Goal: Task Accomplishment & Management: Manage account settings

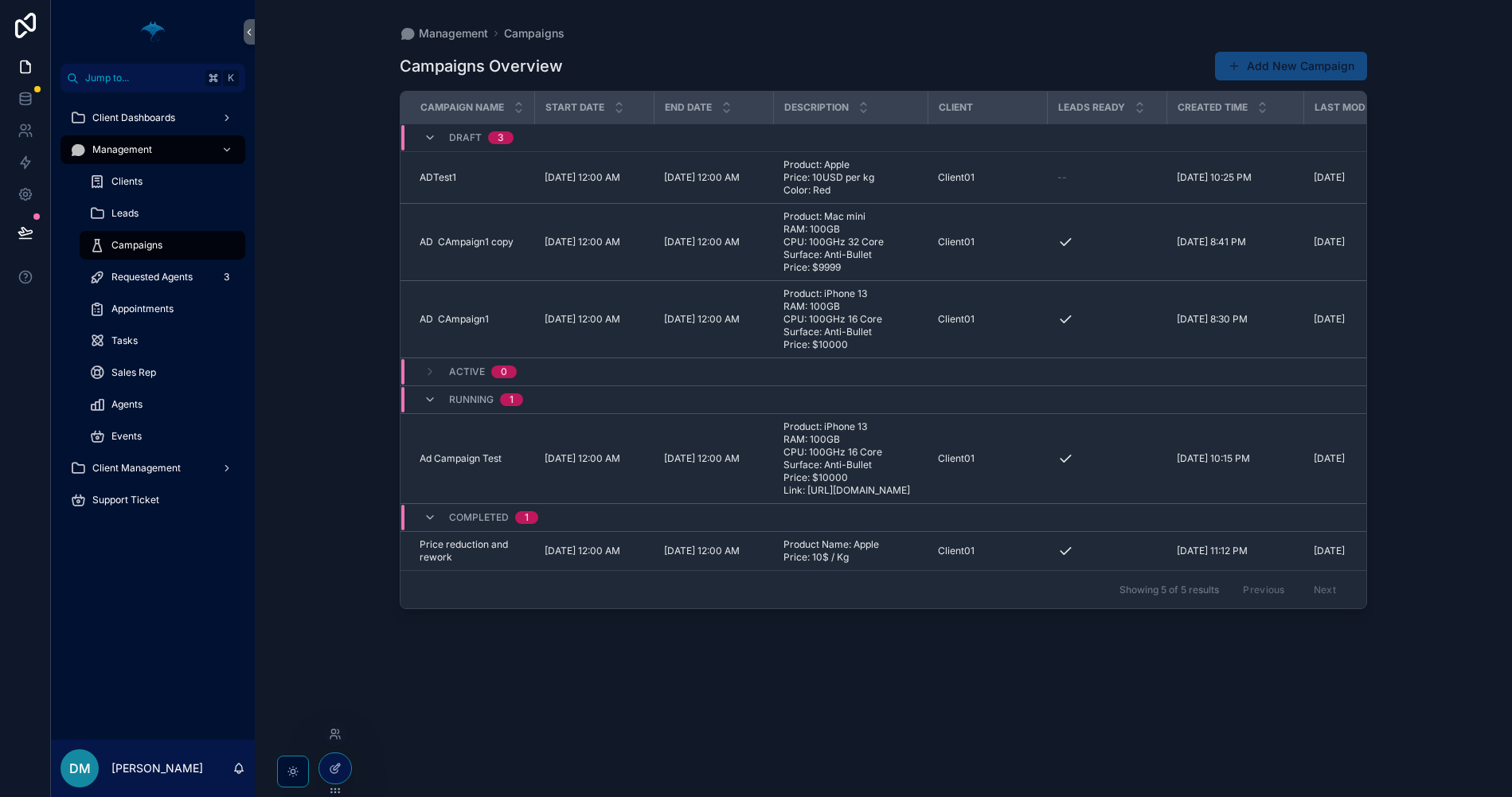
click at [326, 766] on div at bounding box center [335, 767] width 32 height 30
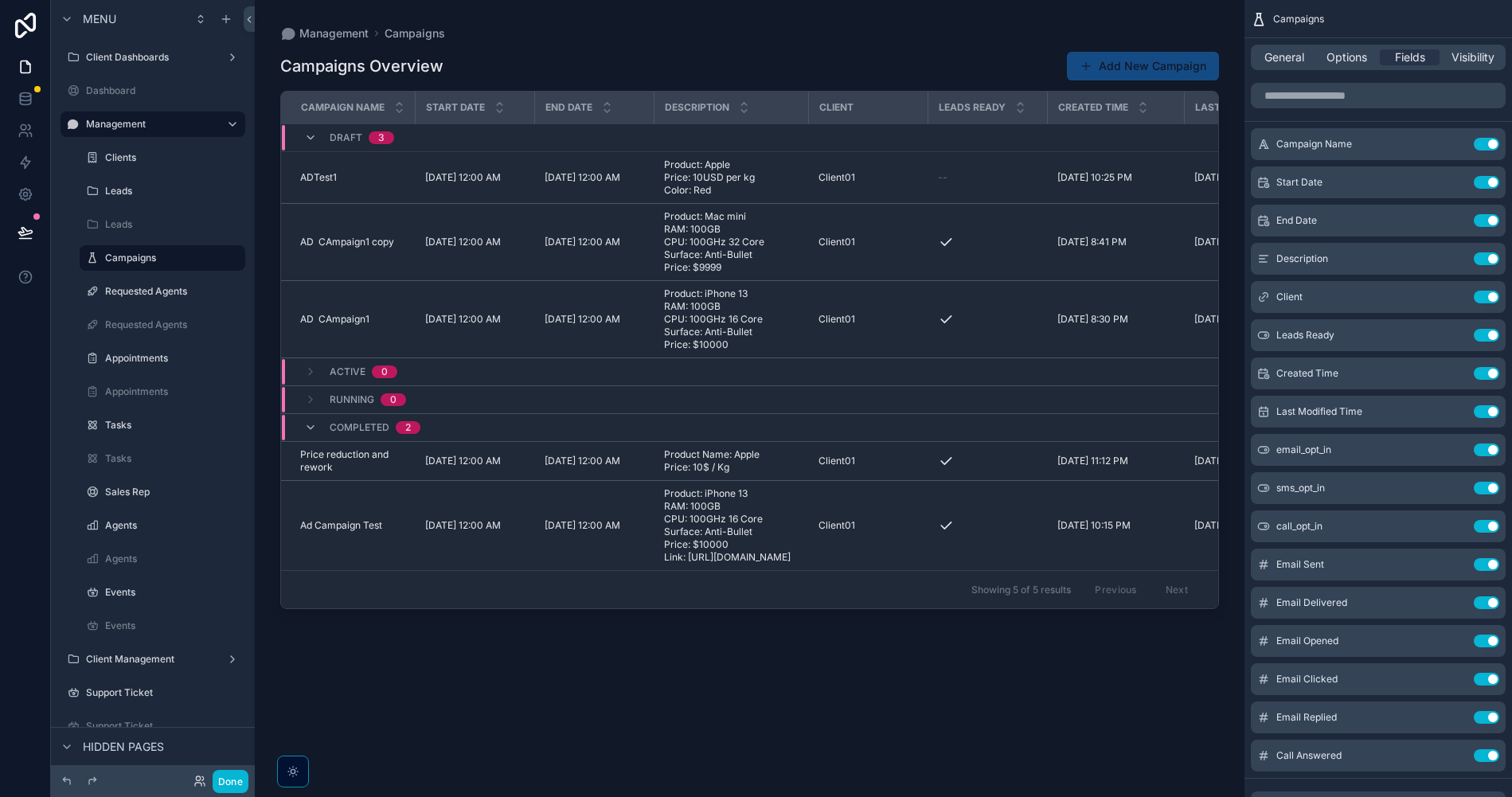
click at [934, 182] on div "scrollable content" at bounding box center [750, 389] width 990 height 778
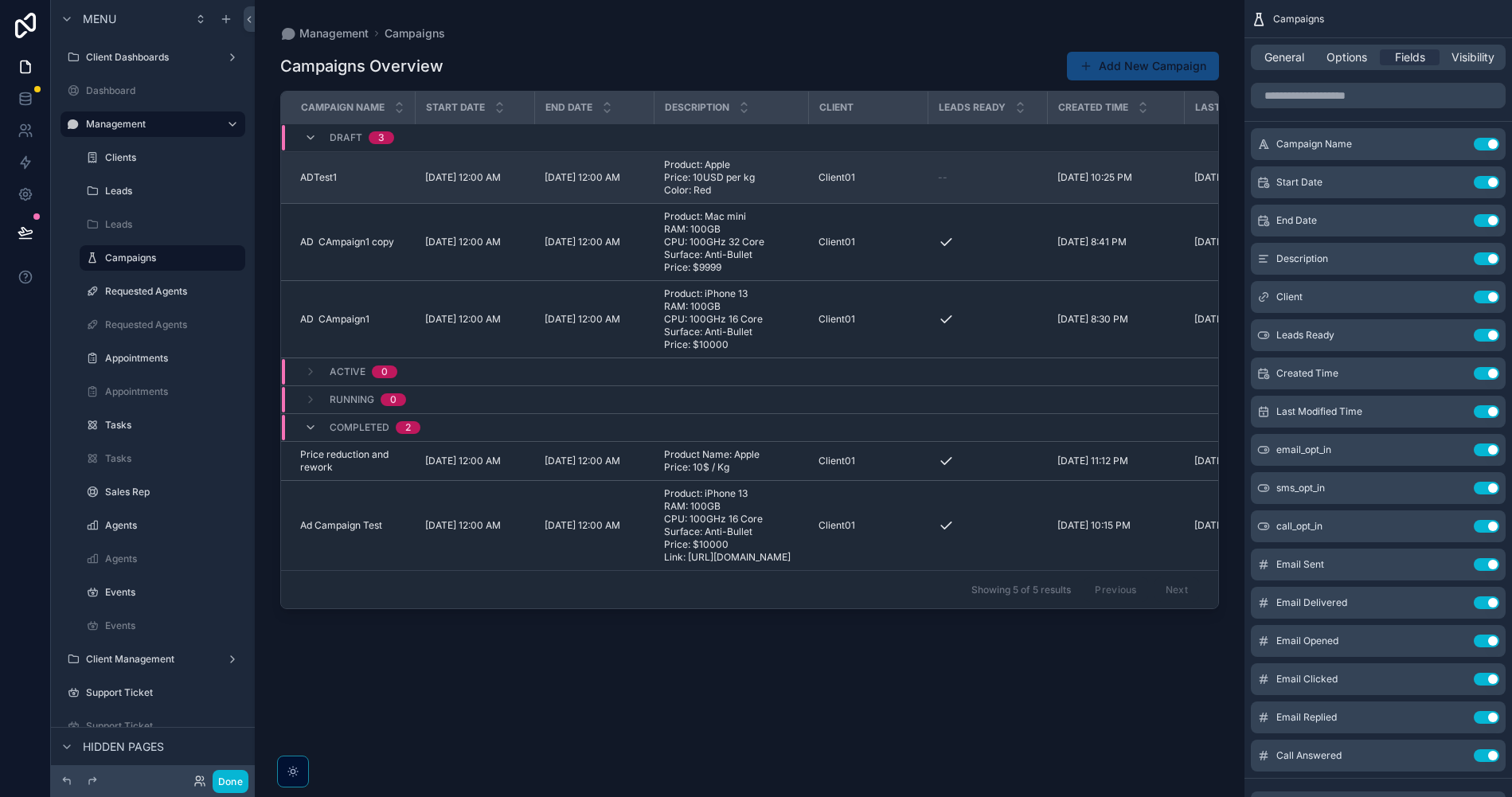
click at [780, 186] on span "Product: Apple Price: 10USD per kg Color: Red" at bounding box center [732, 178] width 136 height 39
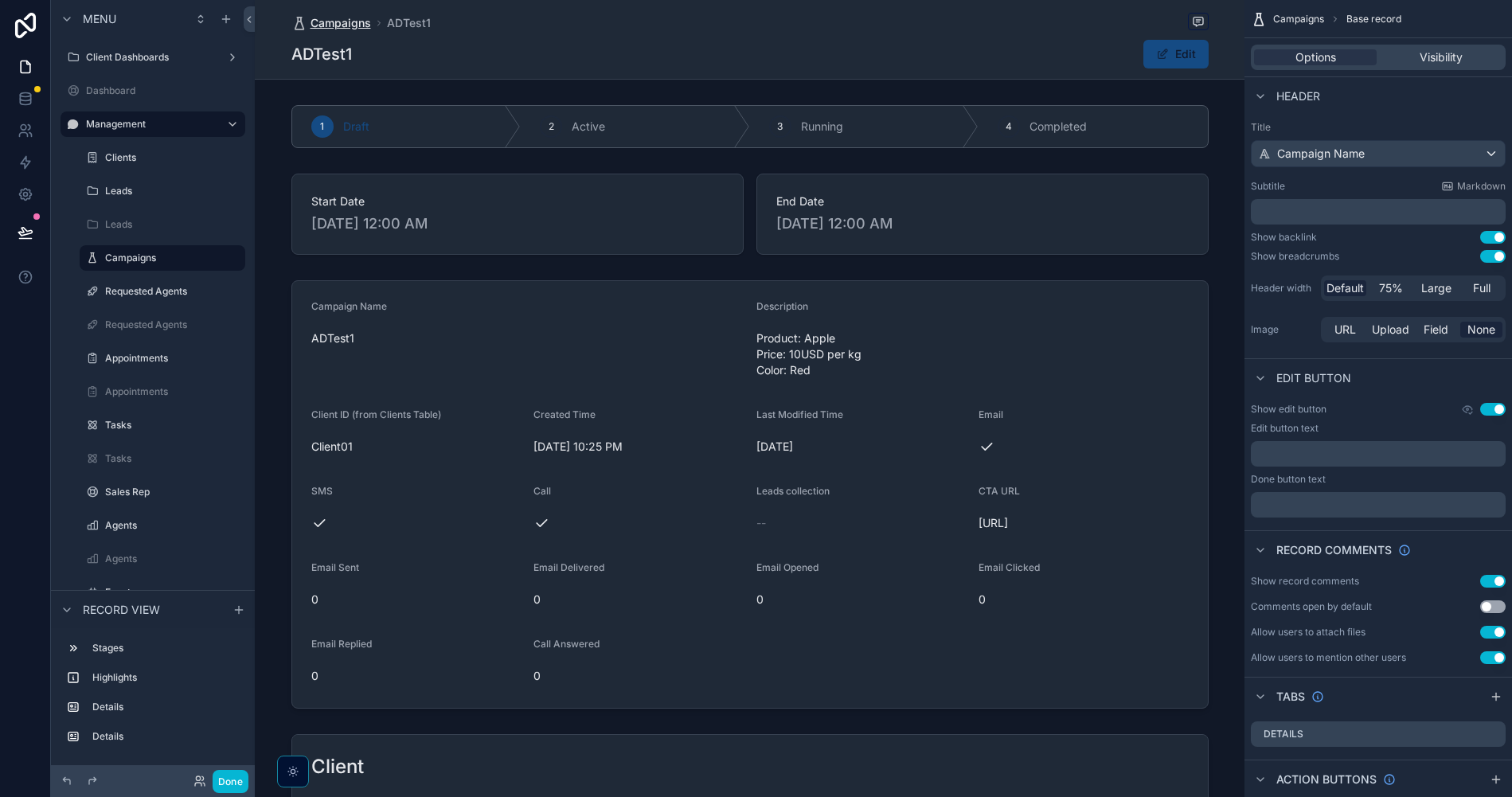
click at [347, 30] on span "Campaigns" at bounding box center [340, 23] width 61 height 16
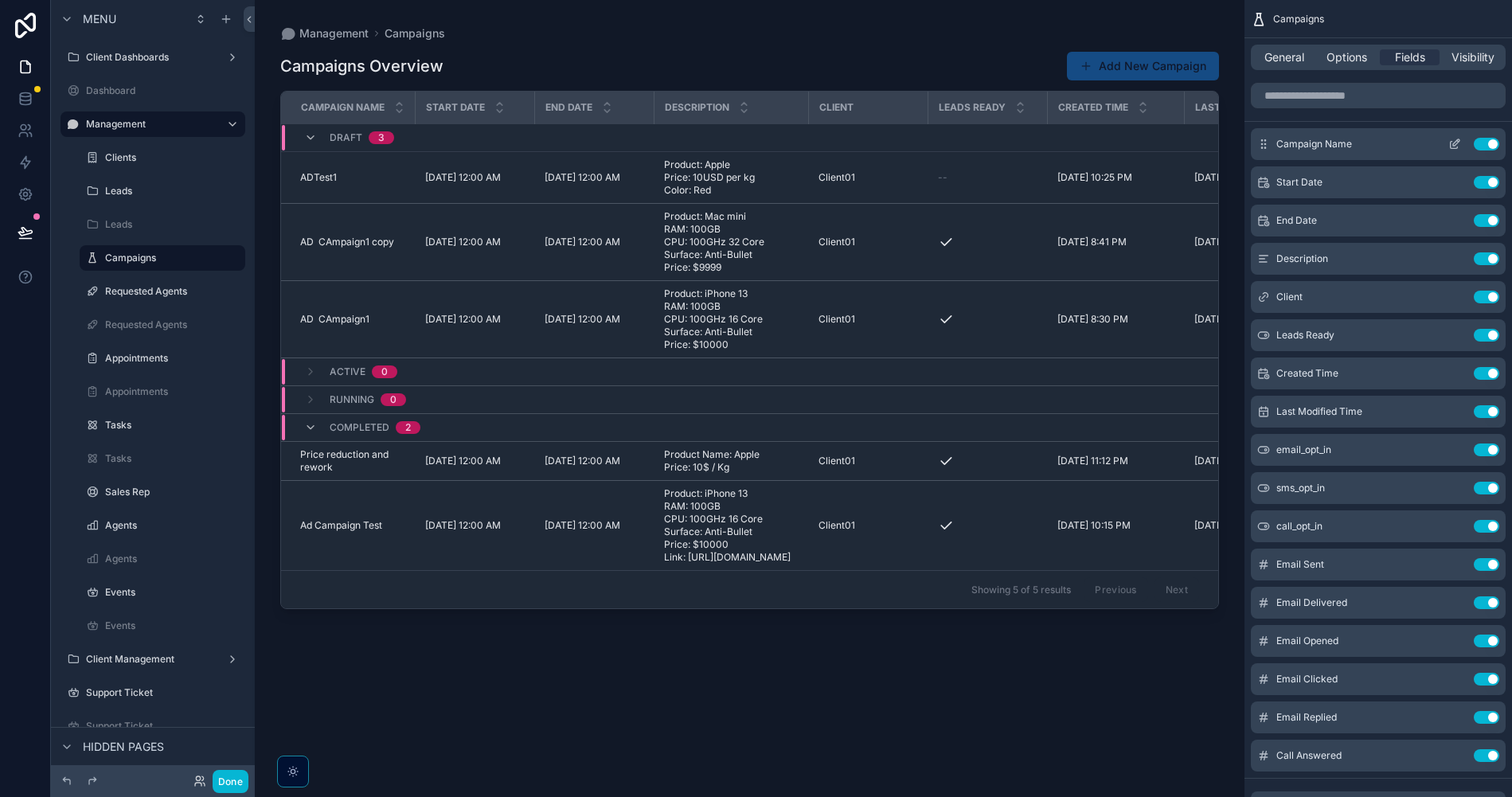
click at [1455, 144] on icon "scrollable content" at bounding box center [1454, 143] width 13 height 13
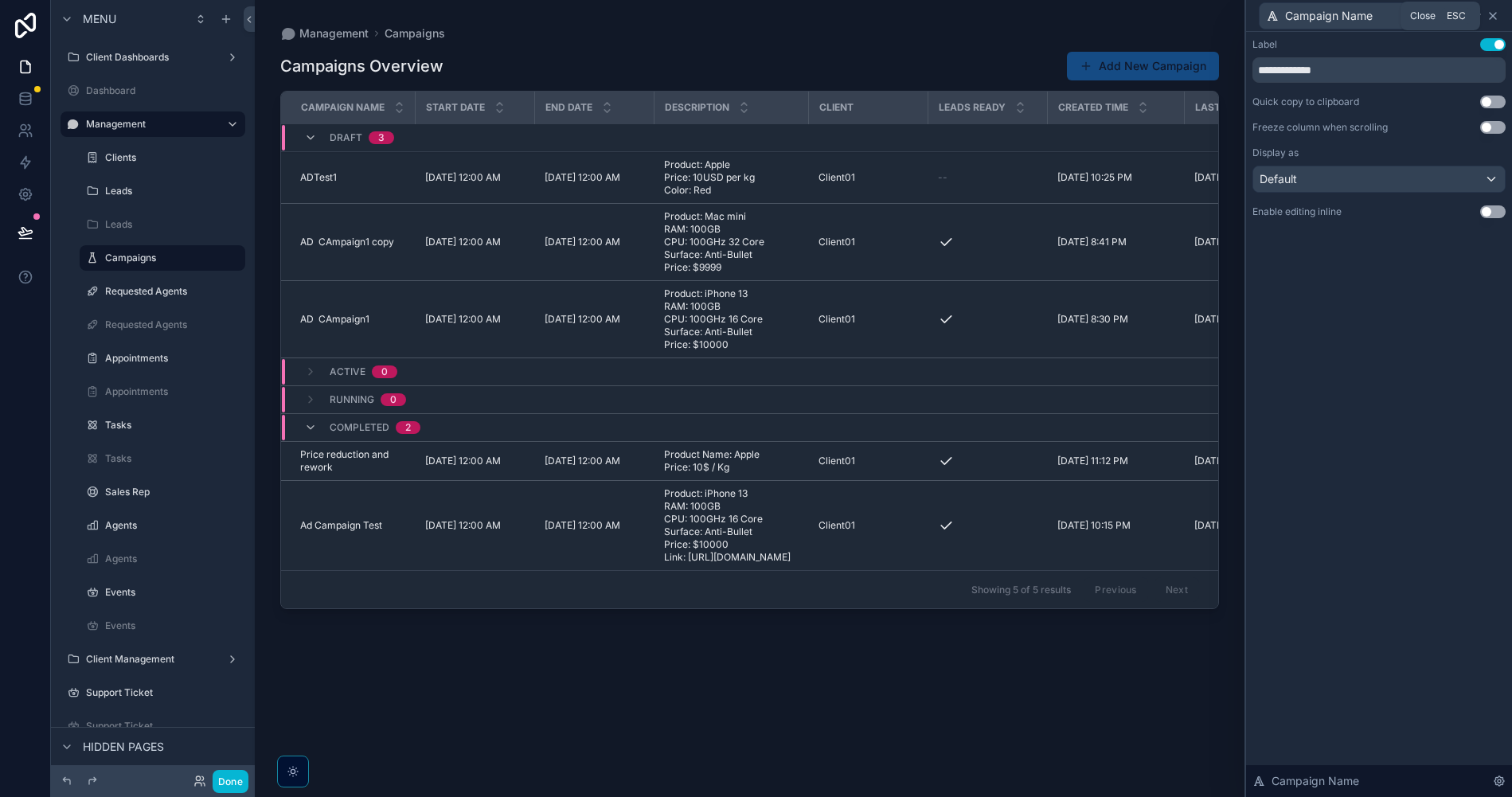
click at [1491, 20] on icon at bounding box center [1493, 15] width 13 height 13
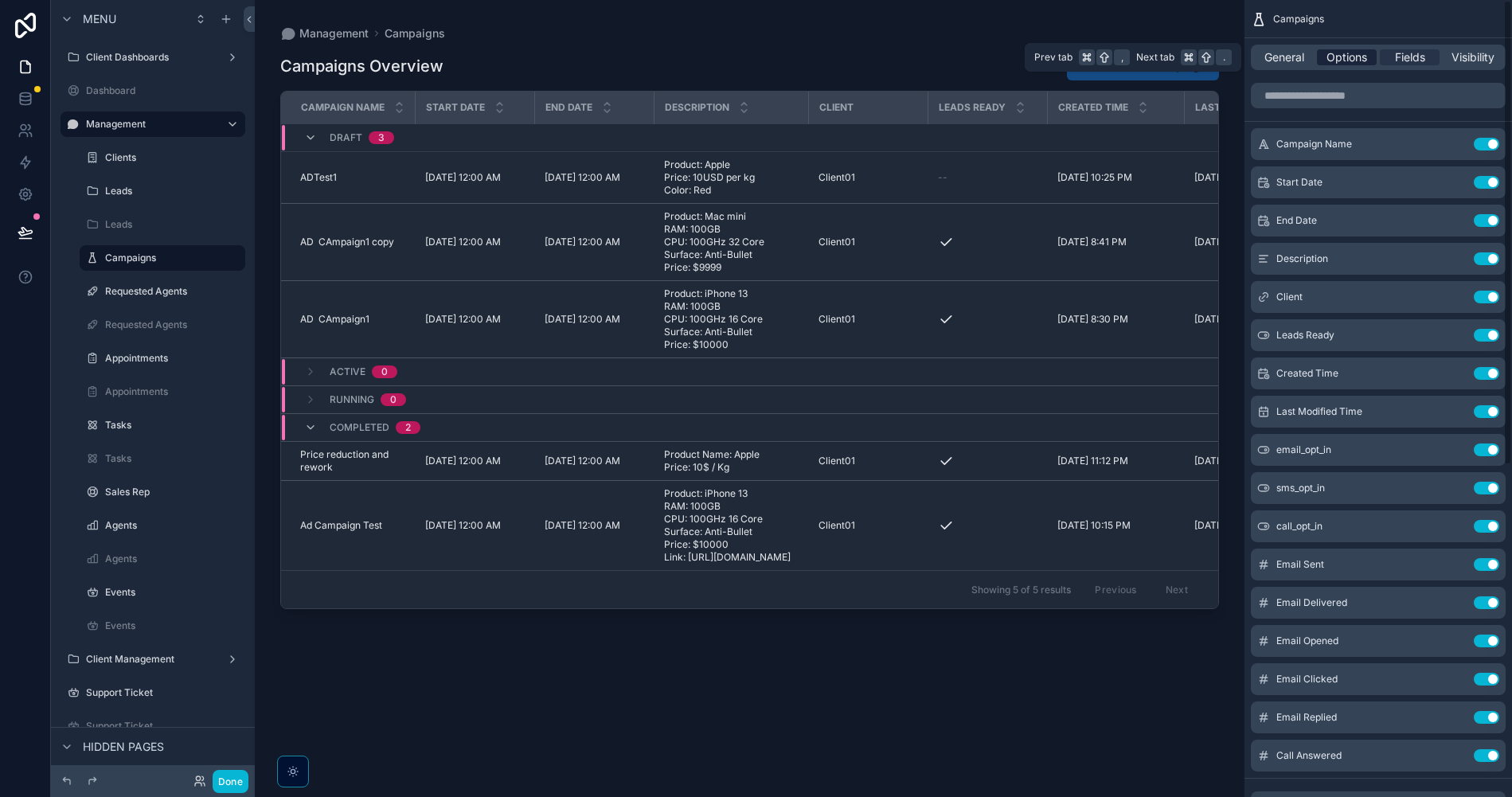
click at [1349, 58] on span "Options" at bounding box center [1346, 57] width 40 height 16
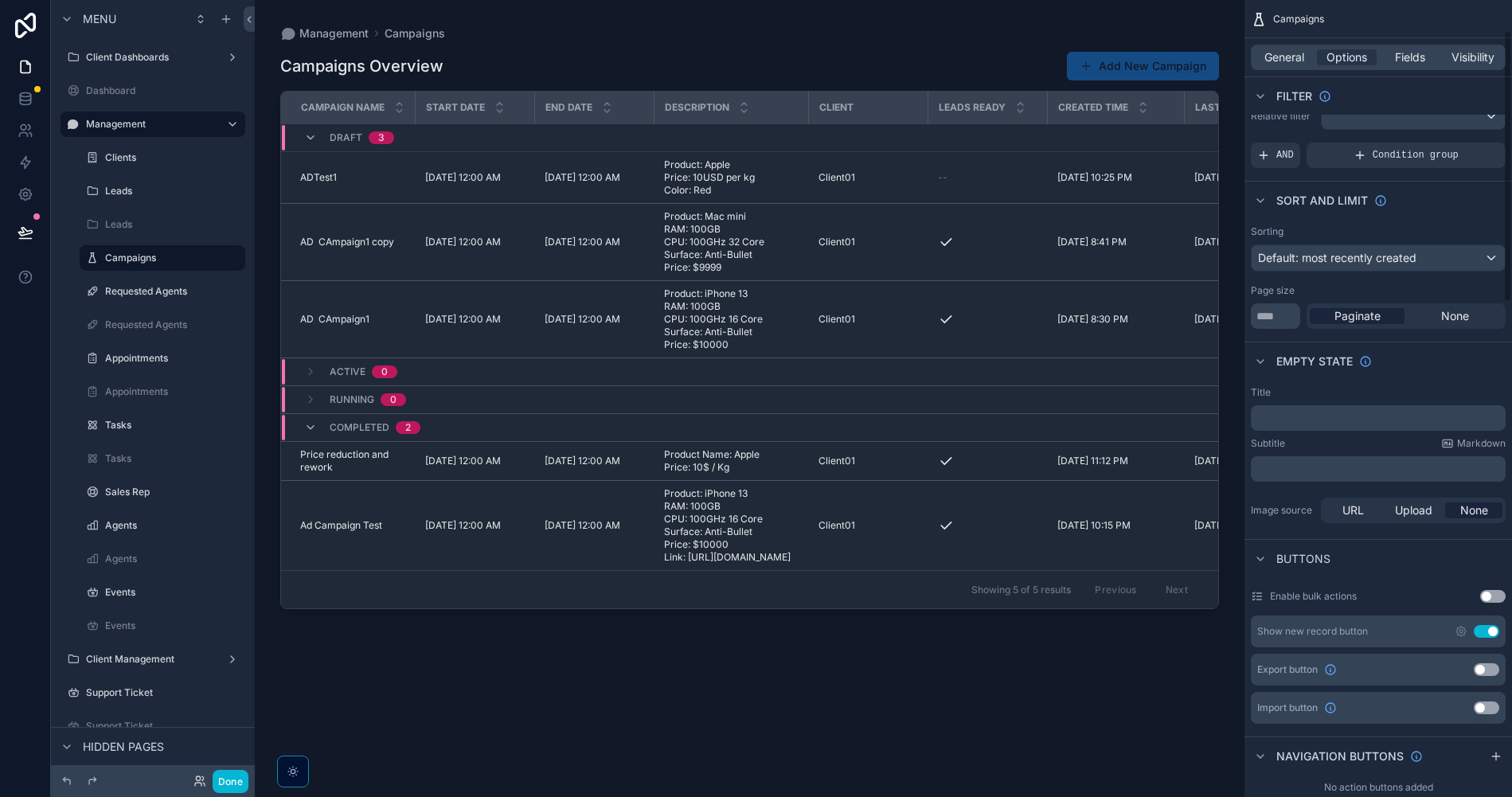
scroll to position [231, 0]
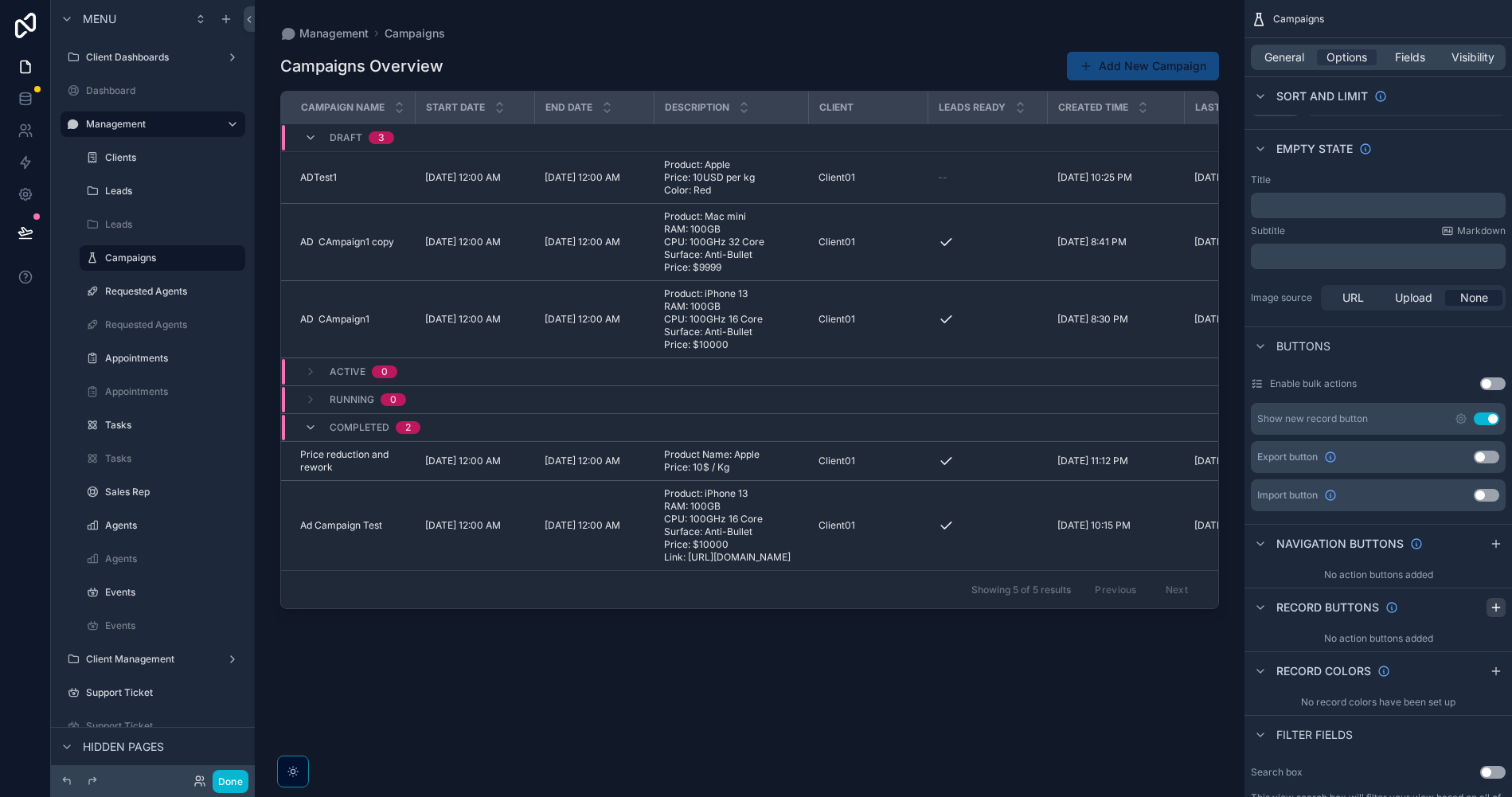
click at [1492, 613] on div "scrollable content" at bounding box center [1497, 607] width 19 height 19
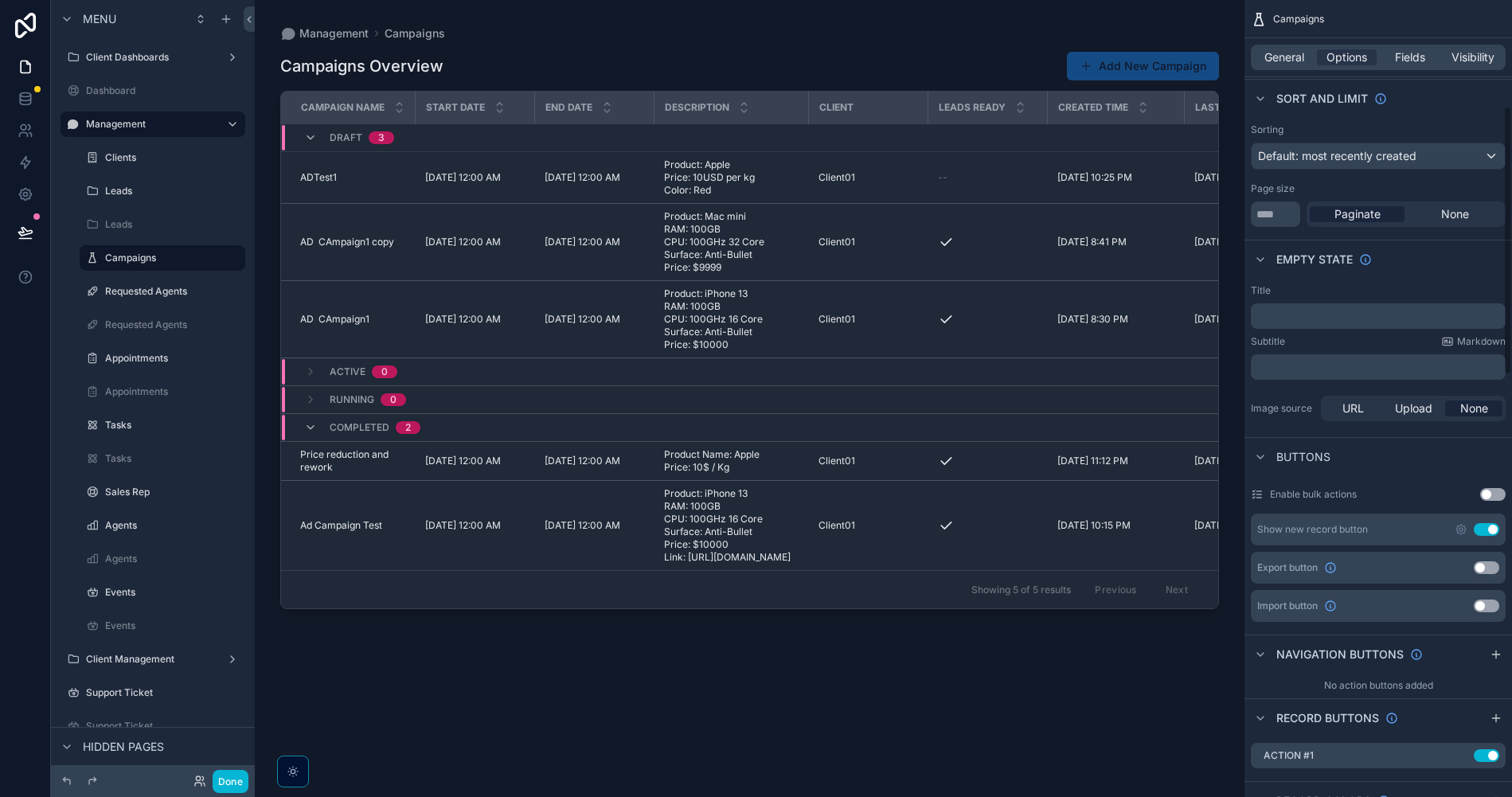
scroll to position [315, 0]
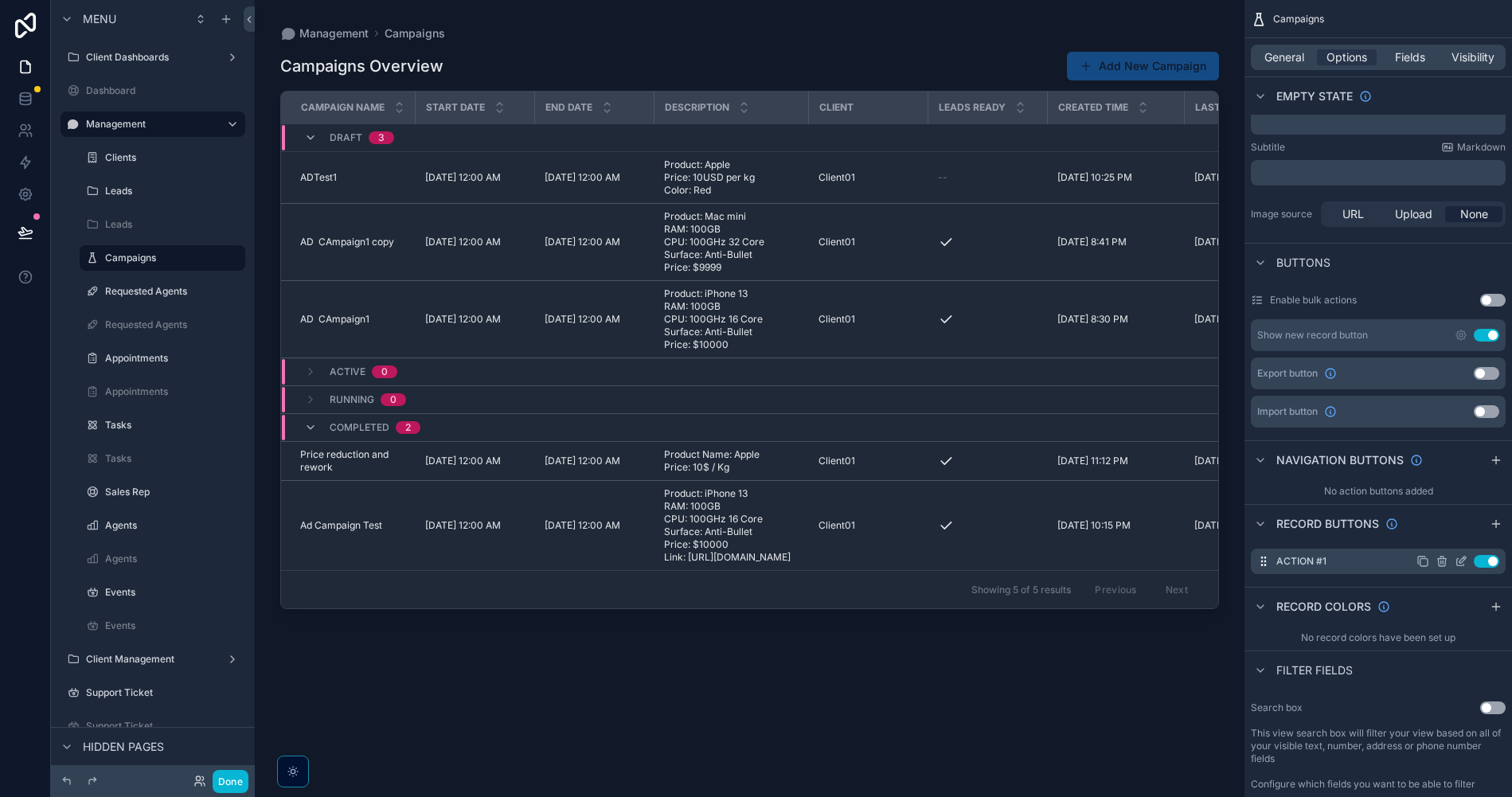
click at [1463, 563] on icon "scrollable content" at bounding box center [1461, 560] width 13 height 13
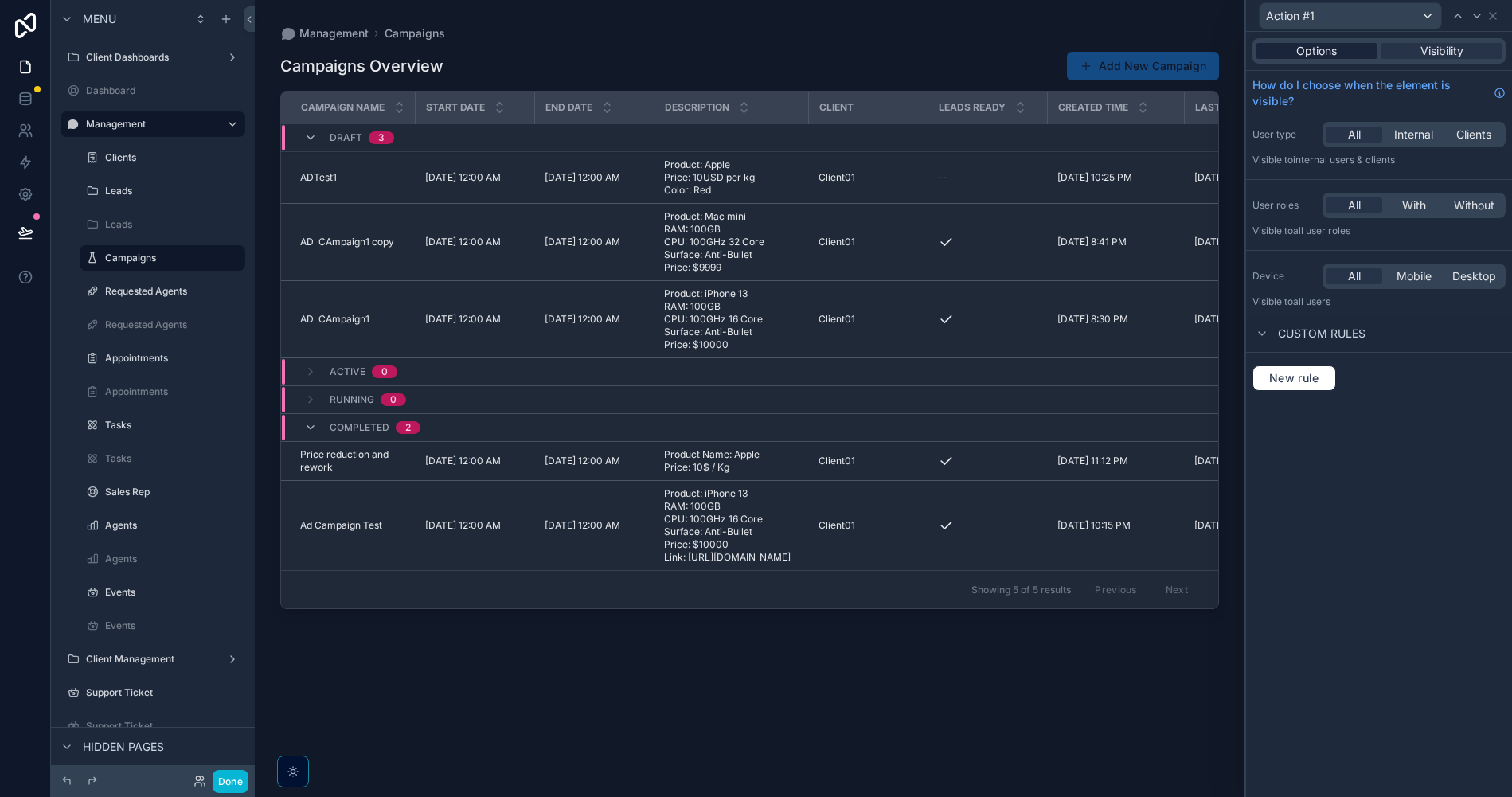
click at [1343, 55] on div "Options" at bounding box center [1316, 51] width 122 height 16
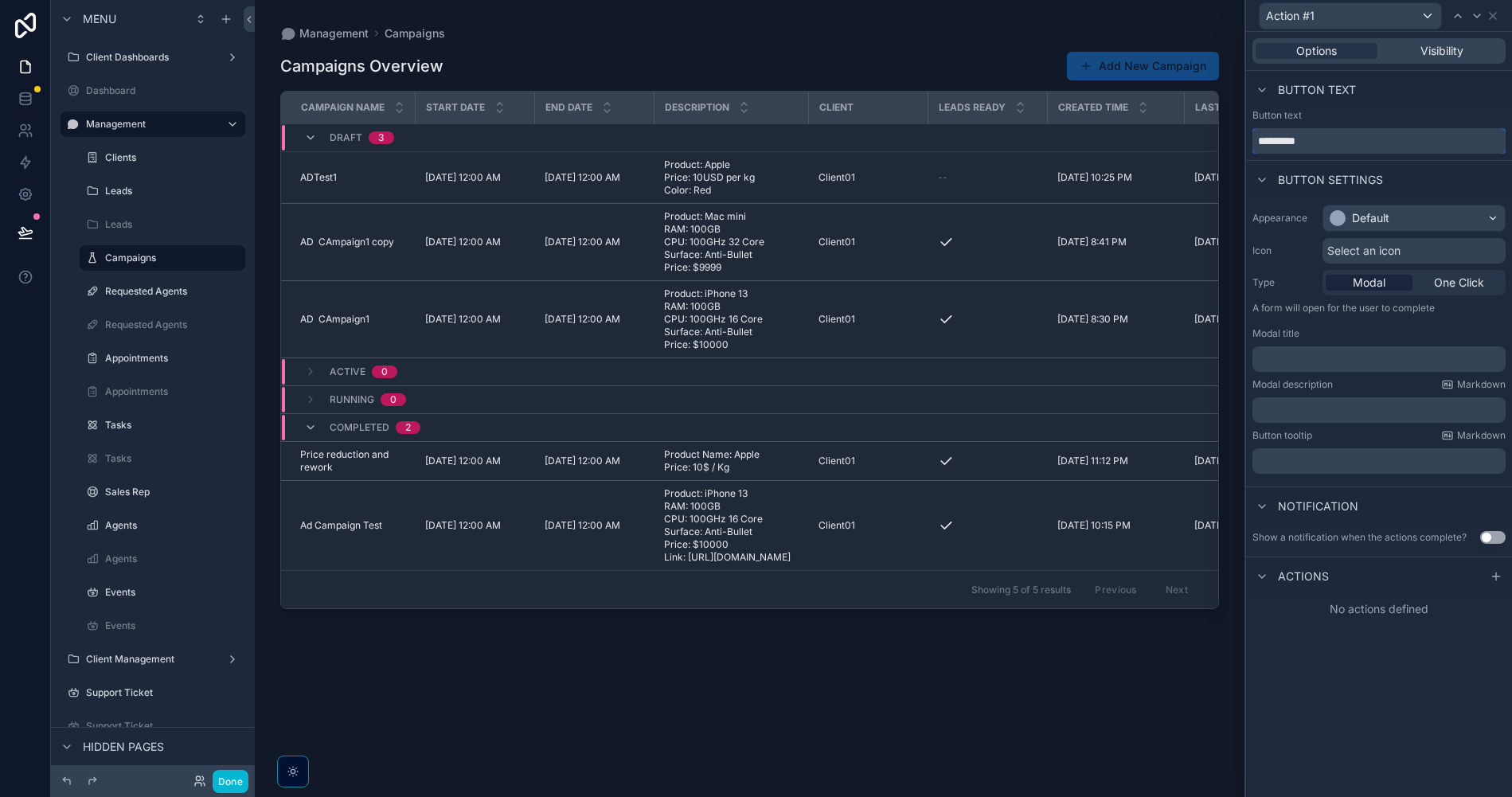
click at [1346, 138] on input "*********" at bounding box center [1379, 141] width 253 height 25
drag, startPoint x: 1359, startPoint y: 144, endPoint x: 1210, endPoint y: 142, distance: 149.0
click at [1211, 142] on div "Action #1 Options Visibility Button text Button text ********* Button settings …" at bounding box center [756, 398] width 1512 height 797
type input "*"
type input "**********"
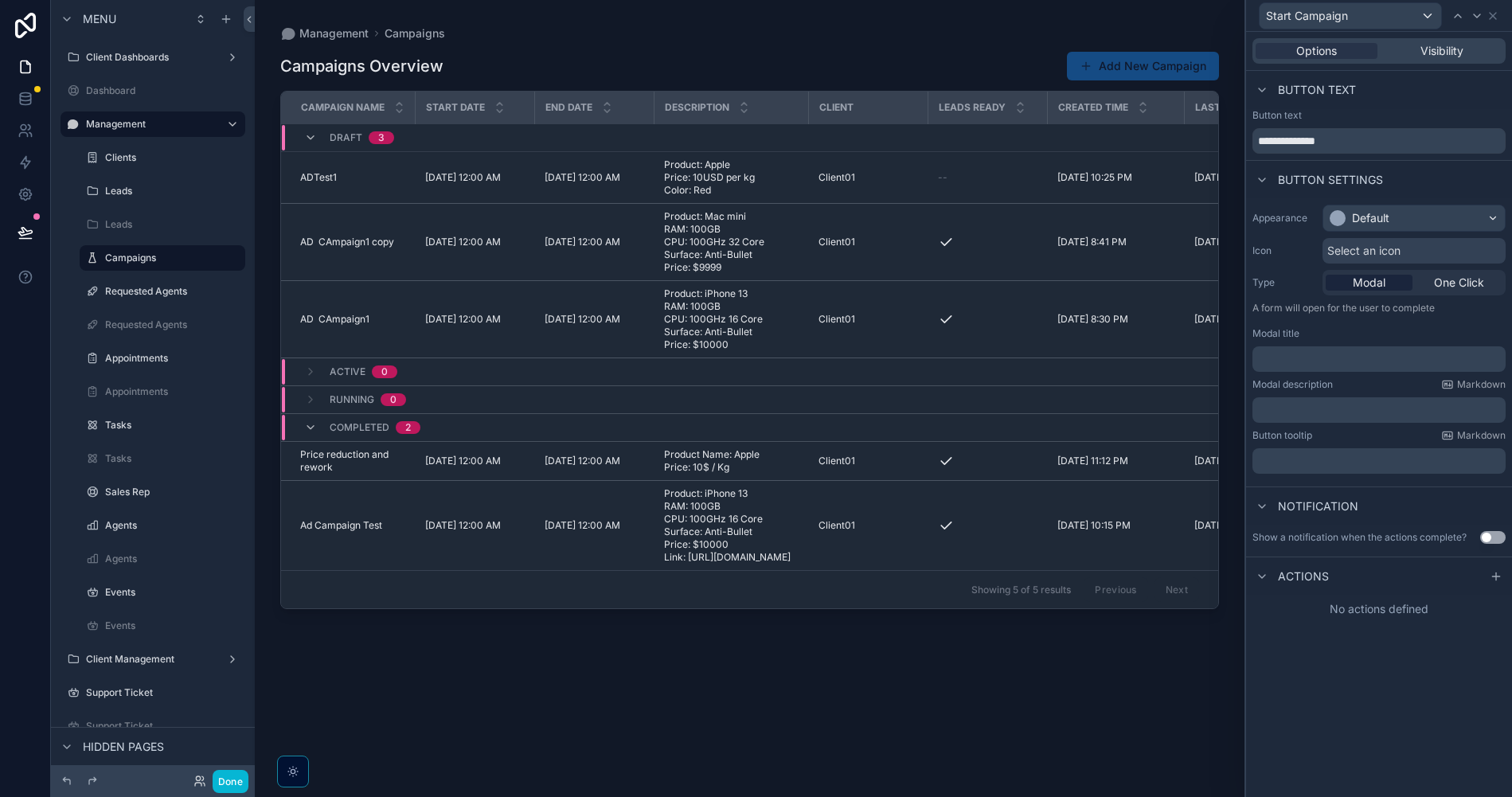
click at [1343, 343] on div "Modal title ﻿" at bounding box center [1379, 349] width 253 height 44
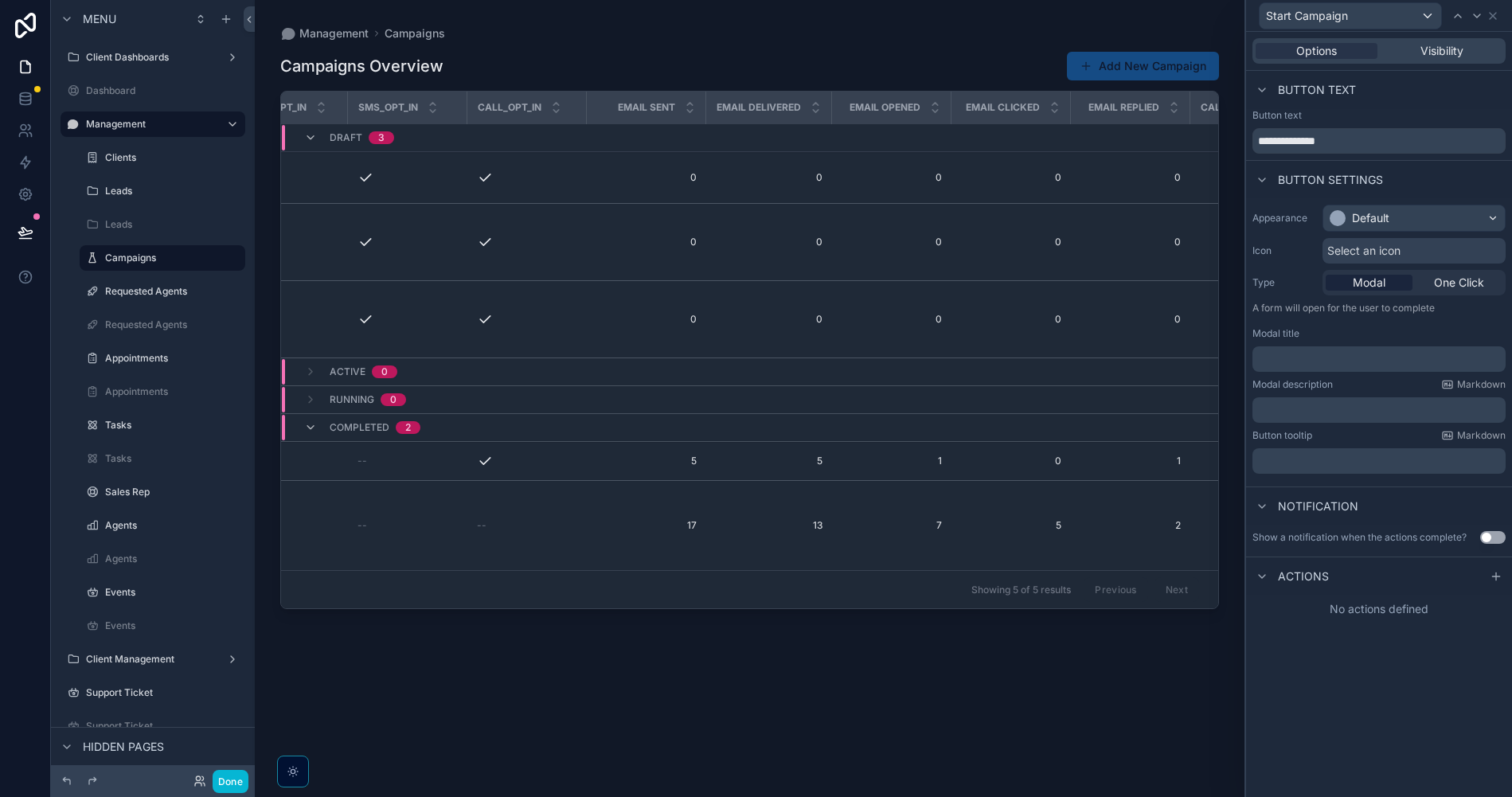
scroll to position [0, 1191]
click at [1437, 53] on span "Visibility" at bounding box center [1442, 51] width 43 height 16
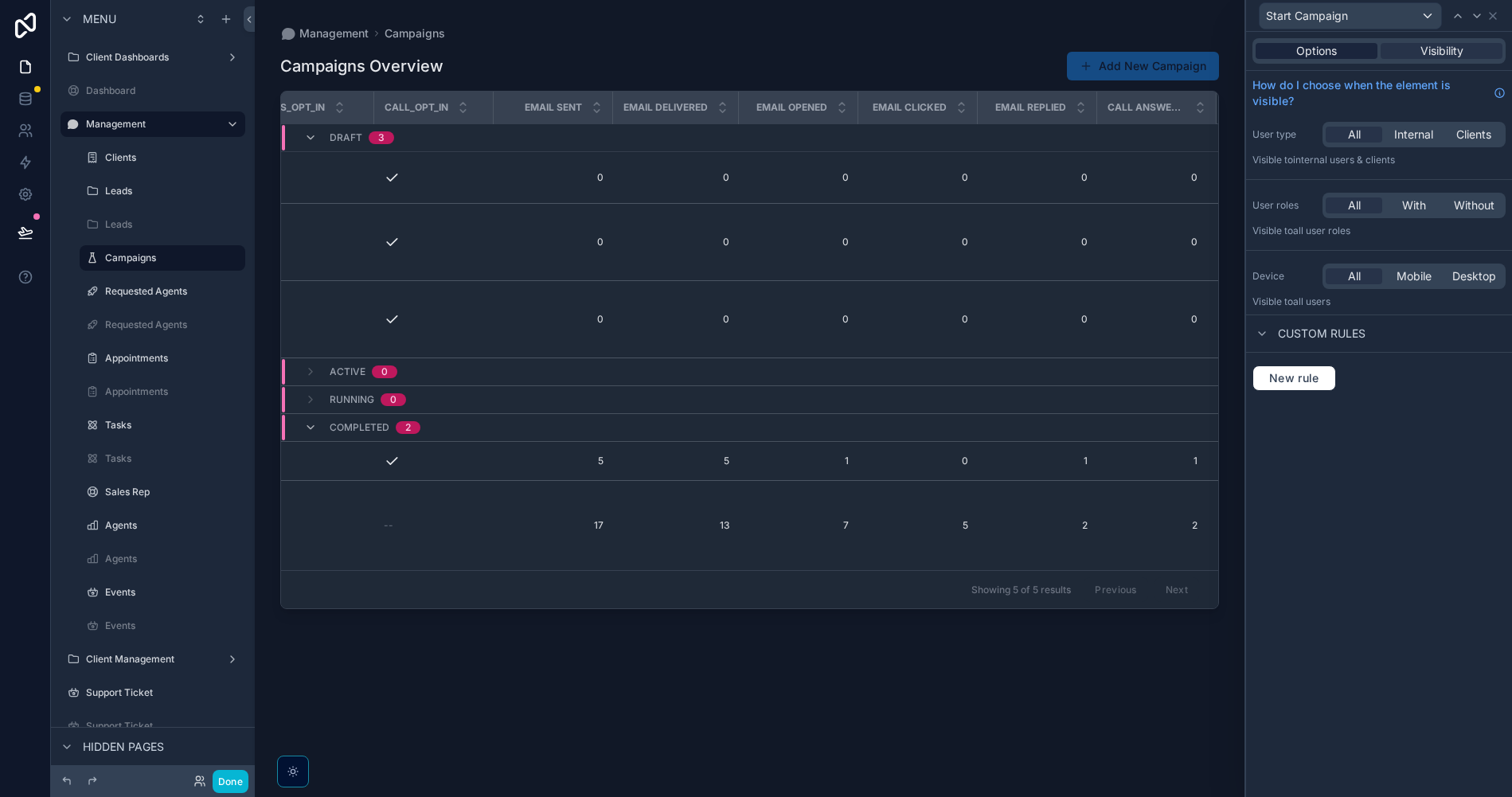
click at [1331, 51] on span "Options" at bounding box center [1316, 51] width 40 height 16
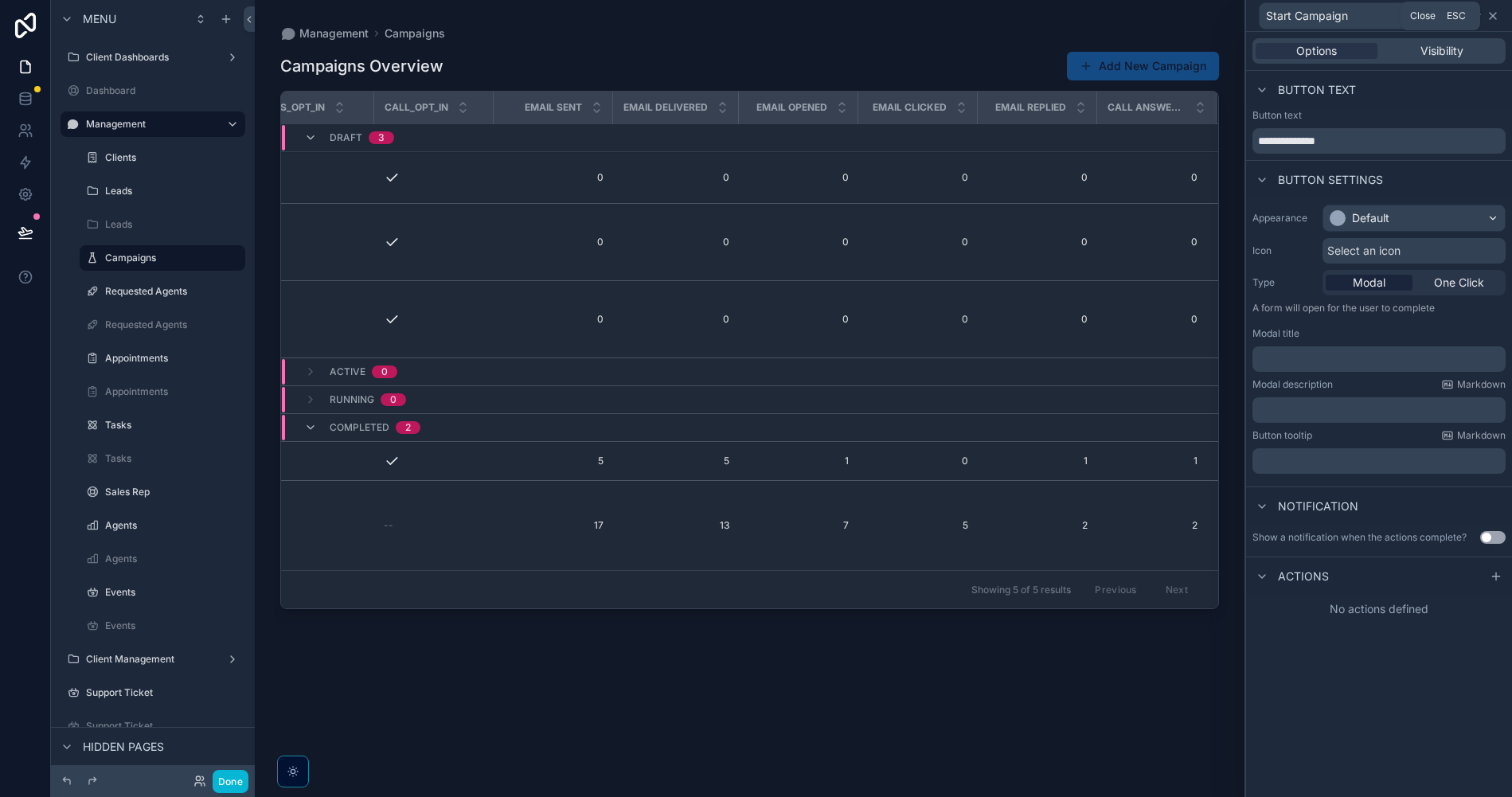
click at [1490, 21] on icon at bounding box center [1493, 15] width 13 height 13
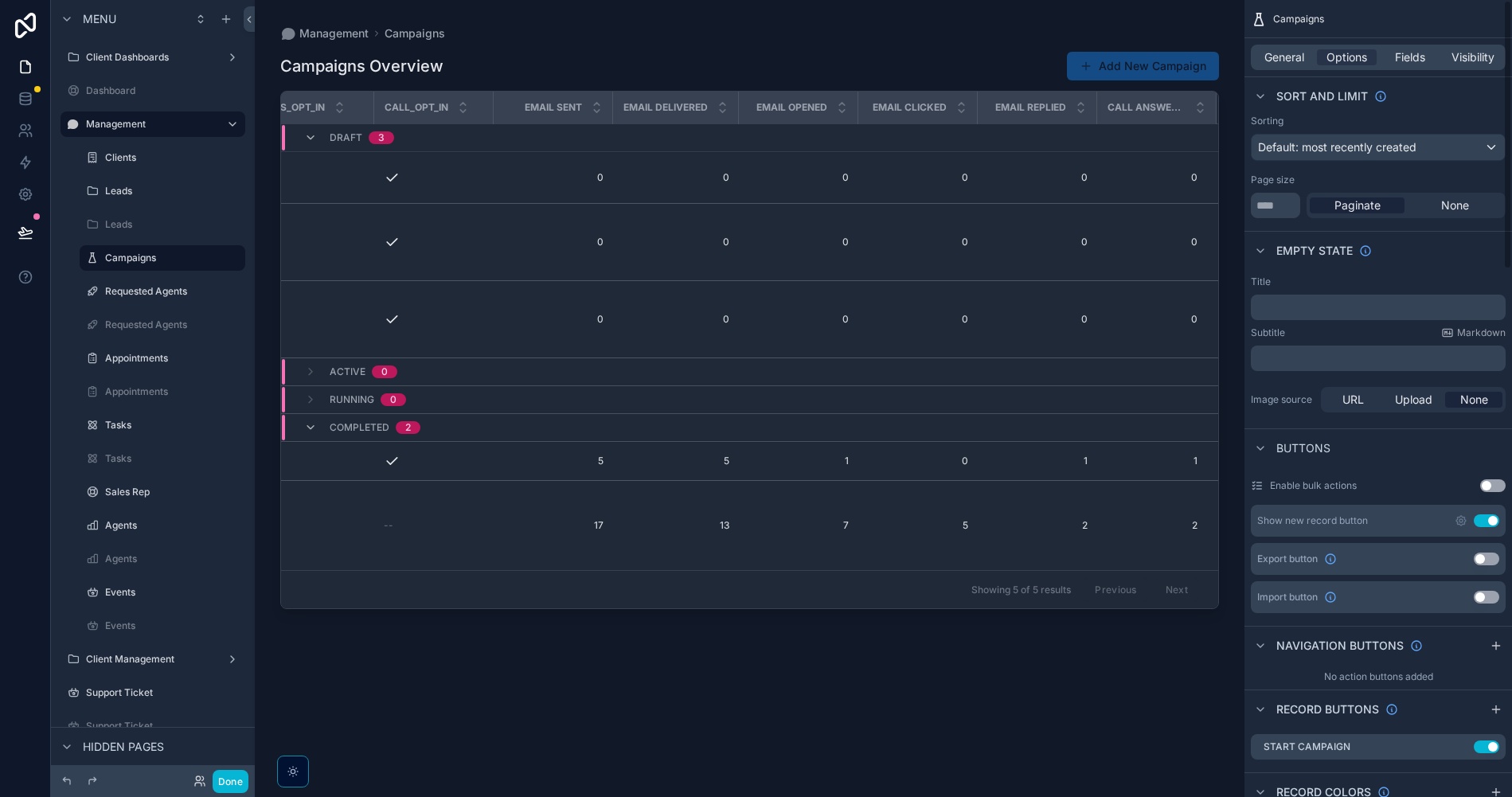
scroll to position [0, 0]
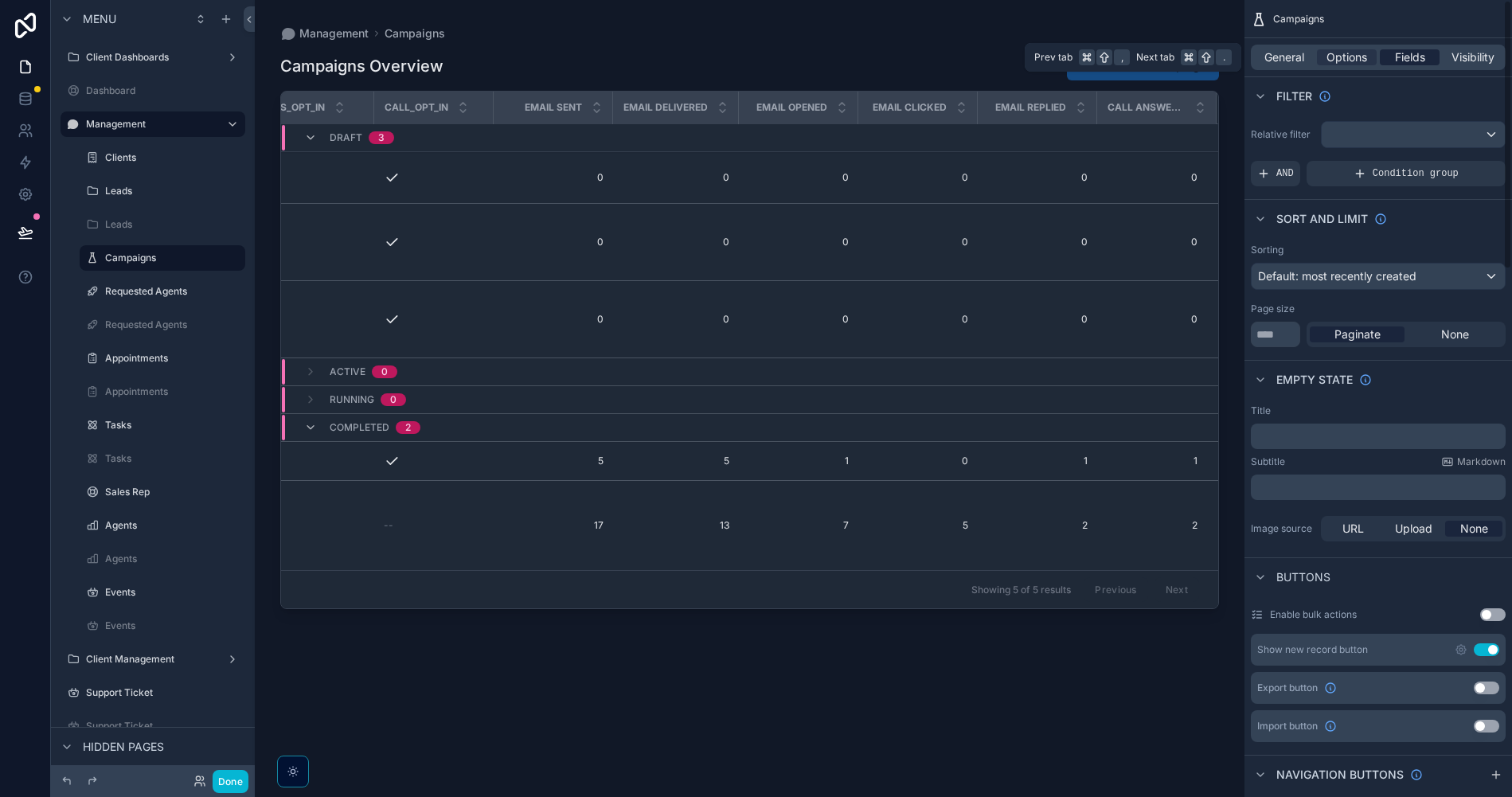
click at [1400, 62] on span "Fields" at bounding box center [1410, 57] width 30 height 16
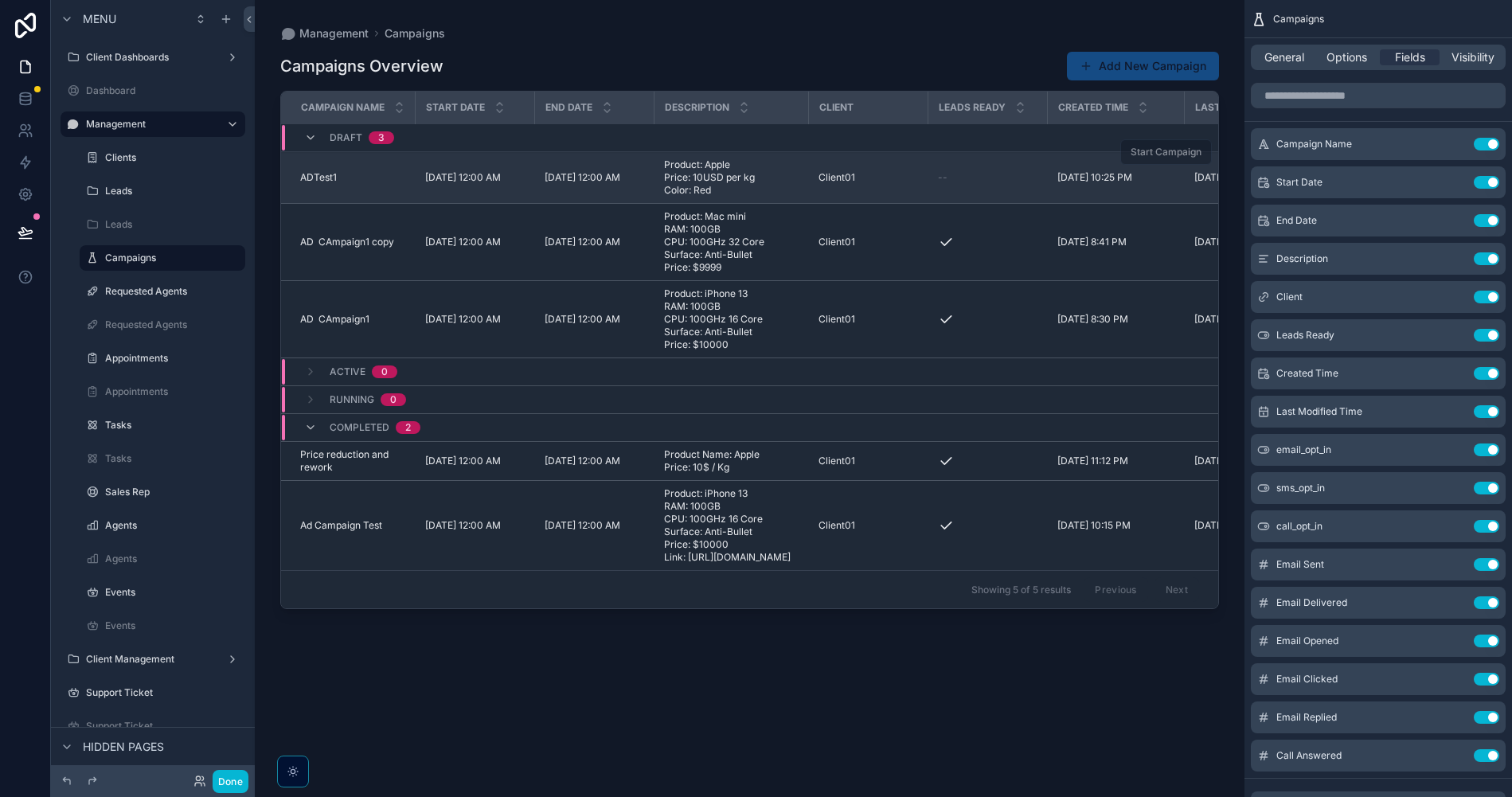
click at [607, 177] on span "[DATE] 12:00 AM" at bounding box center [583, 177] width 76 height 13
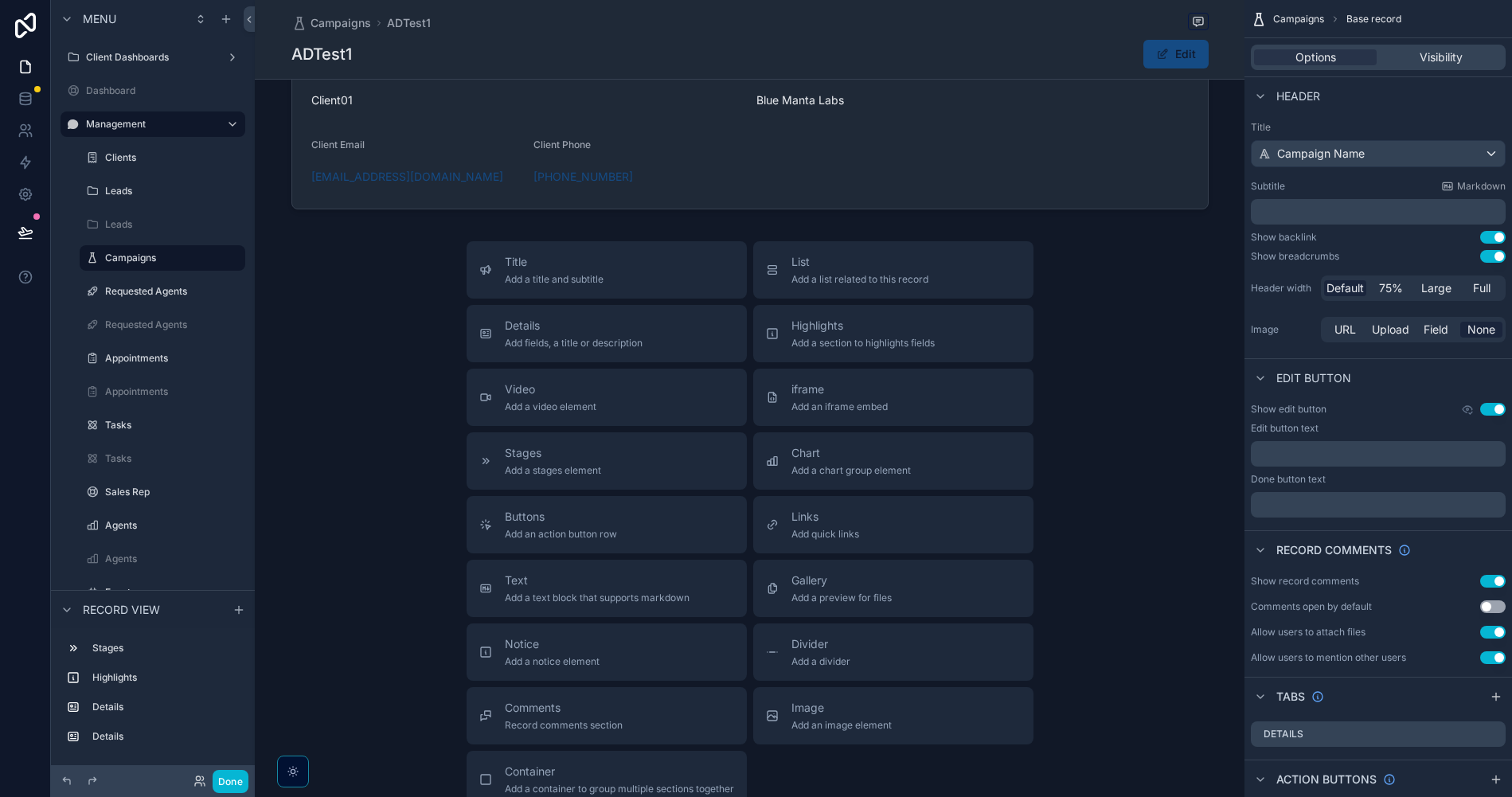
scroll to position [767, 0]
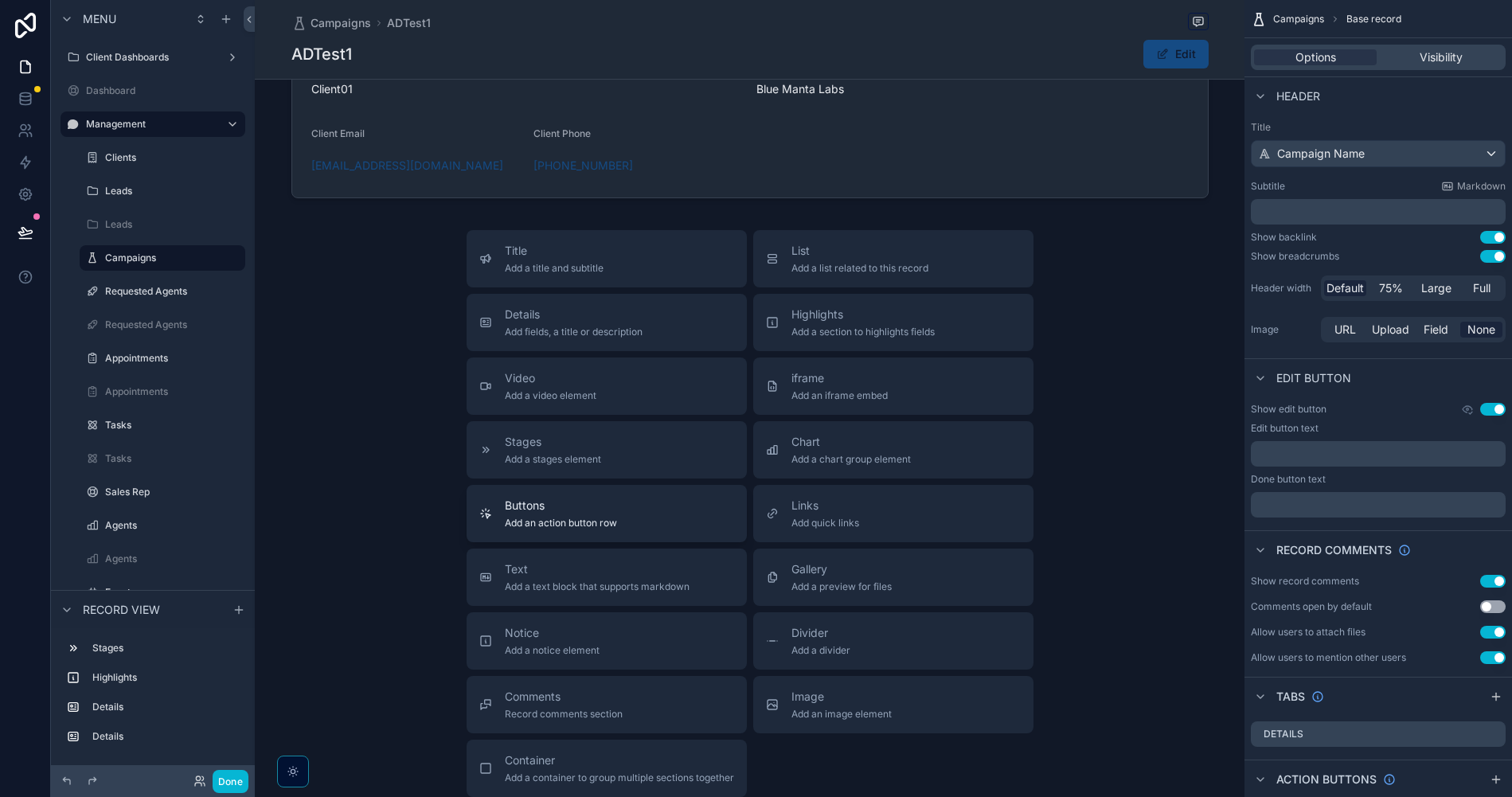
click at [610, 527] on span "Add an action button row" at bounding box center [560, 523] width 113 height 13
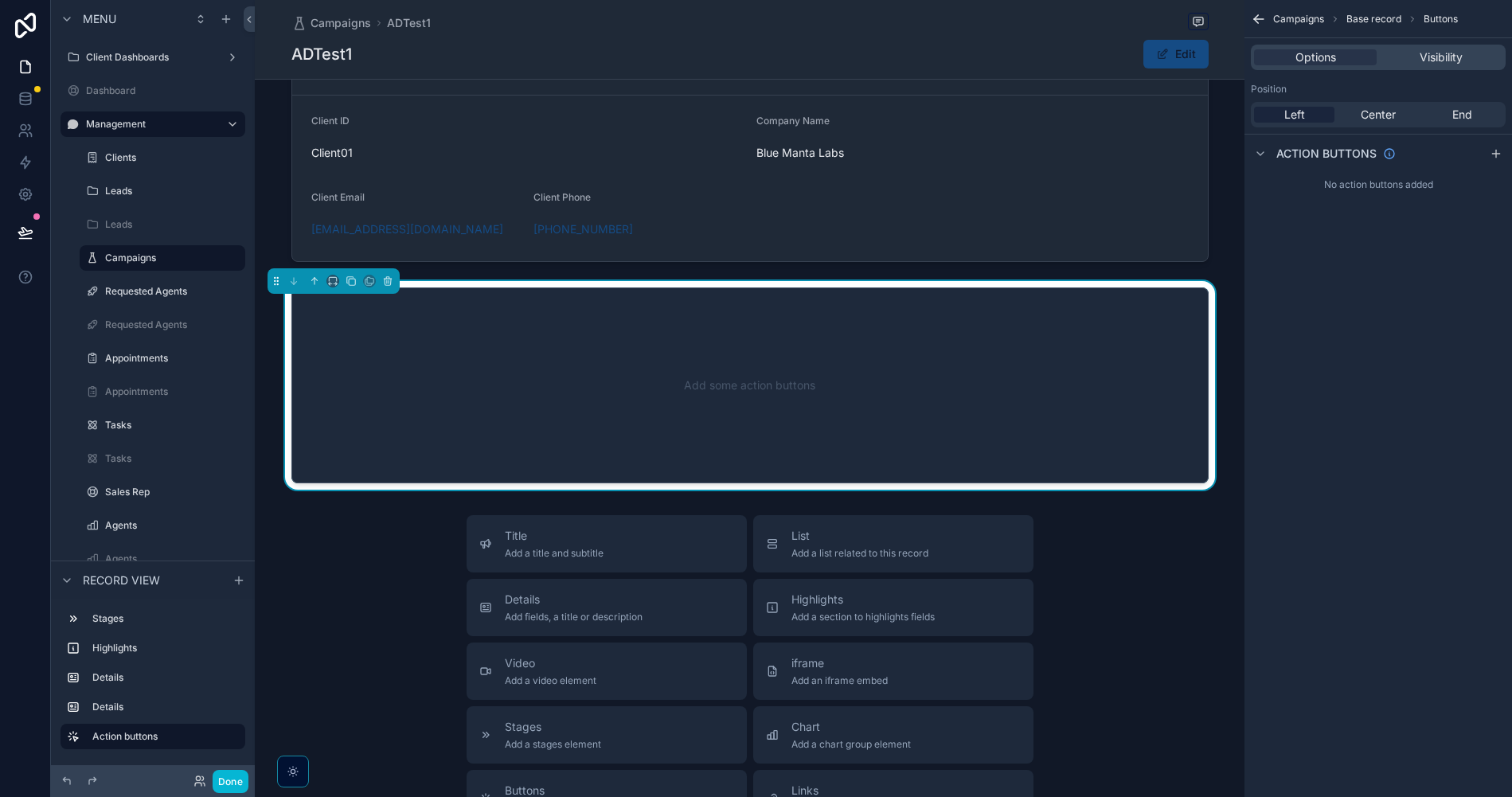
scroll to position [691, 0]
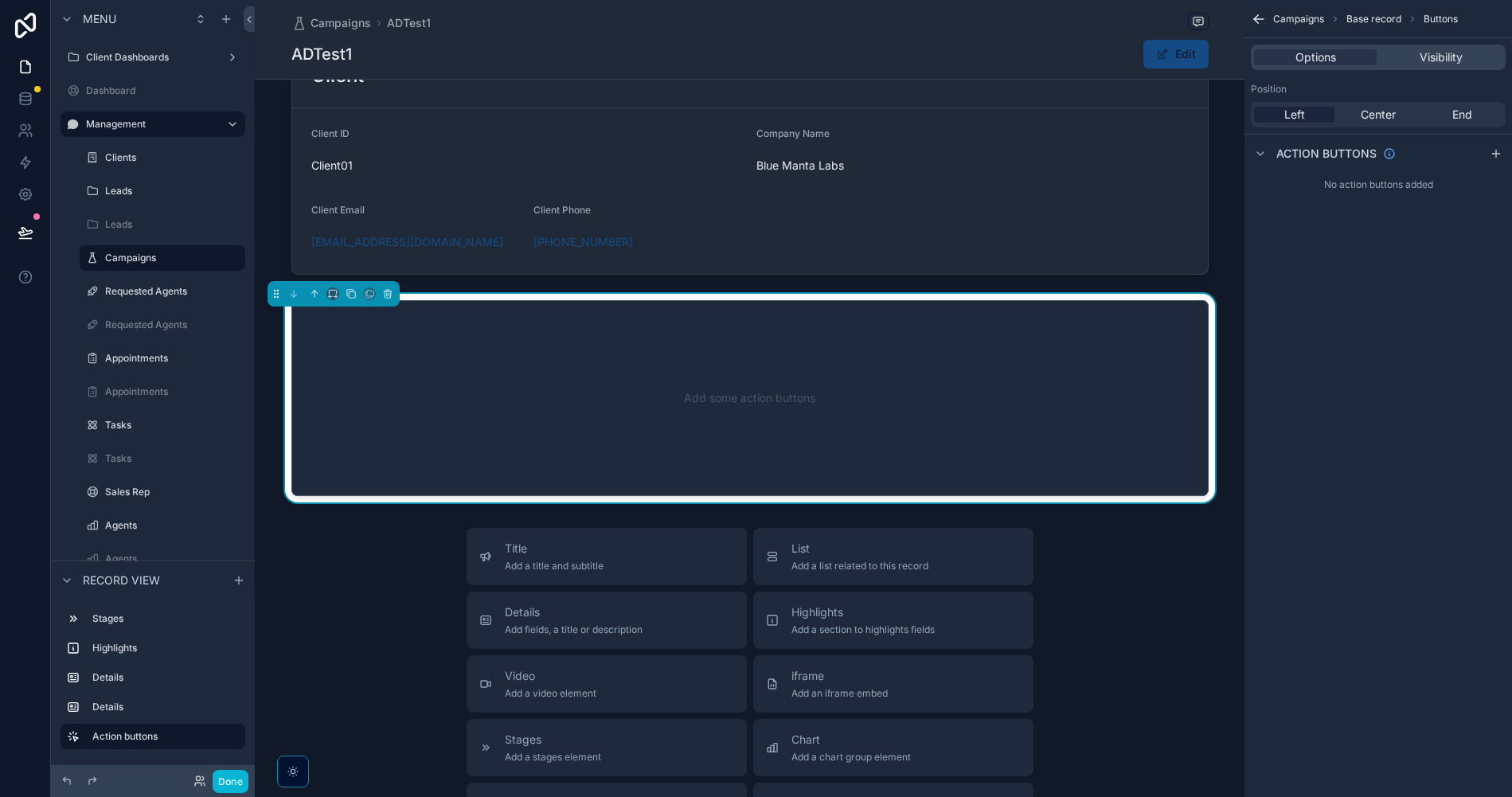
click at [787, 393] on div "Add some action buttons" at bounding box center [750, 398] width 865 height 143
click at [390, 297] on icon "scrollable content" at bounding box center [387, 295] width 7 height 7
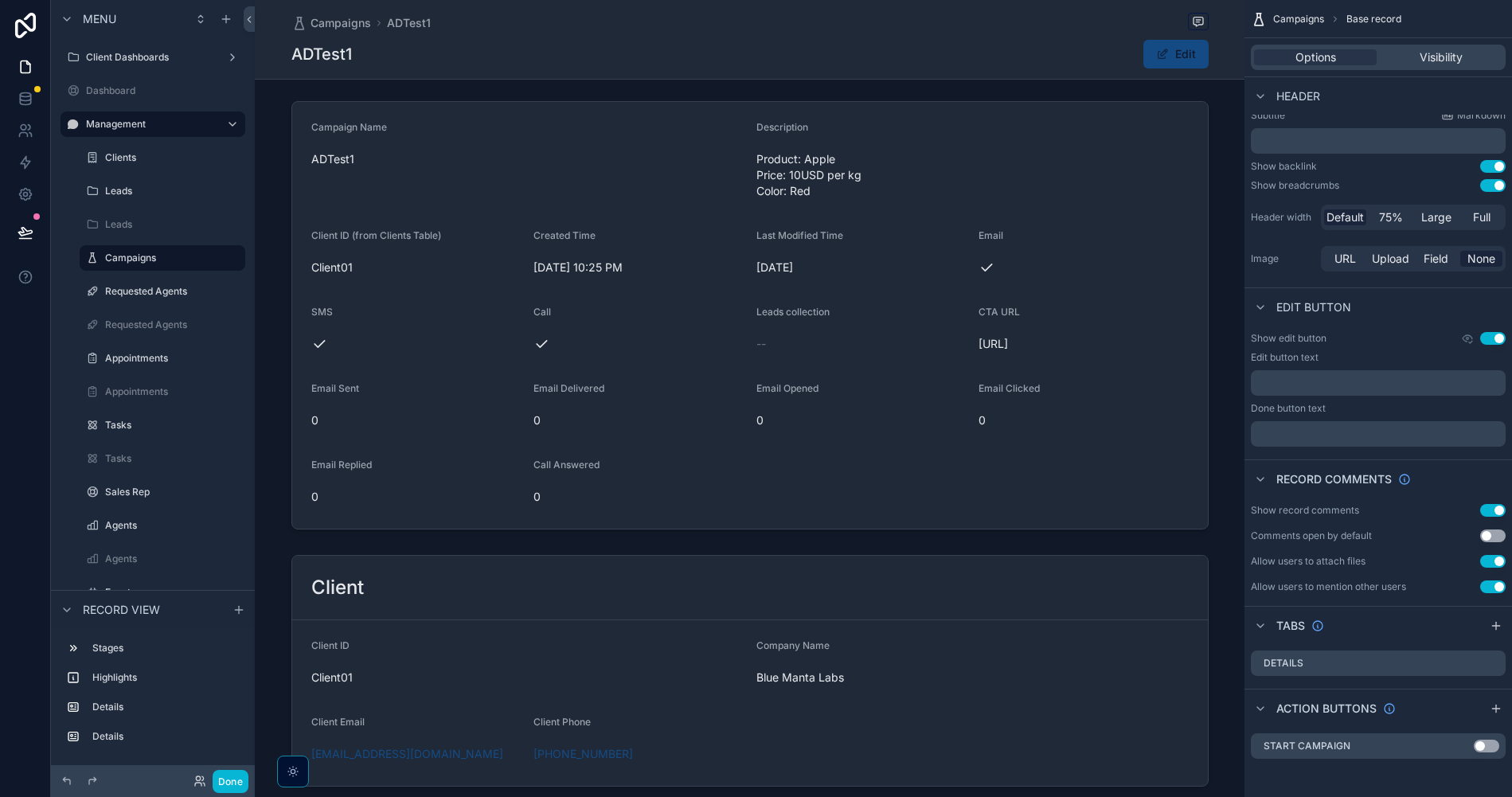
scroll to position [0, 0]
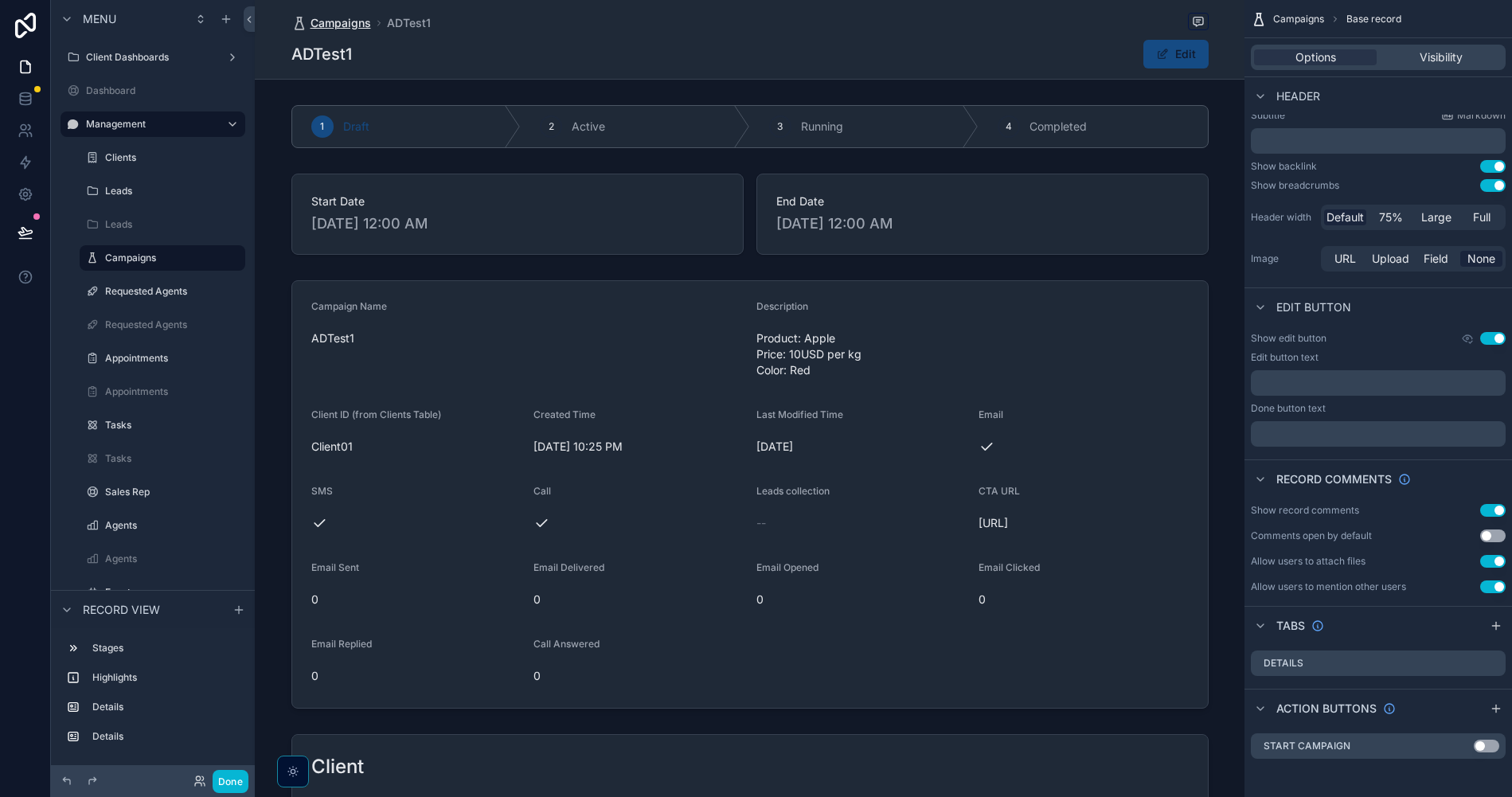
click at [344, 20] on span "Campaigns" at bounding box center [340, 23] width 61 height 16
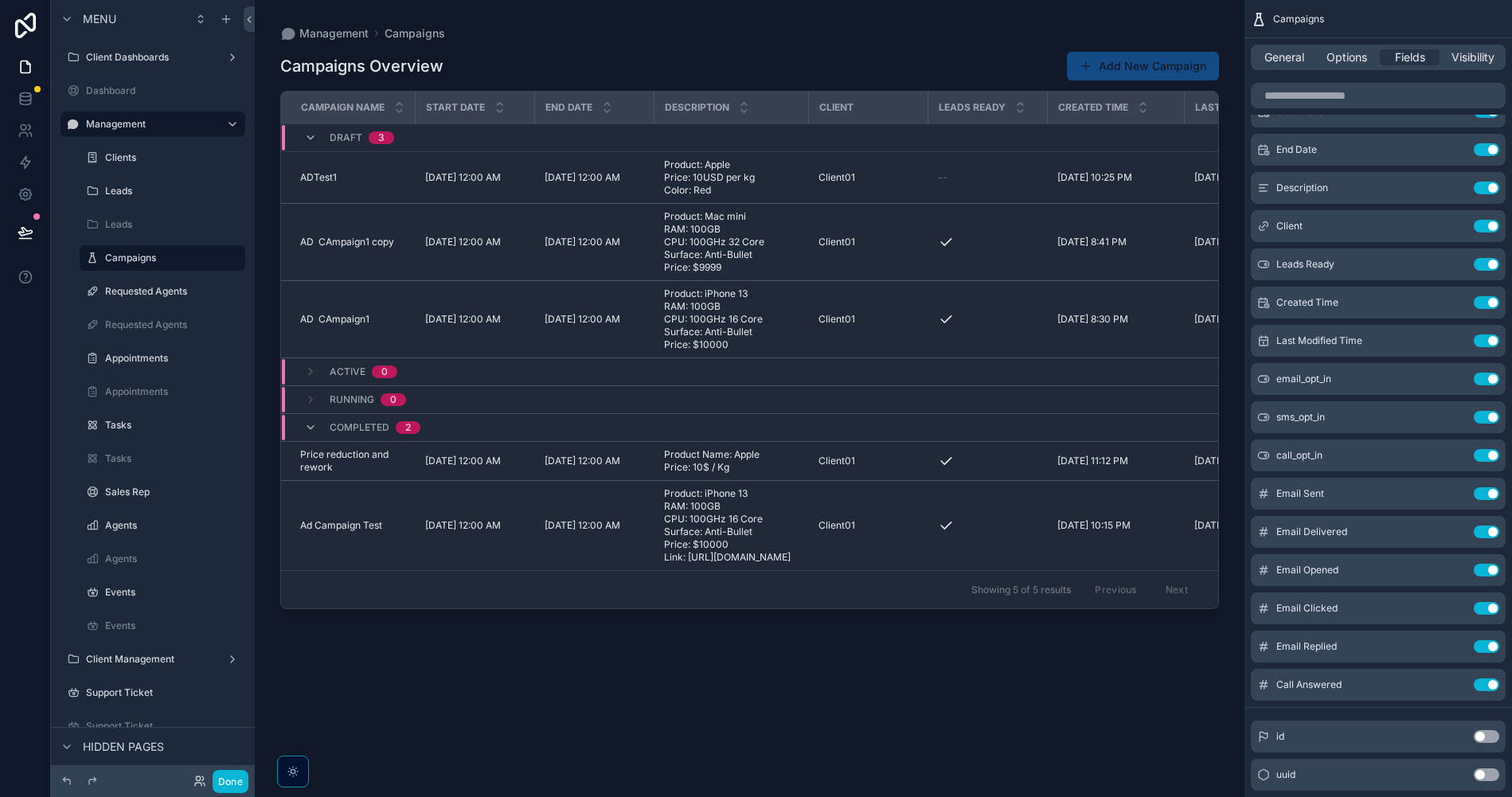
click at [619, 64] on div "Campaigns Overview Add New Campaign" at bounding box center [749, 65] width 939 height 30
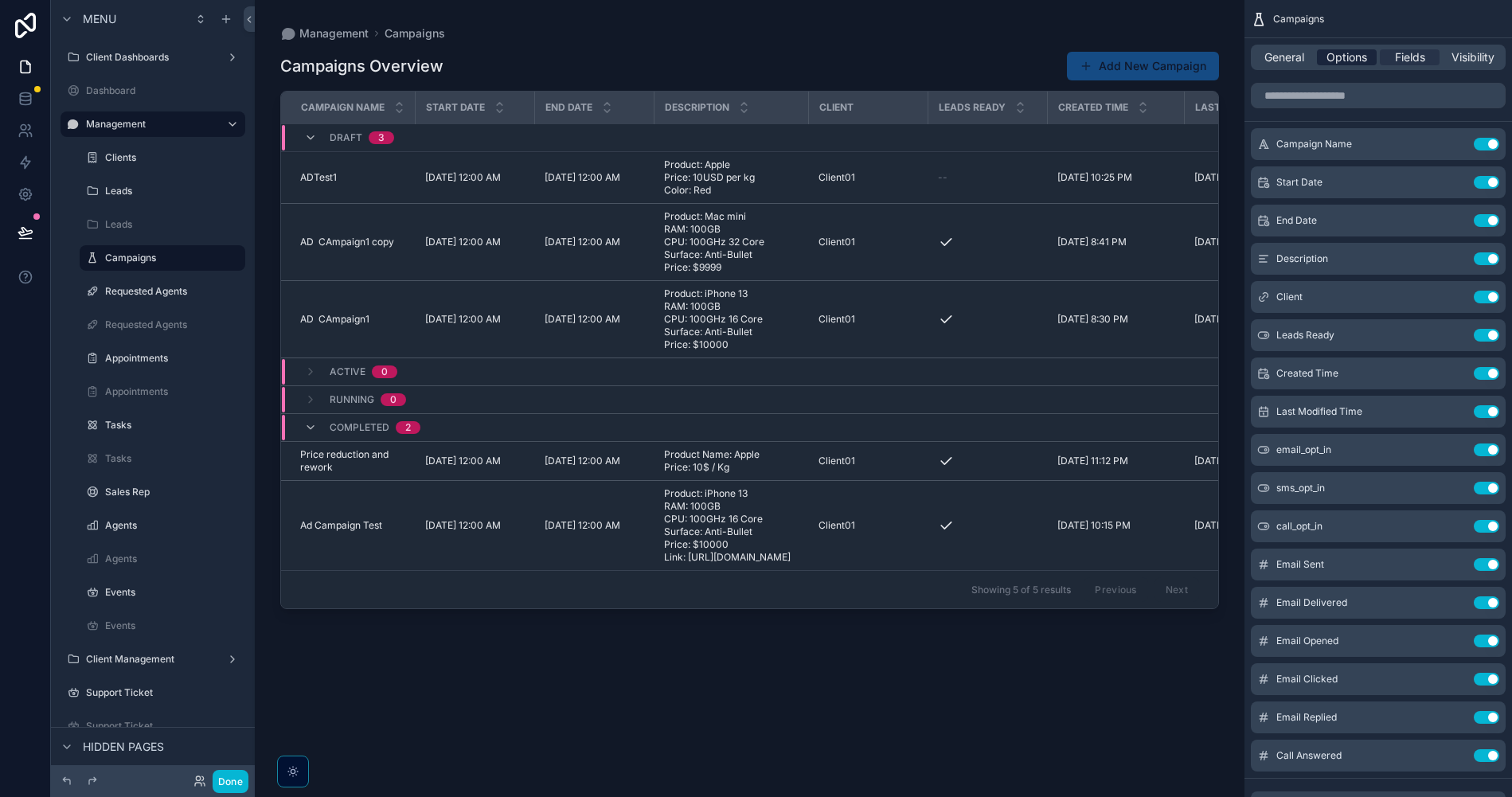
click at [1346, 56] on span "Options" at bounding box center [1346, 57] width 40 height 16
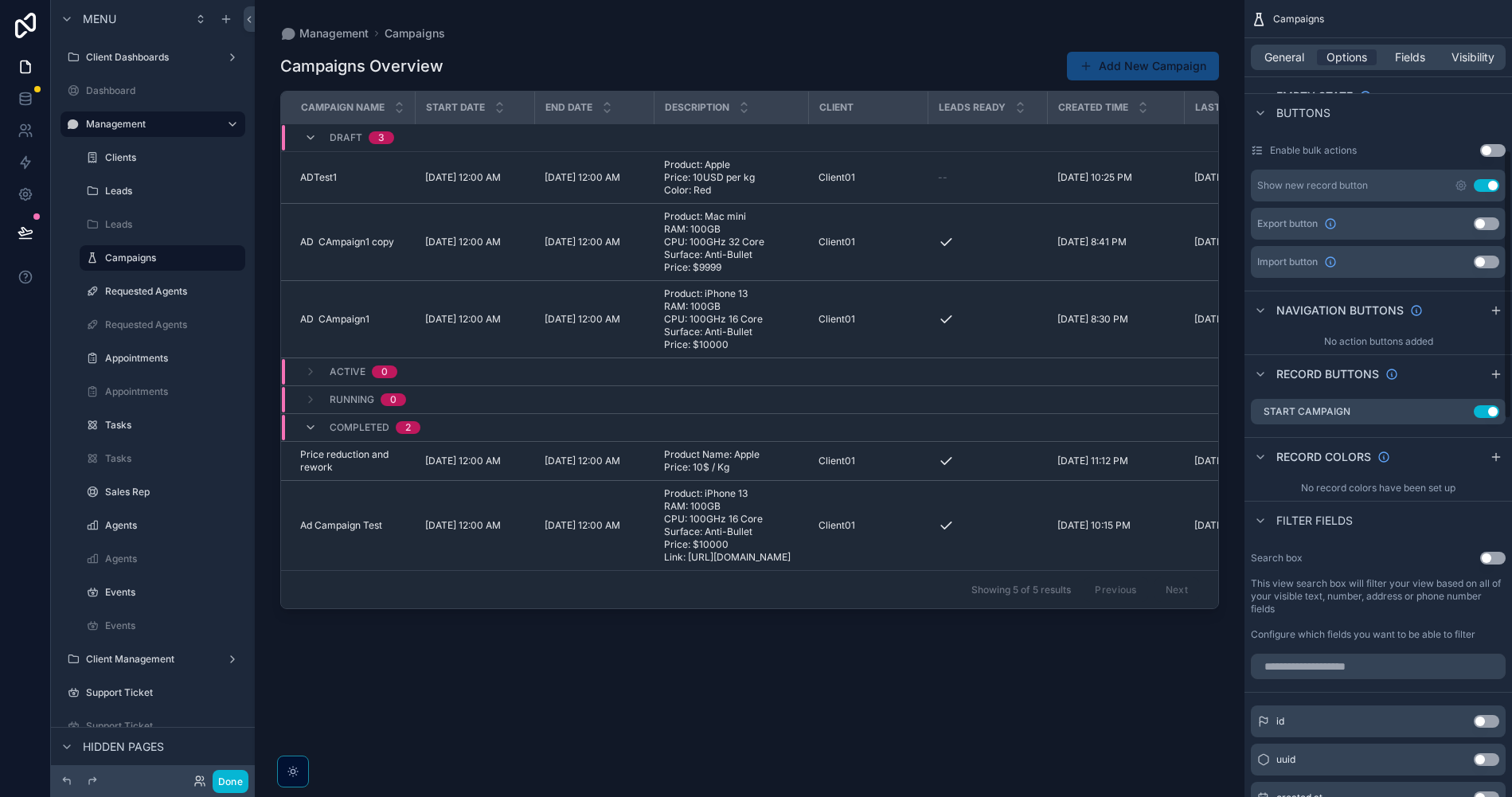
scroll to position [485, 0]
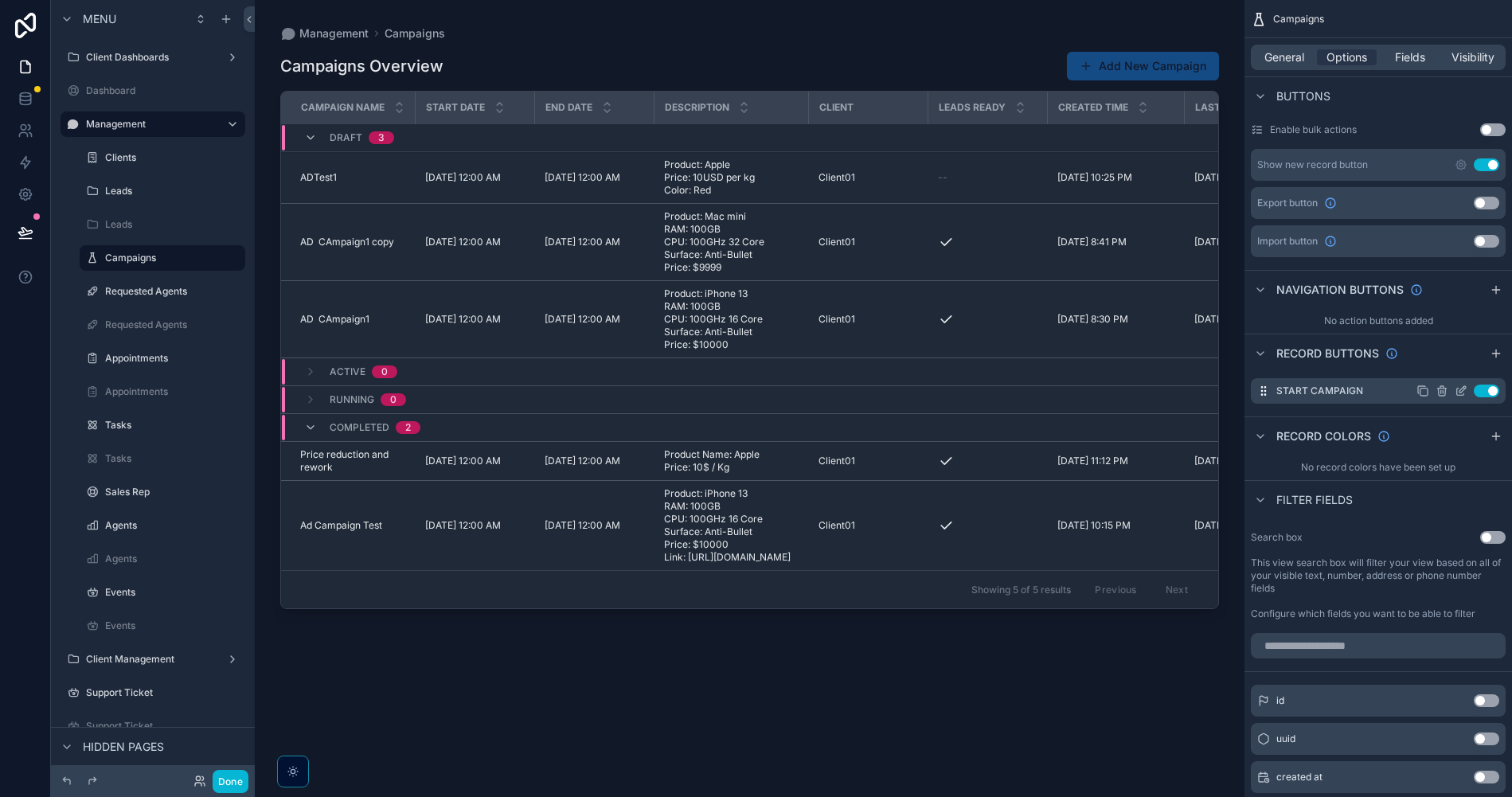
click at [1492, 394] on button "Use setting" at bounding box center [1486, 390] width 25 height 13
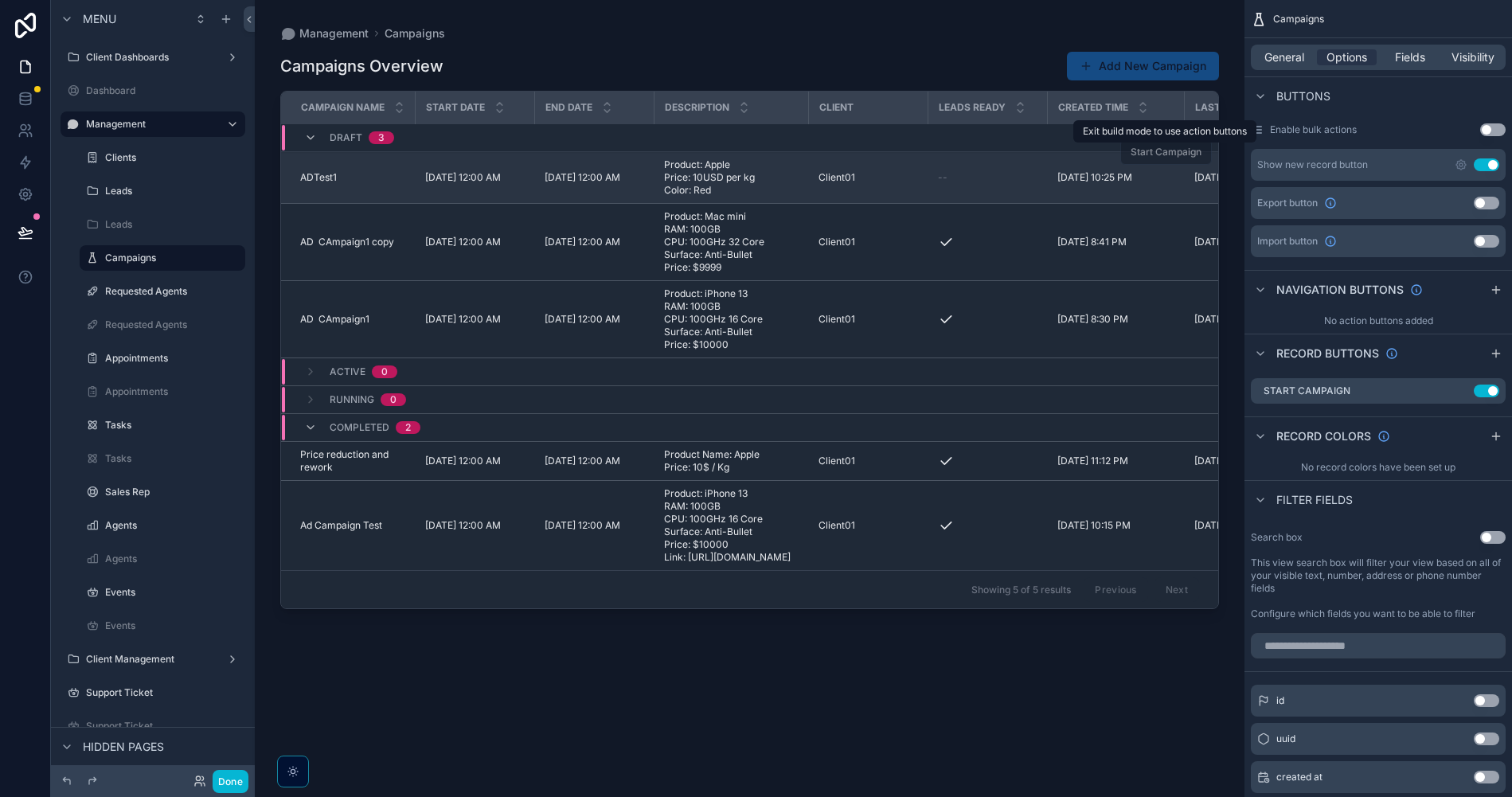
click at [1167, 156] on span "Start Campaign" at bounding box center [1165, 151] width 91 height 12
click at [1170, 153] on span "Start Campaign" at bounding box center [1165, 151] width 91 height 12
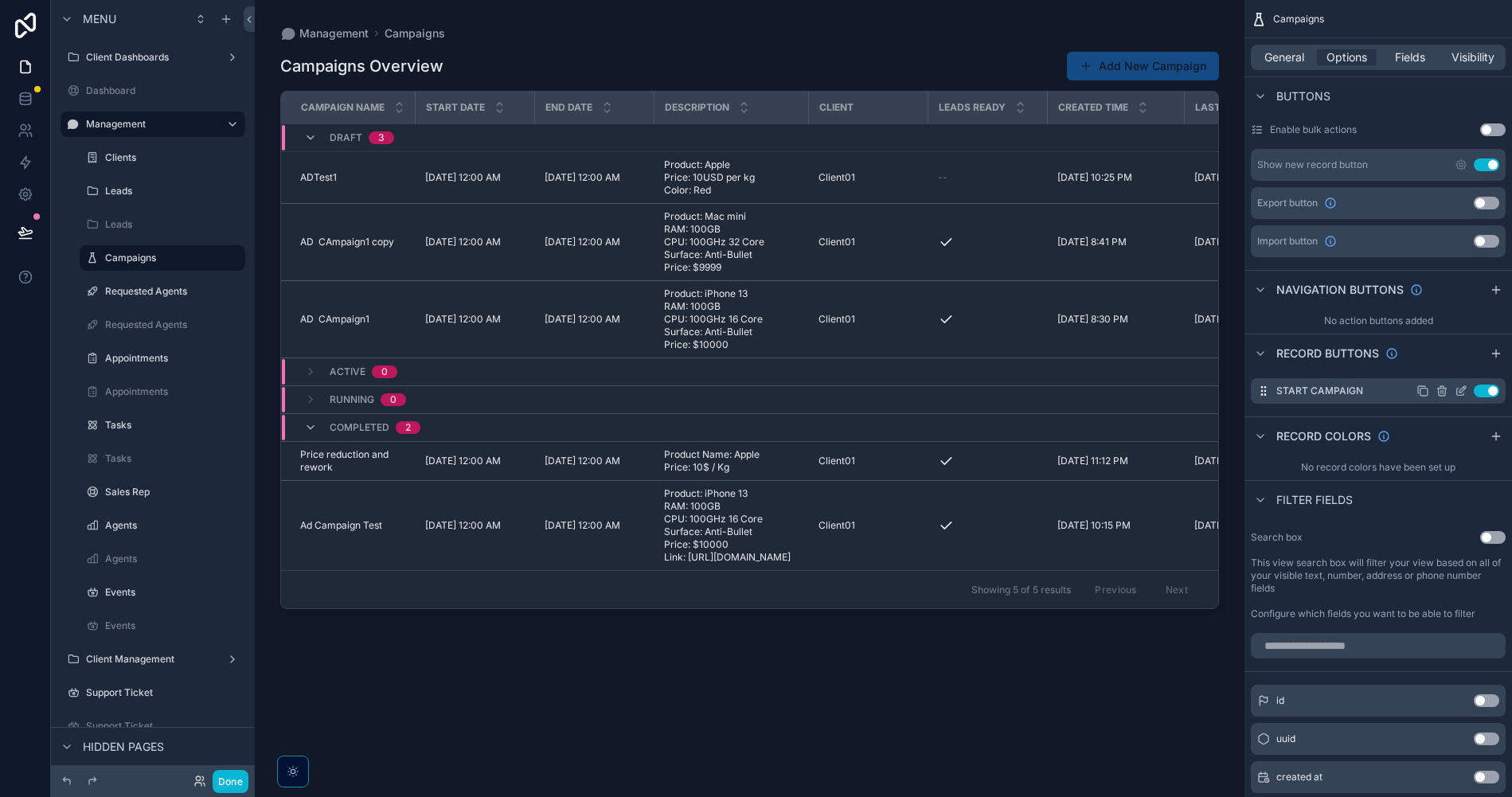
click at [1465, 388] on icon "scrollable content" at bounding box center [1465, 388] width 2 height 2
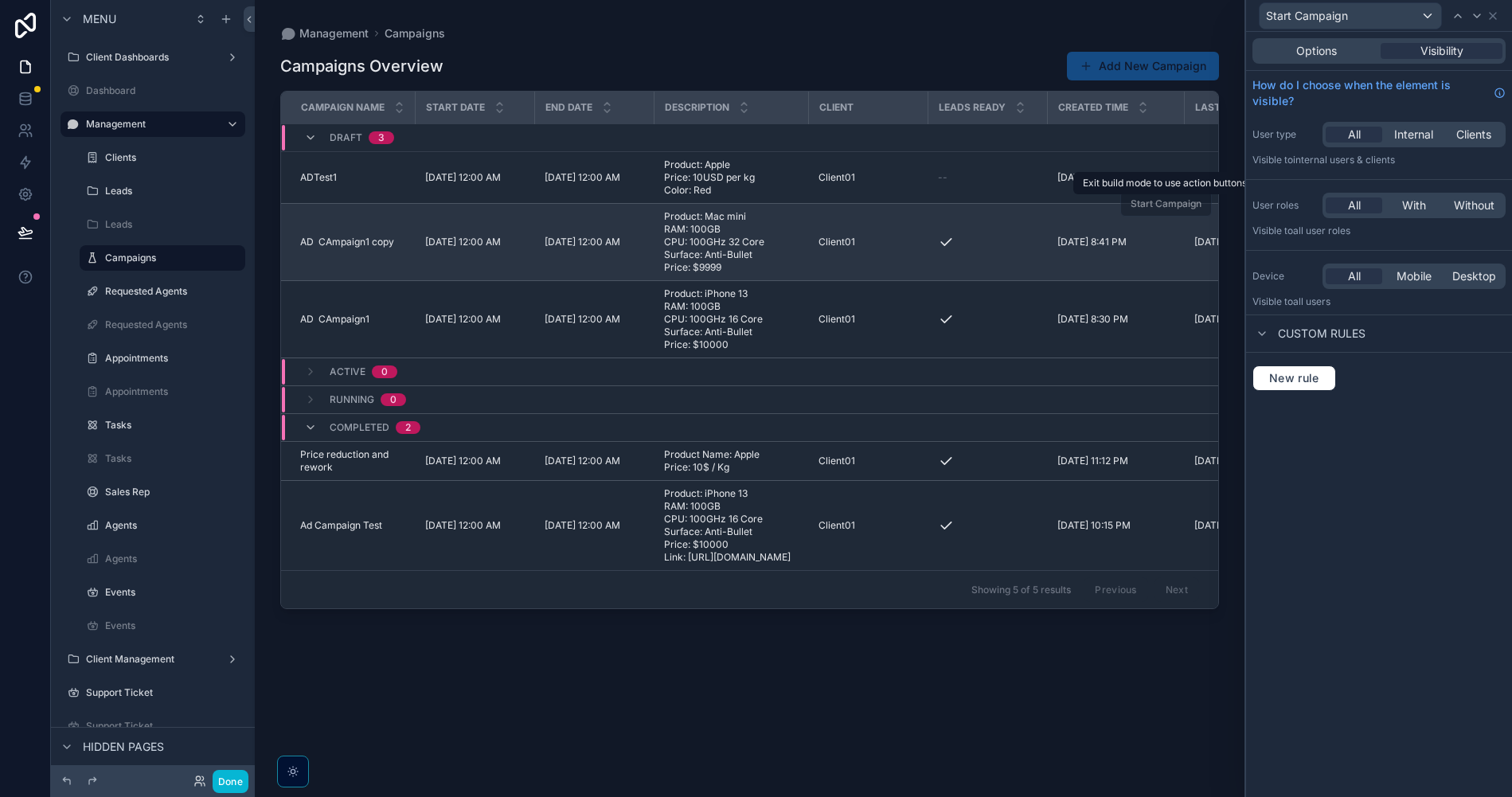
click at [1173, 205] on span "Start Campaign" at bounding box center [1165, 203] width 91 height 12
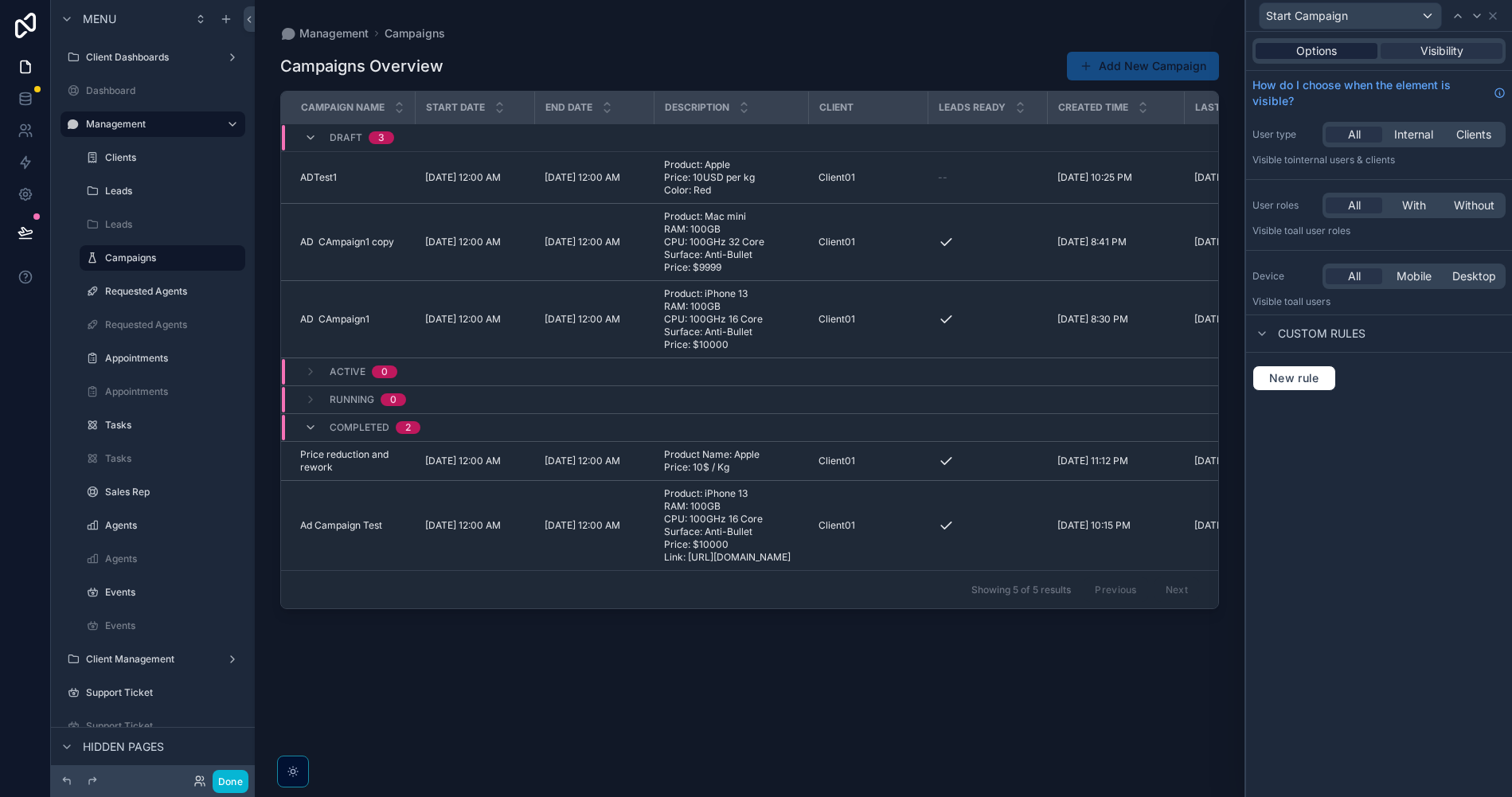
click at [1342, 52] on div "Options" at bounding box center [1316, 51] width 122 height 16
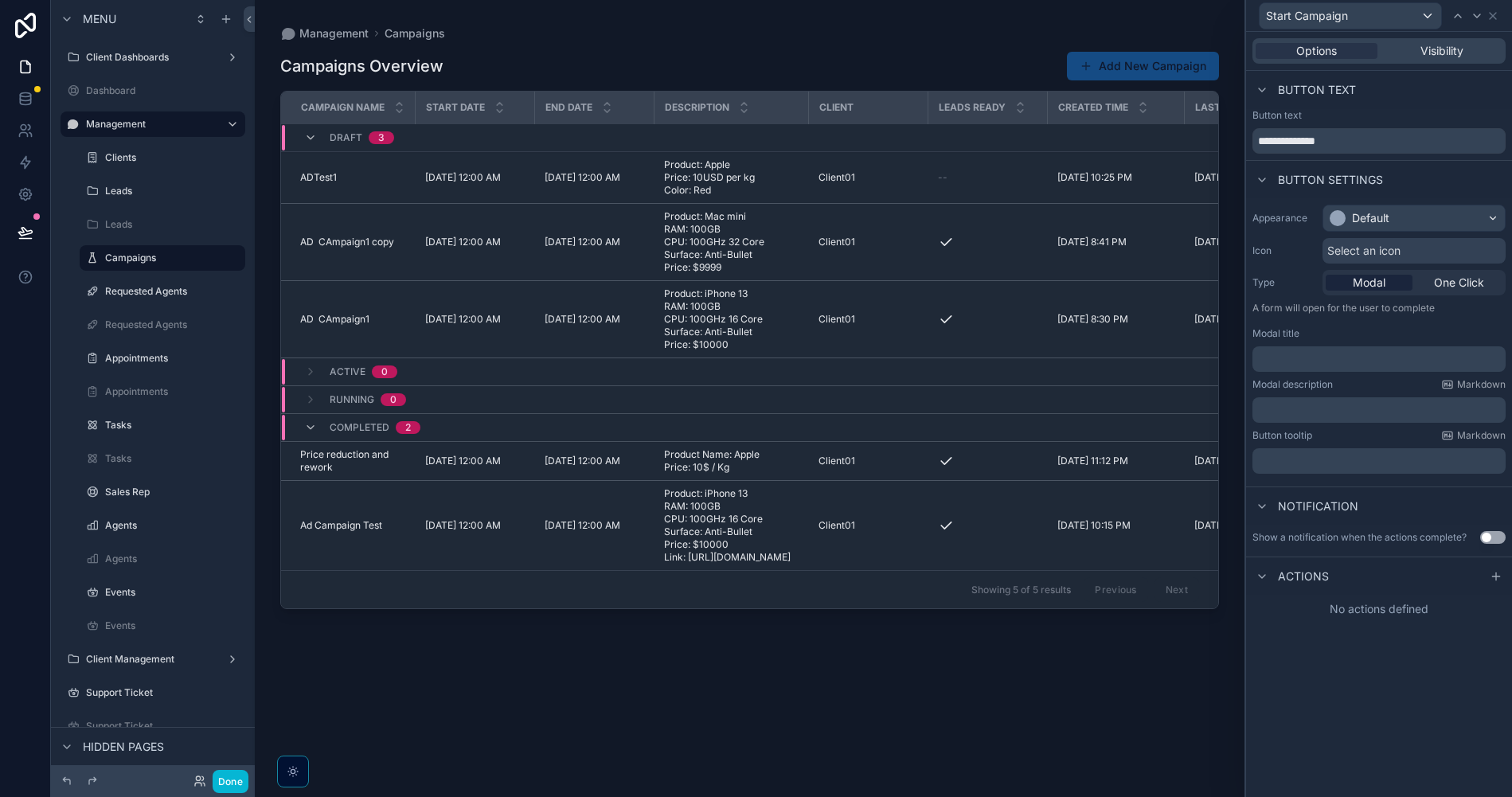
click at [1340, 319] on p "A form will open for the user to complete" at bounding box center [1379, 311] width 253 height 19
click at [1337, 313] on p "A form will open for the user to complete" at bounding box center [1379, 311] width 253 height 19
click at [1376, 370] on div "﻿" at bounding box center [1379, 359] width 253 height 25
click at [1377, 360] on p "﻿" at bounding box center [1380, 359] width 244 height 16
click at [1315, 388] on label "Modal description" at bounding box center [1293, 384] width 81 height 13
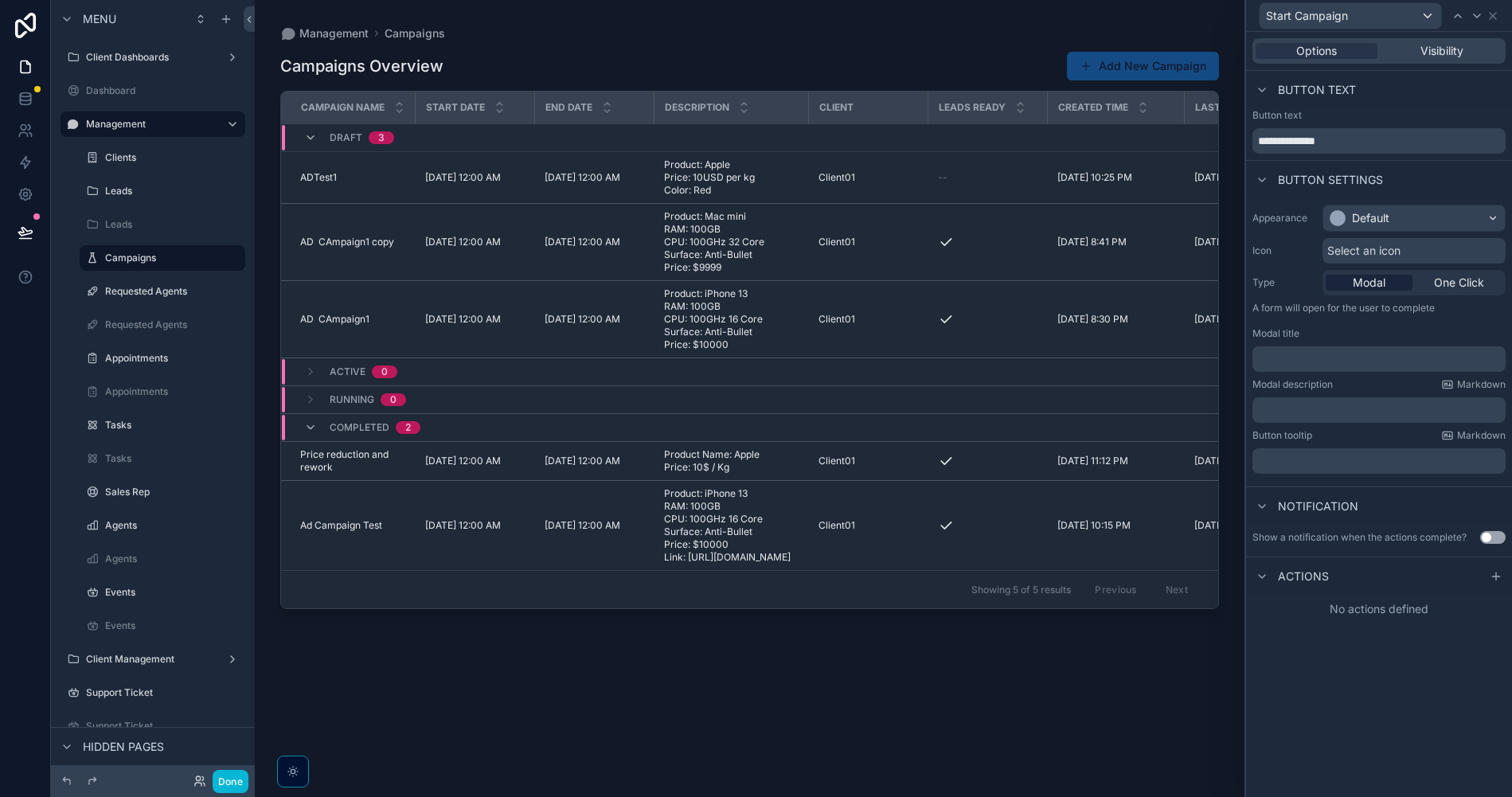
click at [1343, 353] on p "﻿" at bounding box center [1380, 359] width 244 height 16
click at [1359, 417] on p "﻿" at bounding box center [1380, 410] width 244 height 16
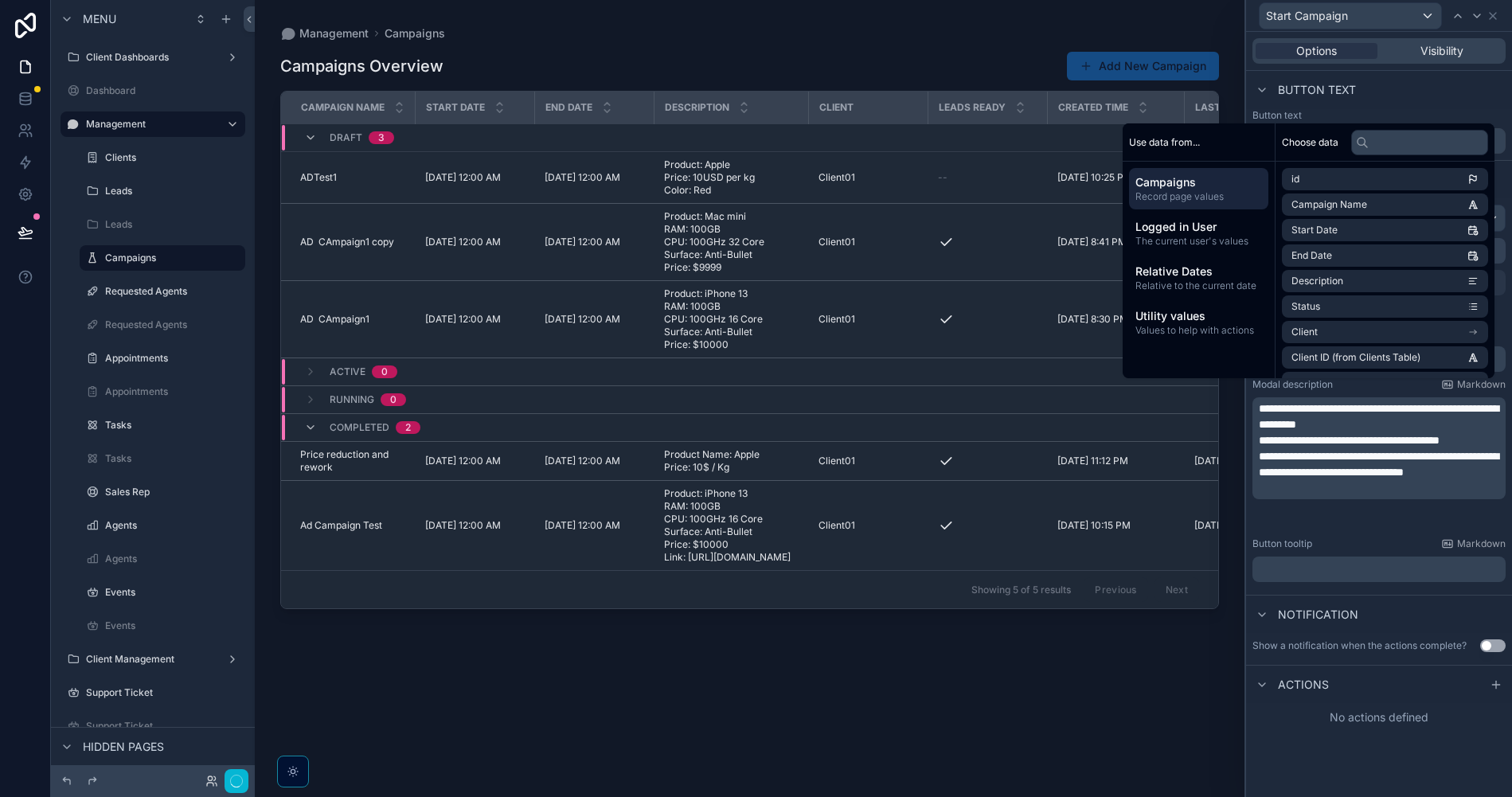
scroll to position [0, 0]
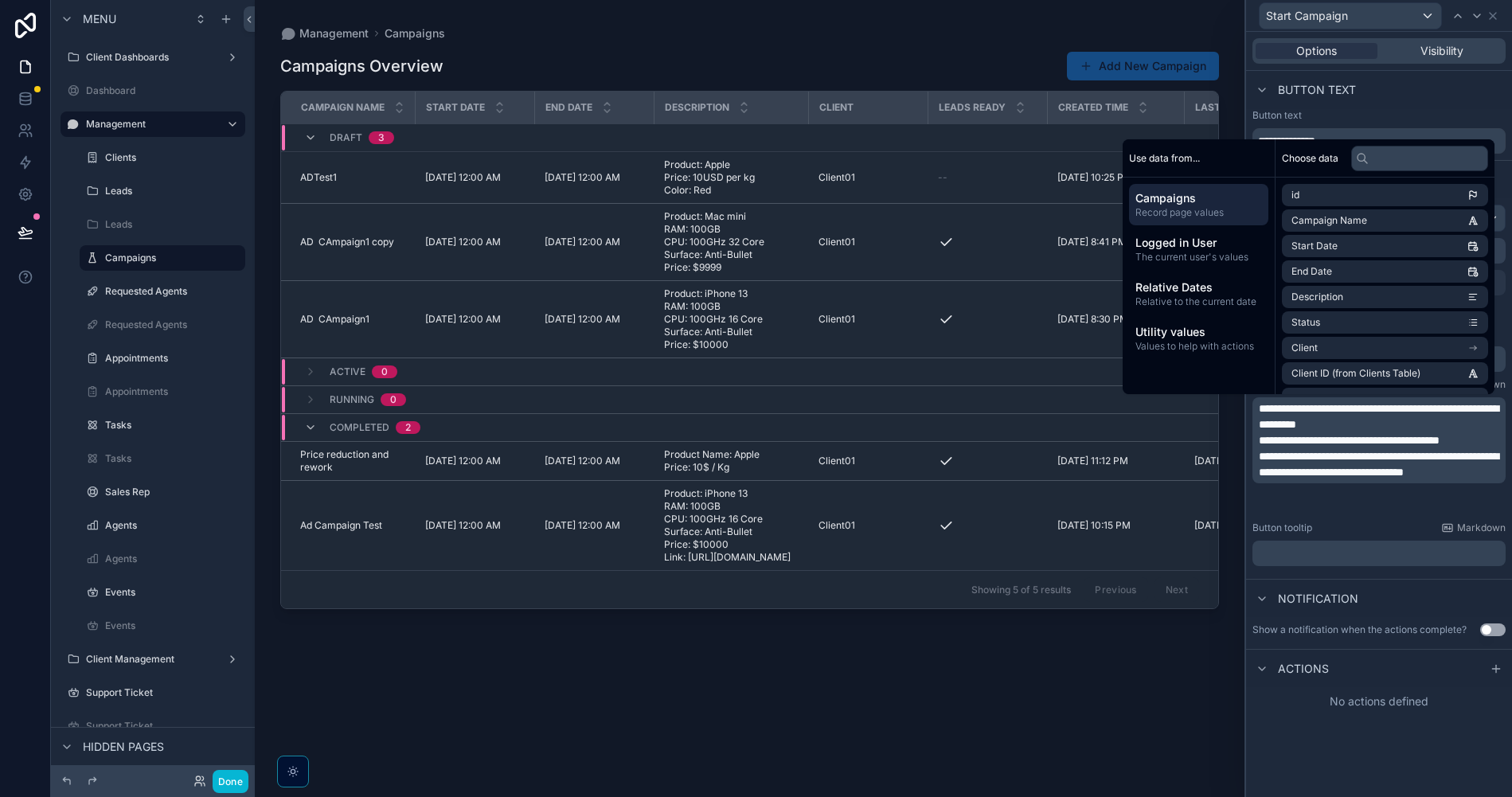
click at [1387, 529] on div "Button tooltip Markdown" at bounding box center [1379, 527] width 253 height 13
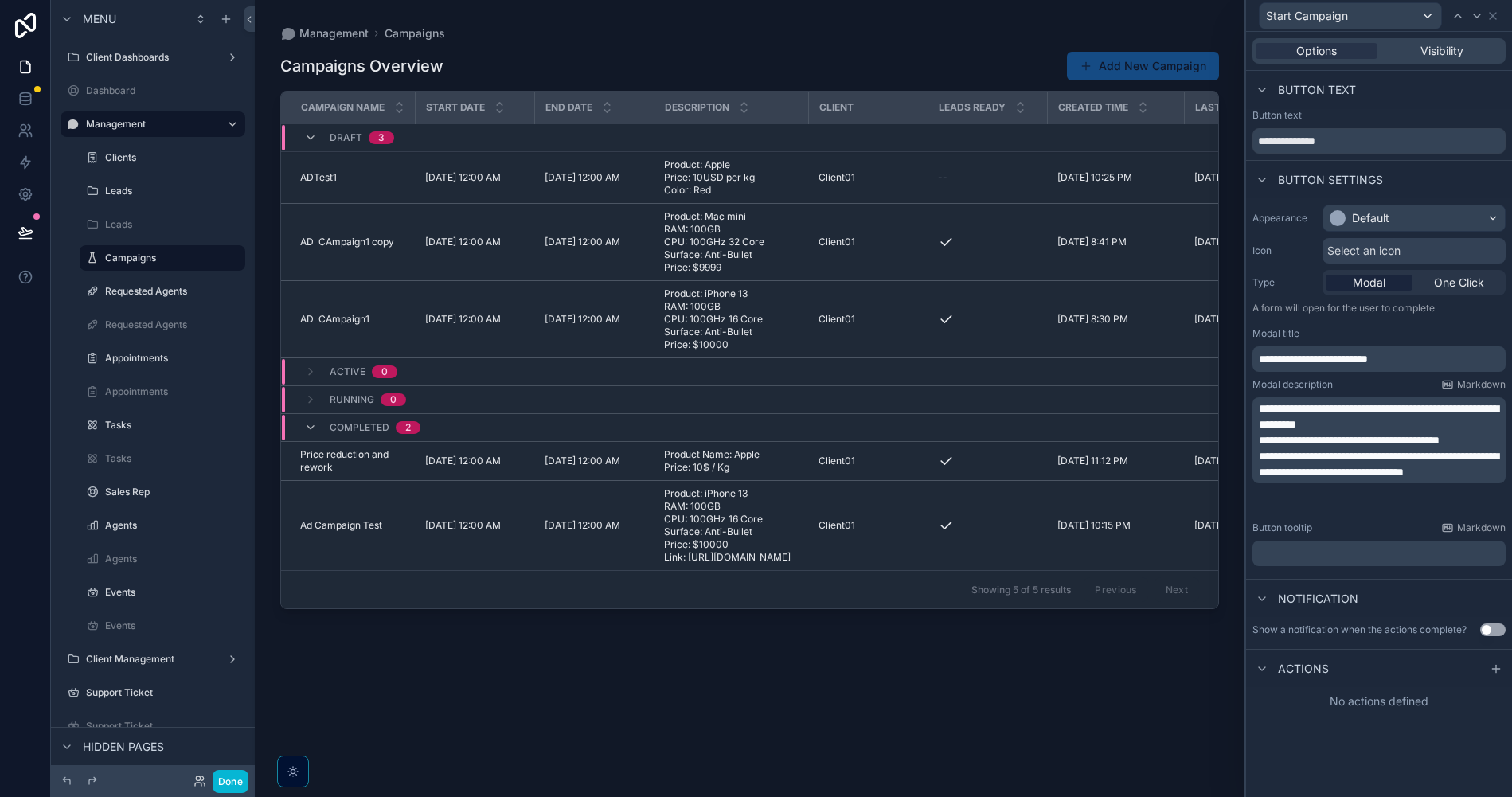
click at [1379, 550] on p "﻿" at bounding box center [1380, 553] width 244 height 16
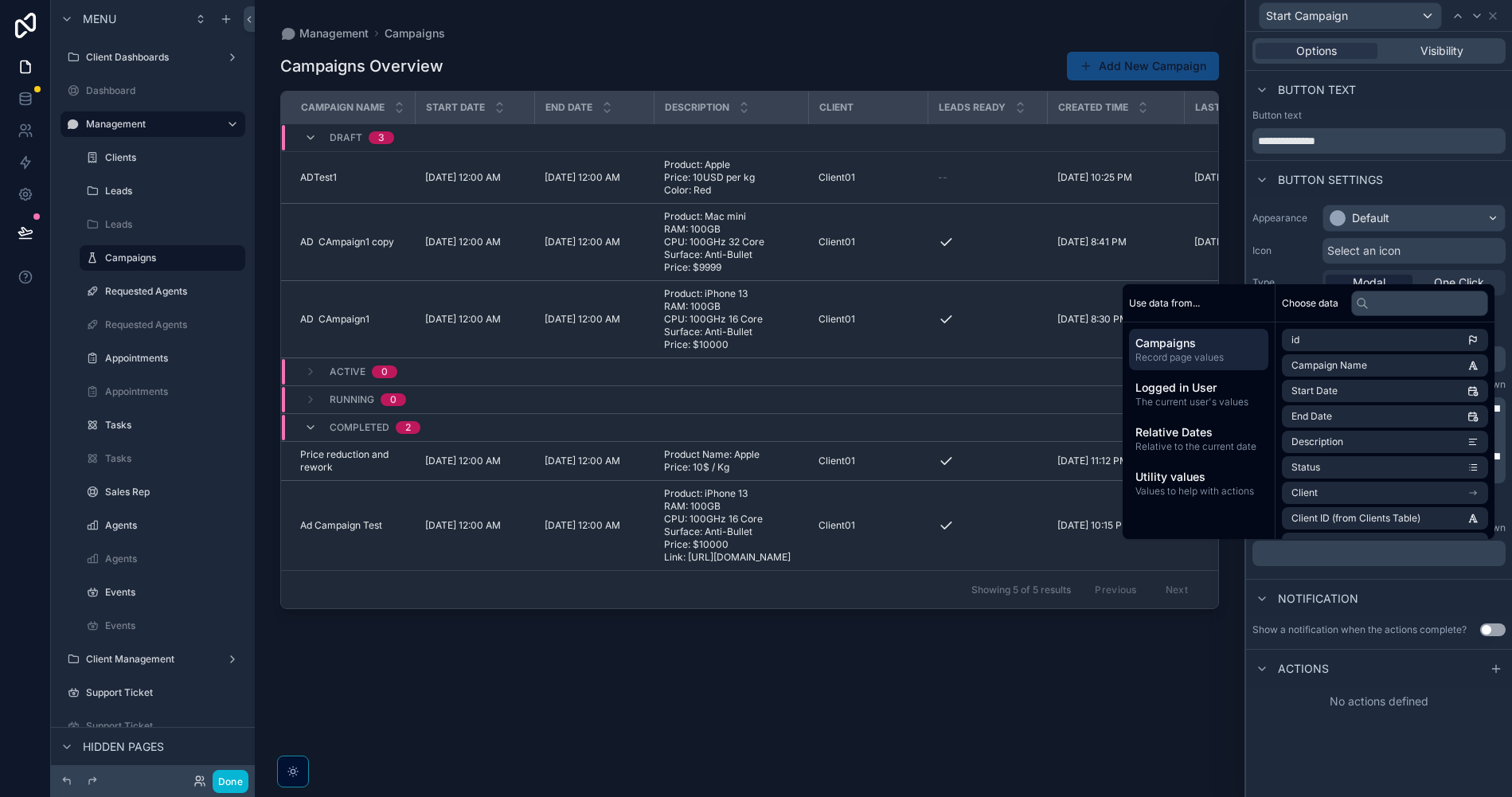
click at [1281, 583] on div "Notification" at bounding box center [1379, 598] width 266 height 39
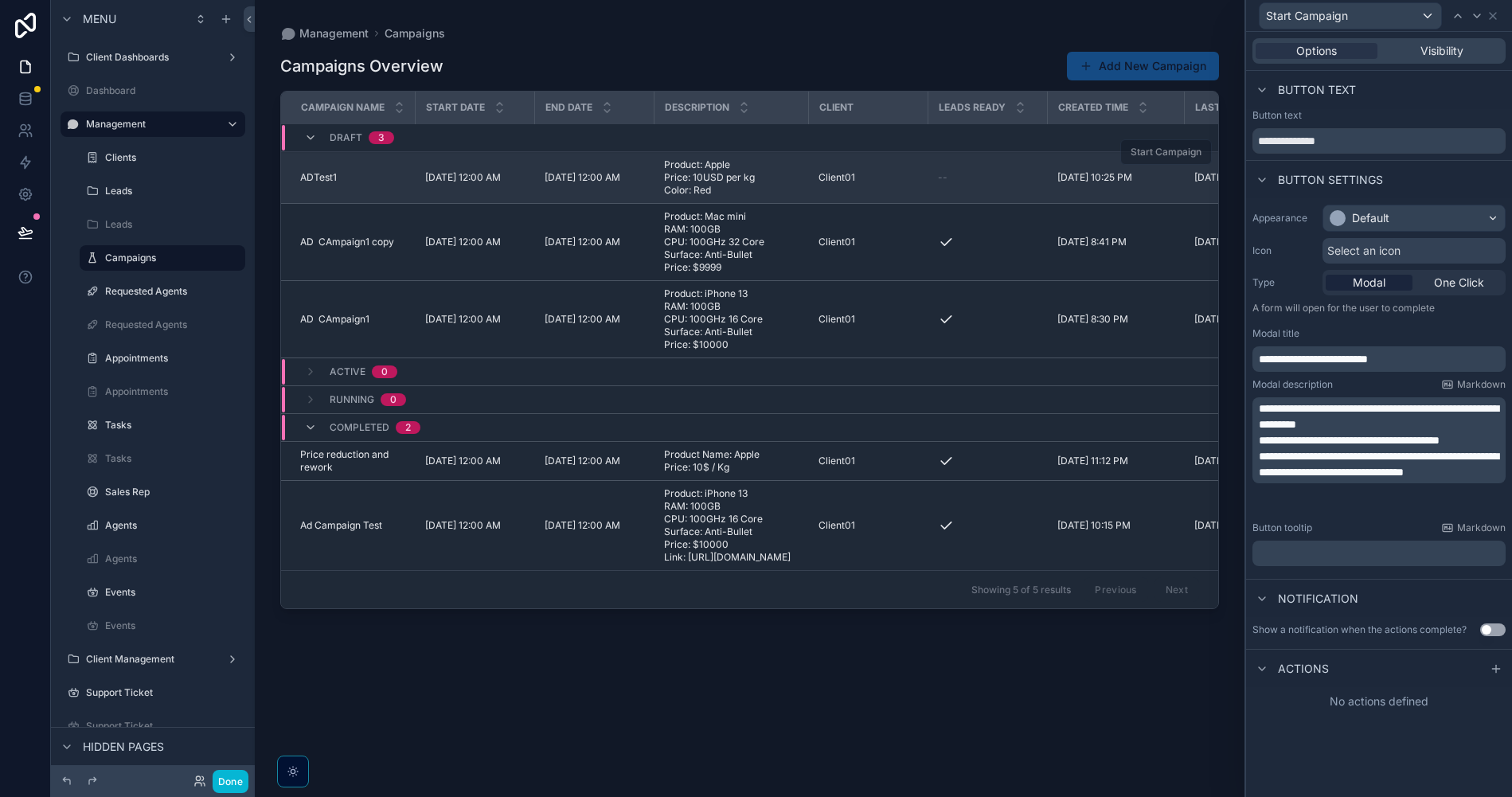
click at [1170, 148] on span "Start Campaign" at bounding box center [1165, 151] width 91 height 12
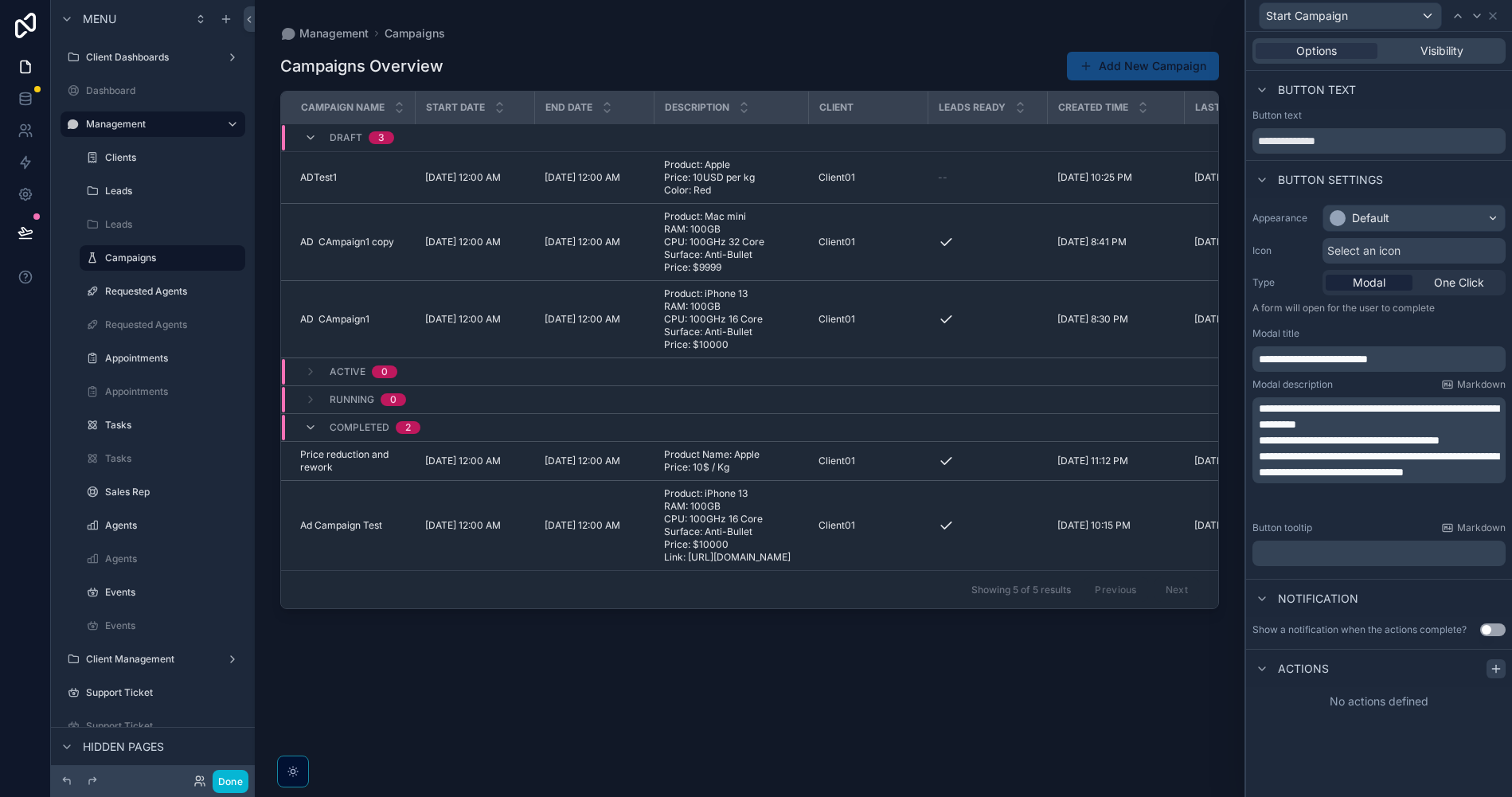
click at [1501, 673] on icon at bounding box center [1496, 668] width 13 height 13
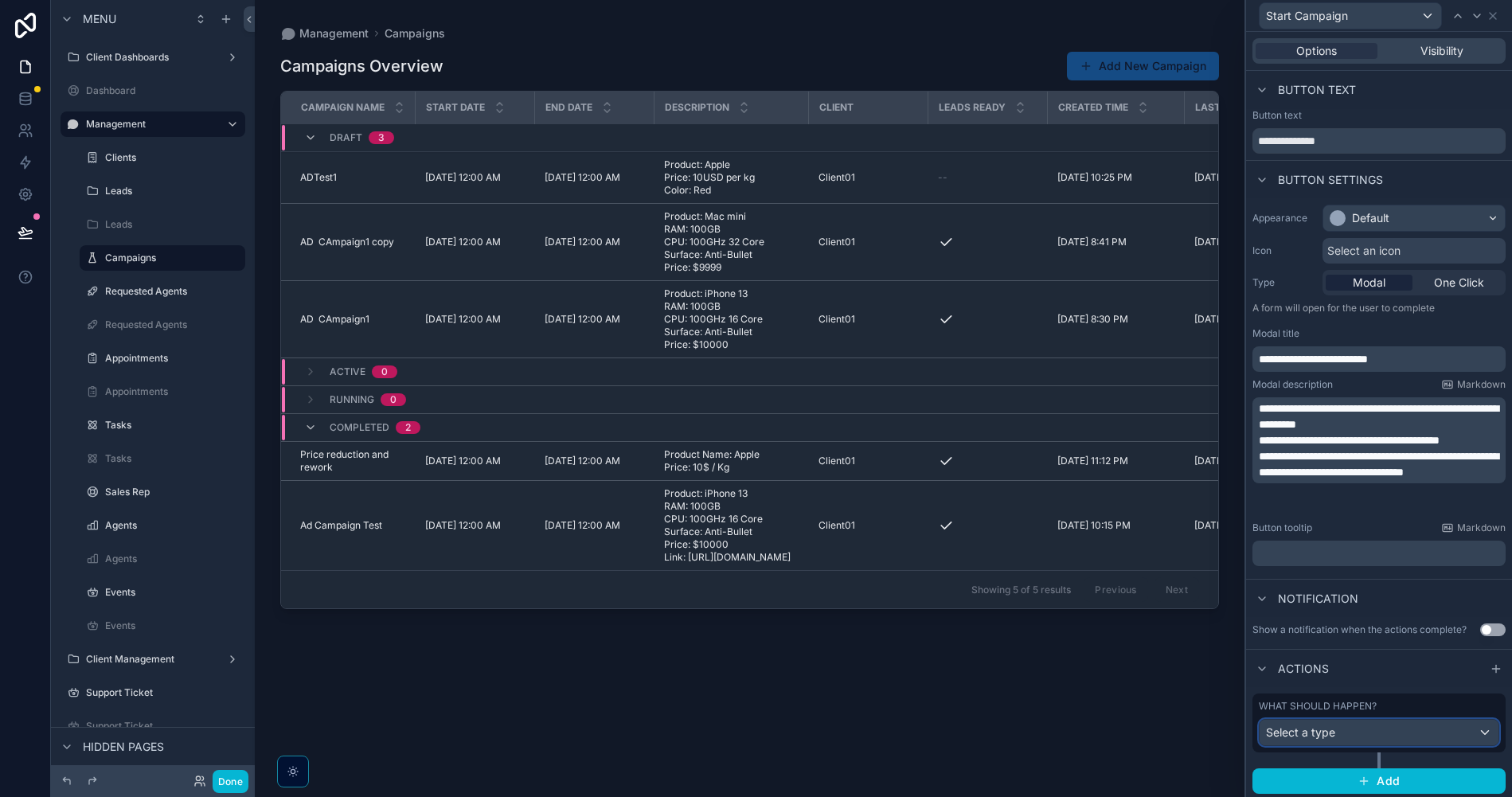
click at [1349, 742] on div "Select a type" at bounding box center [1379, 732] width 239 height 25
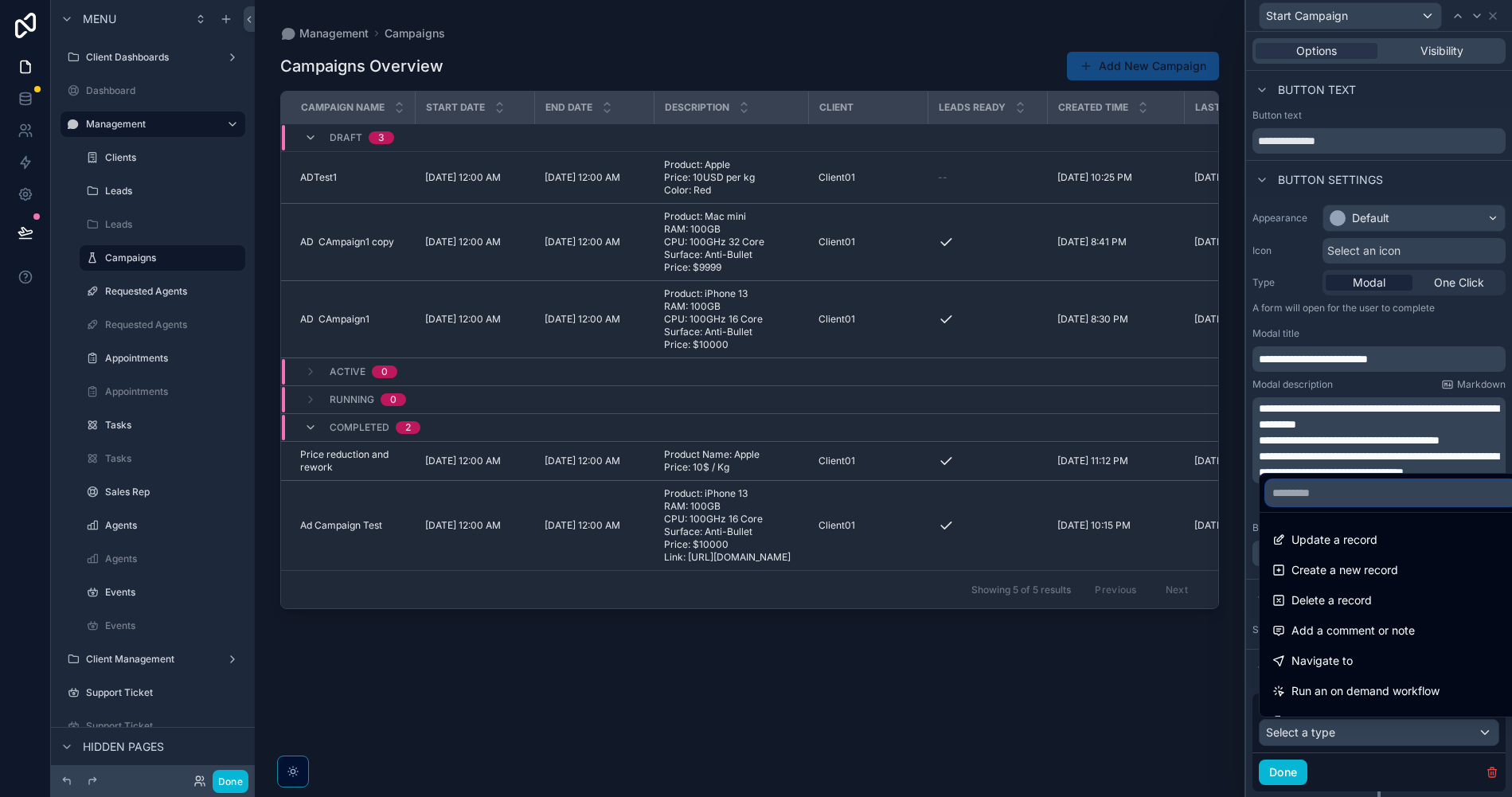
click at [1386, 499] on input "text" at bounding box center [1392, 493] width 250 height 25
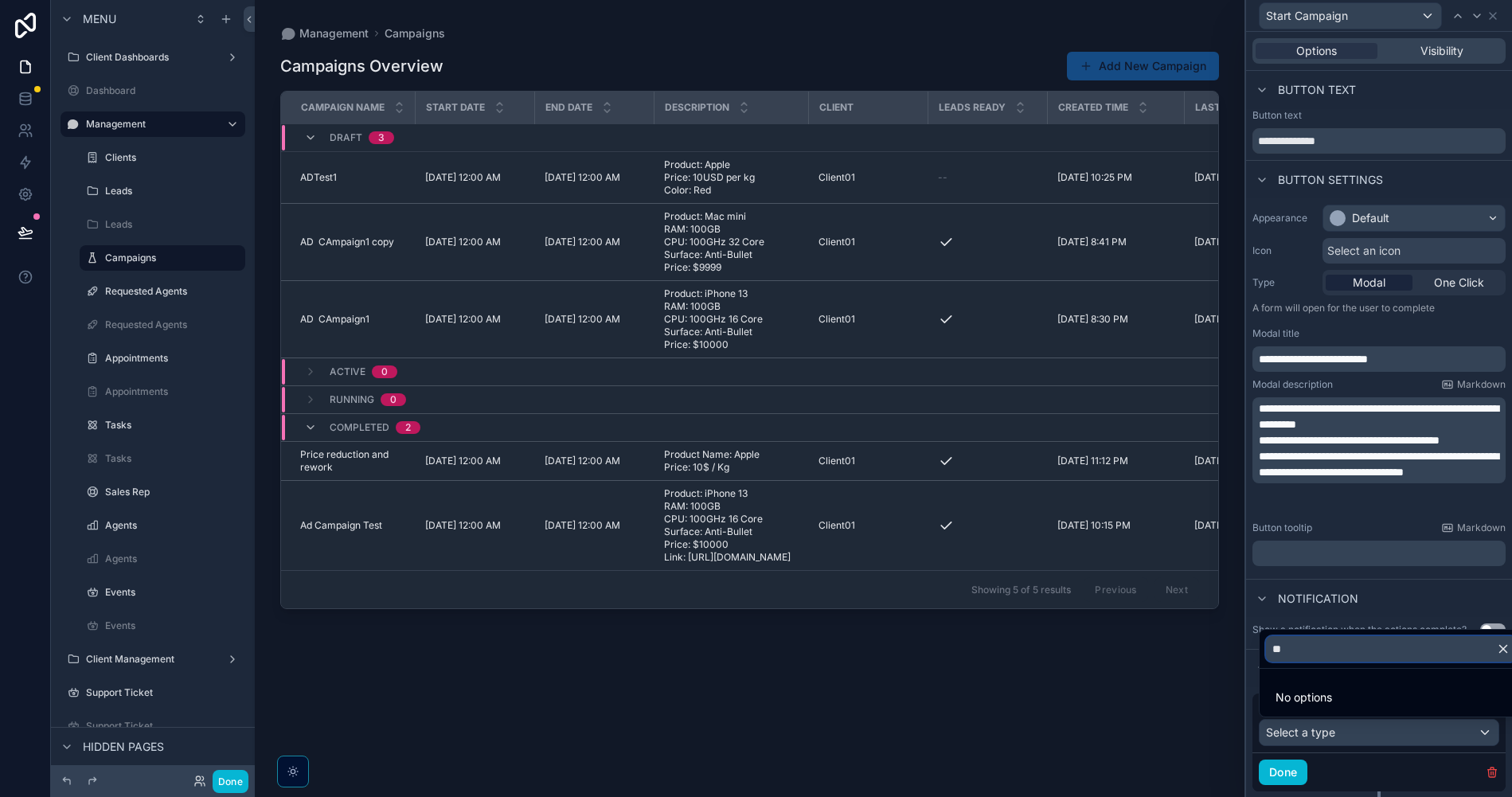
type input "*"
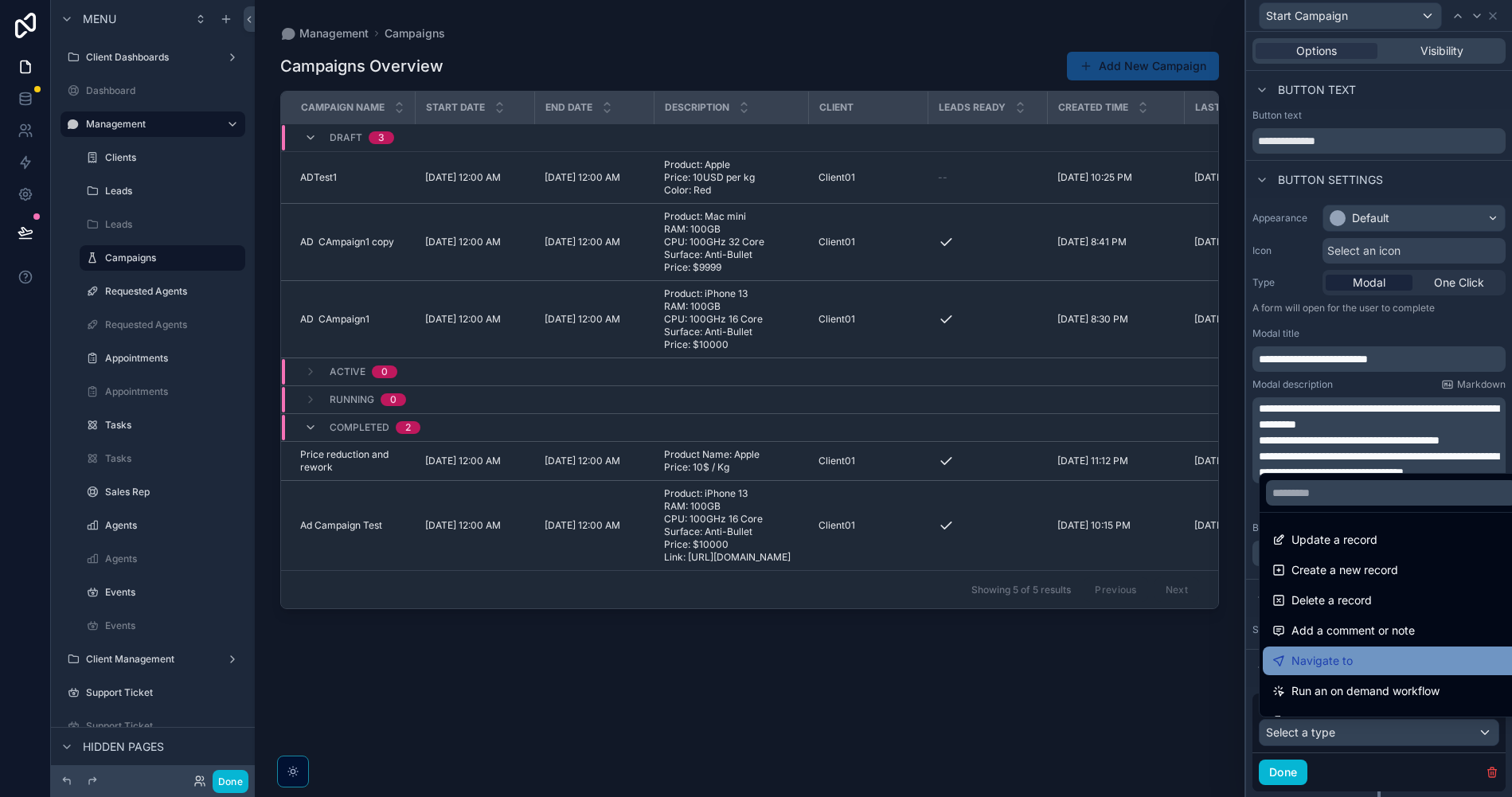
click at [1353, 669] on div "Navigate to" at bounding box center [1391, 660] width 238 height 19
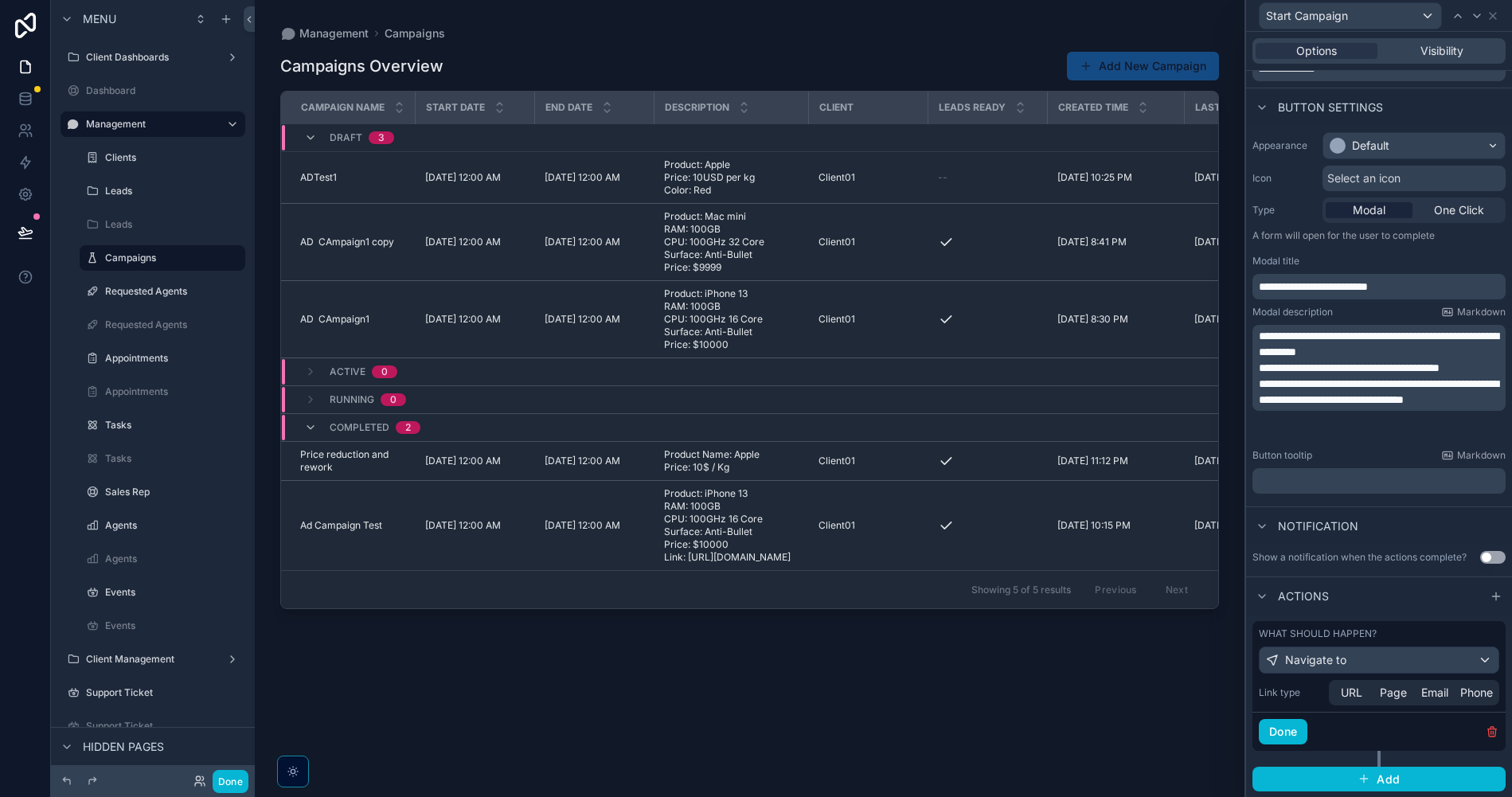
scroll to position [73, 0]
click at [1358, 689] on span "URL" at bounding box center [1351, 691] width 21 height 16
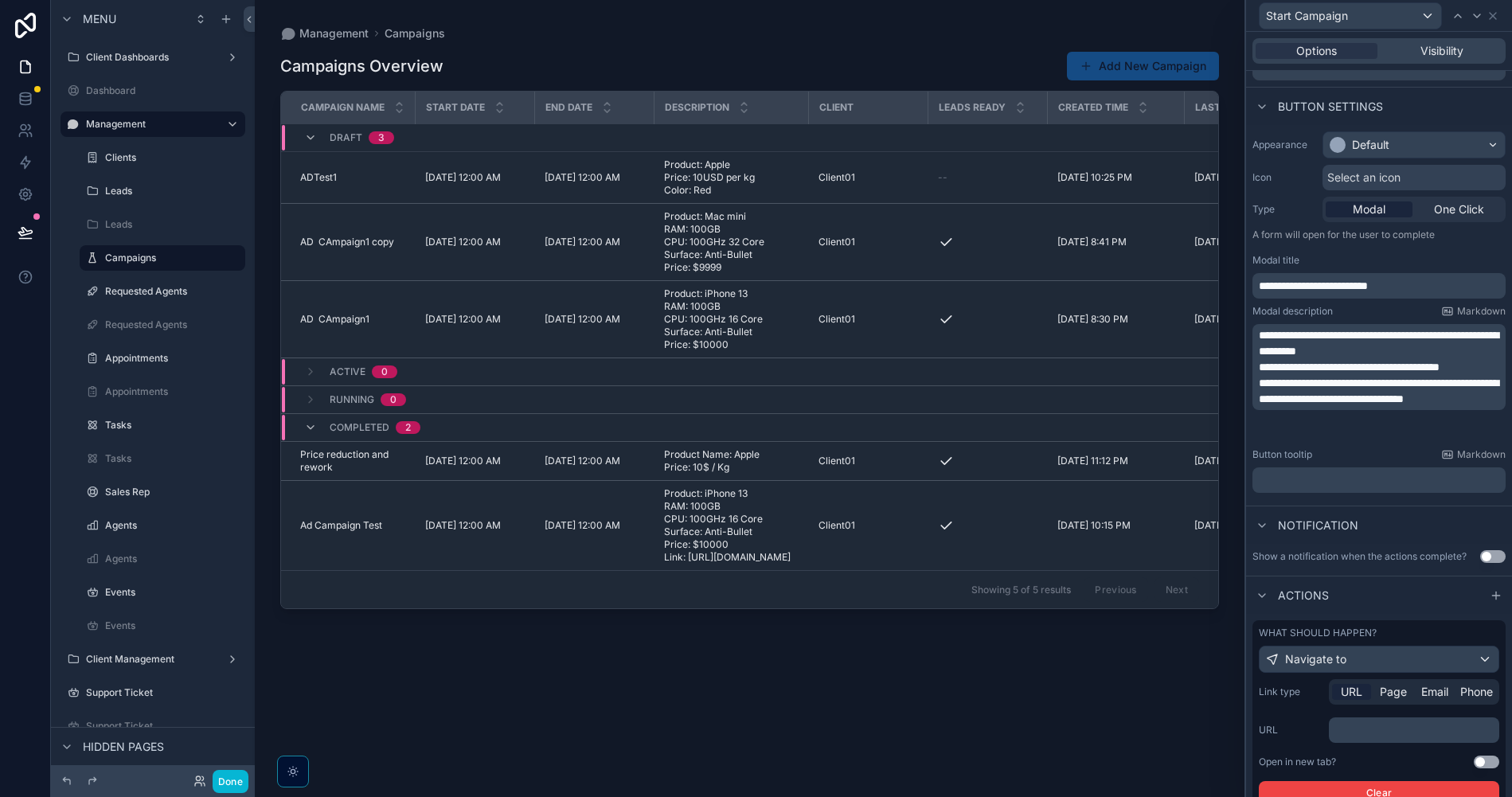
click at [1366, 730] on p "﻿" at bounding box center [1416, 730] width 161 height 16
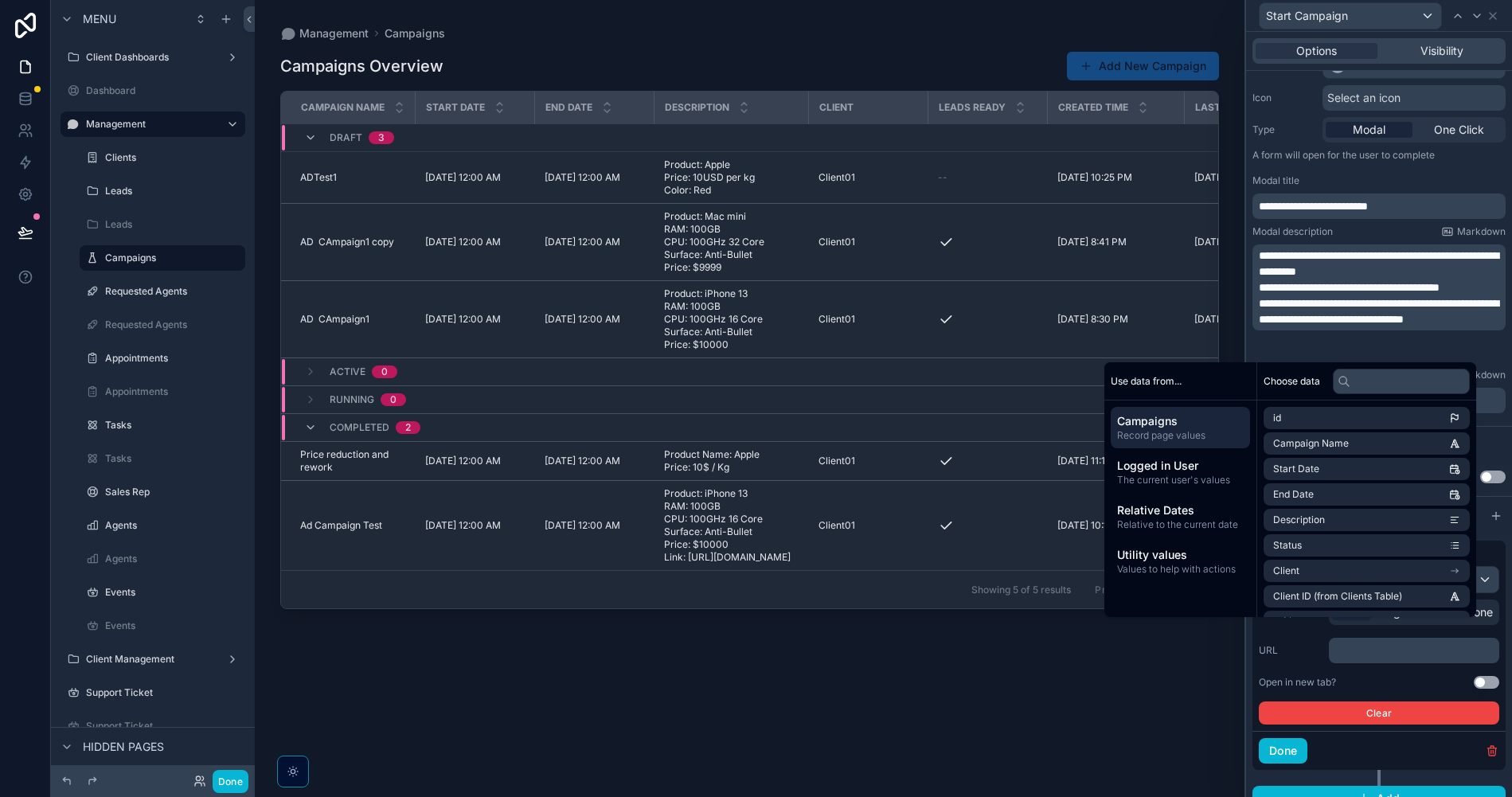
scroll to position [172, 0]
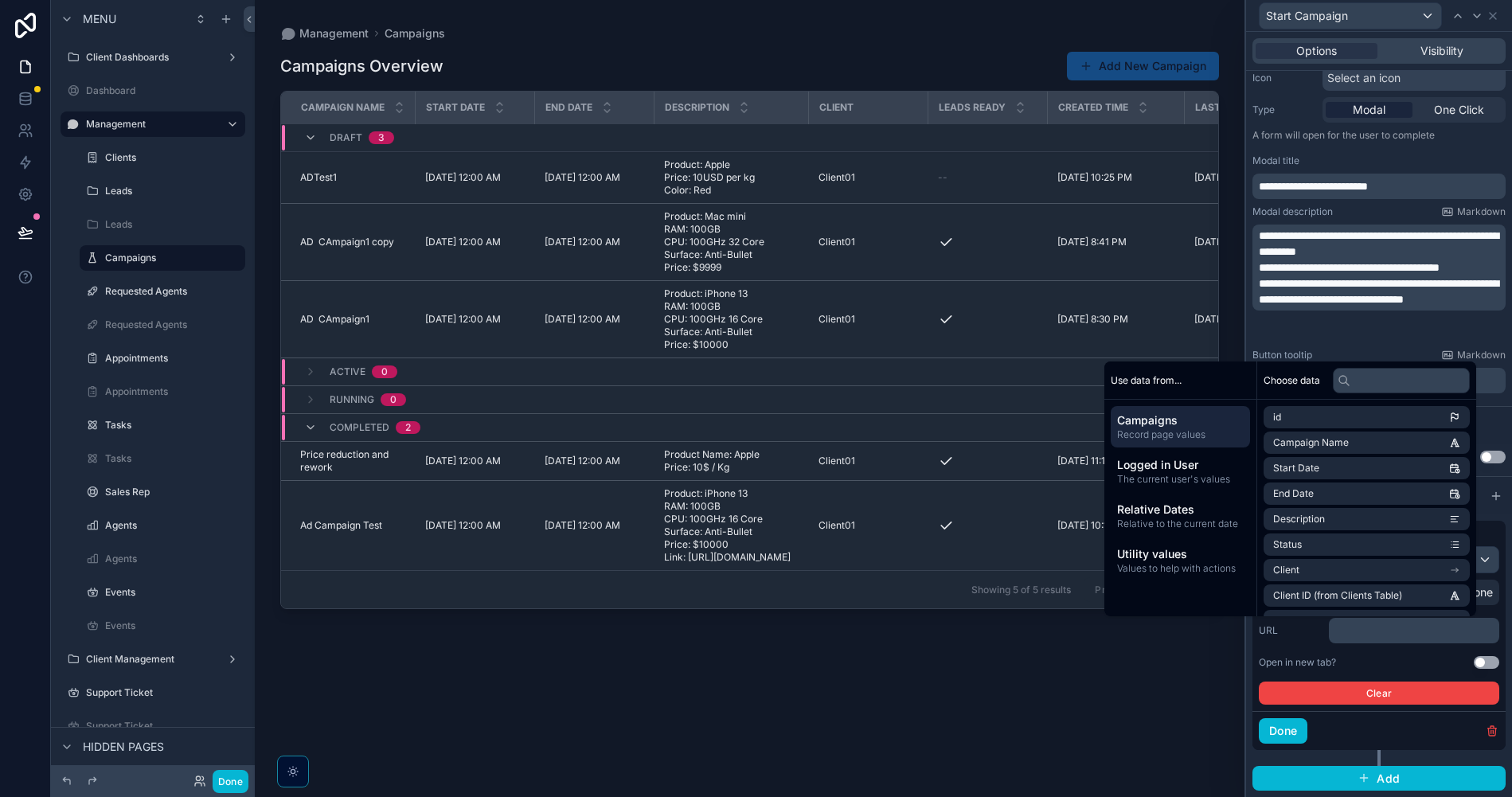
click at [1293, 656] on div "Open in new tab?" at bounding box center [1297, 661] width 77 height 13
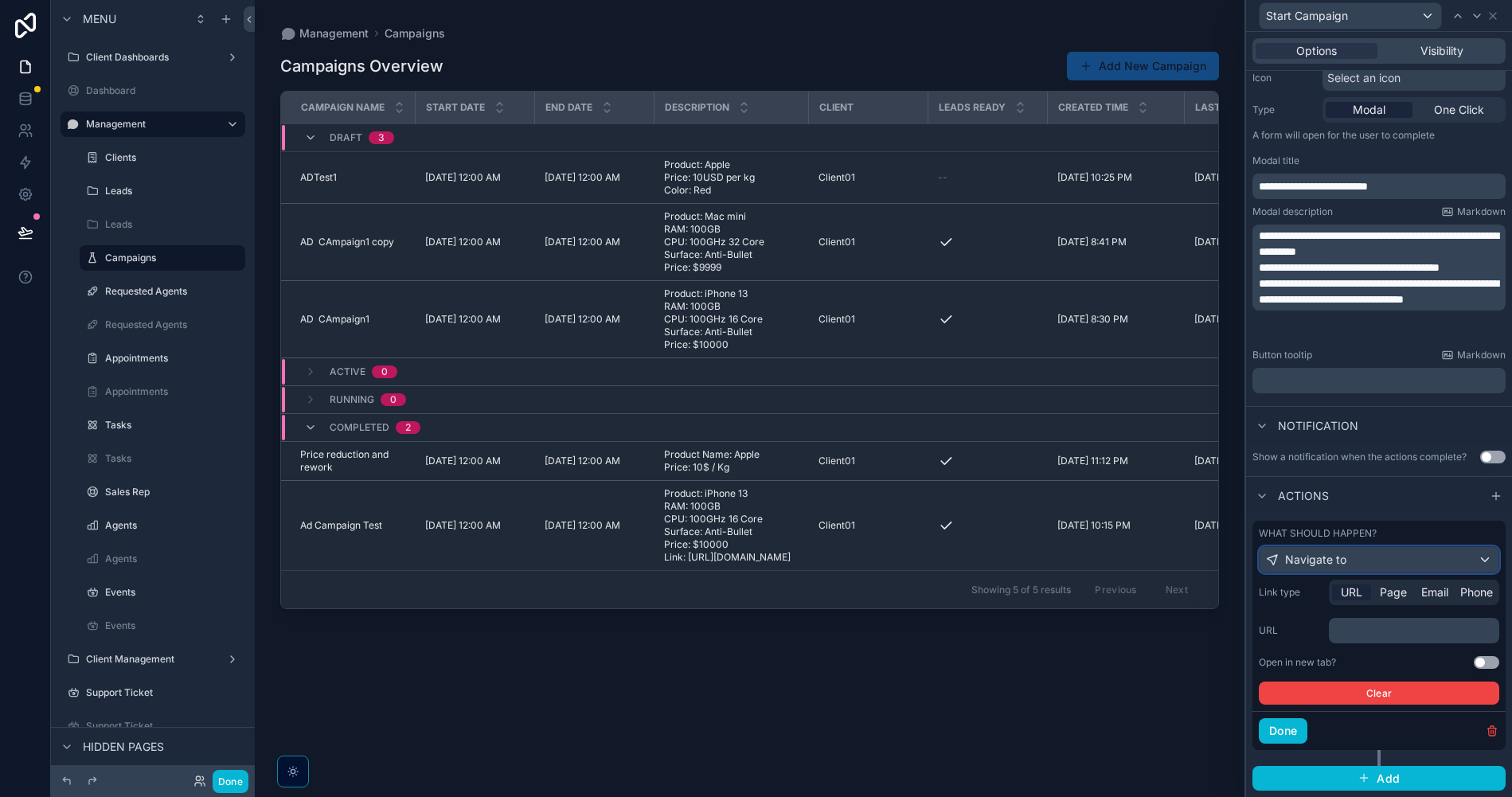
click at [1376, 563] on div "Navigate to" at bounding box center [1379, 559] width 239 height 25
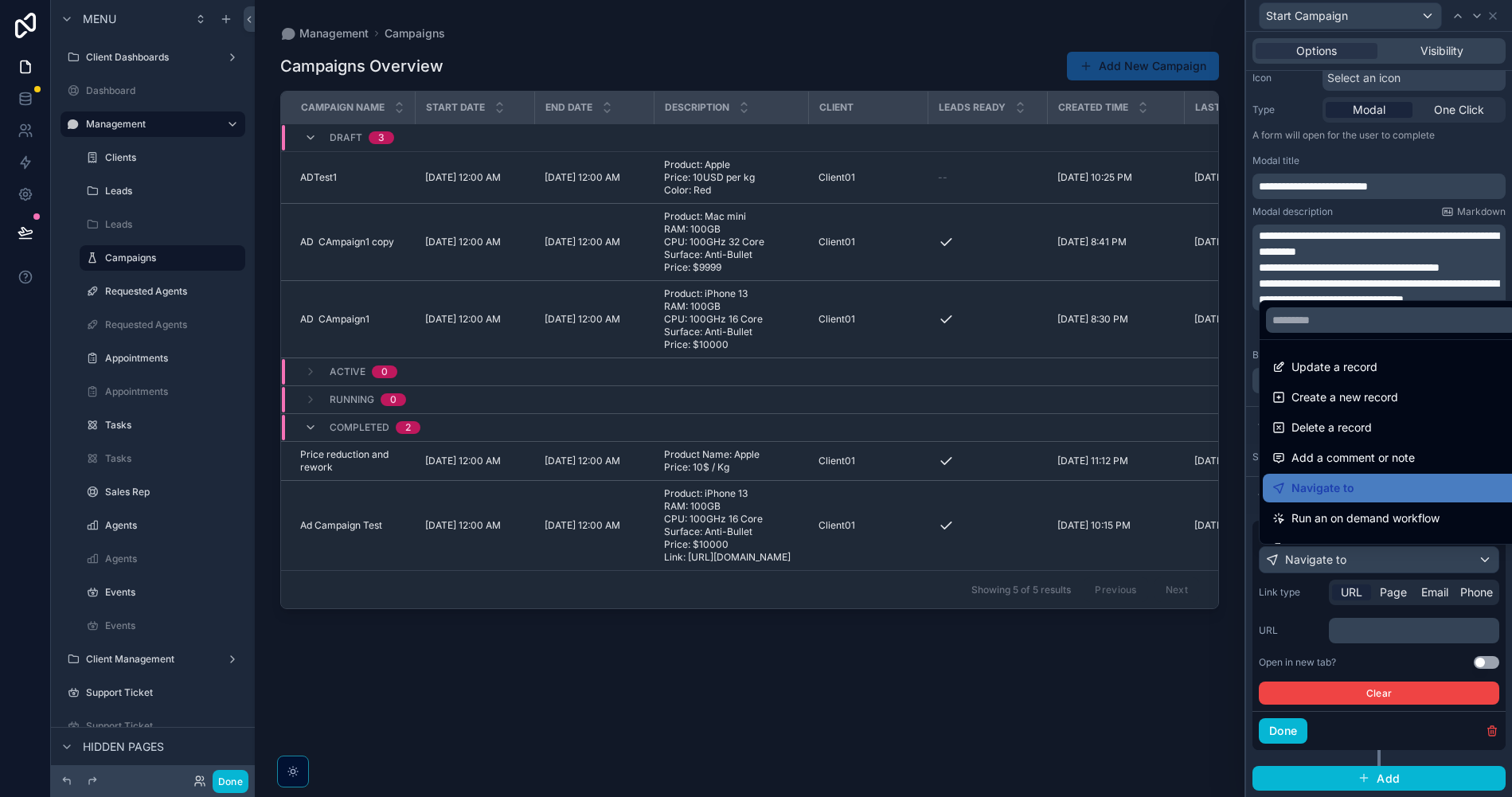
click at [1383, 561] on div at bounding box center [1379, 398] width 266 height 797
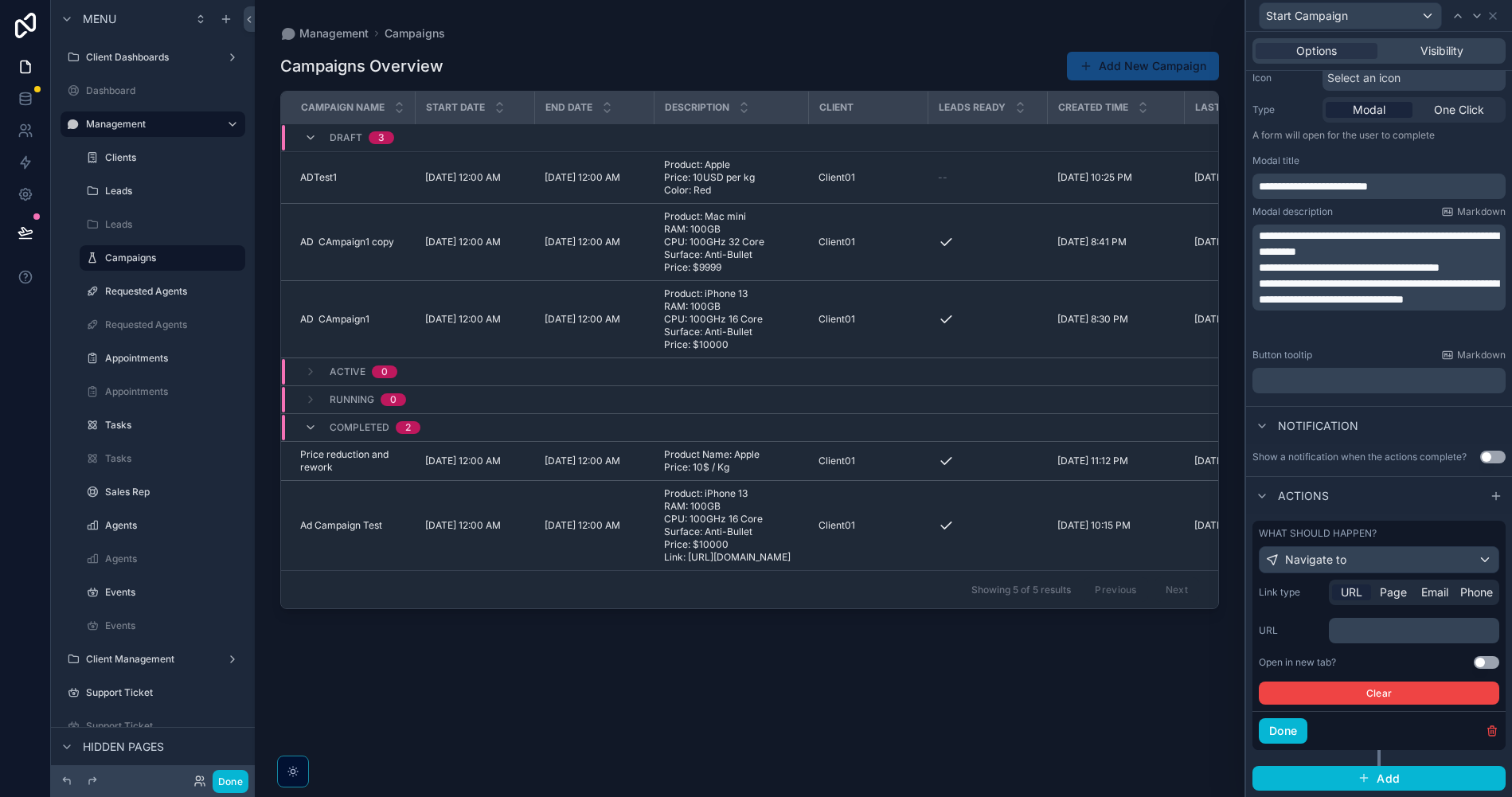
click at [1379, 623] on p "﻿" at bounding box center [1416, 630] width 161 height 16
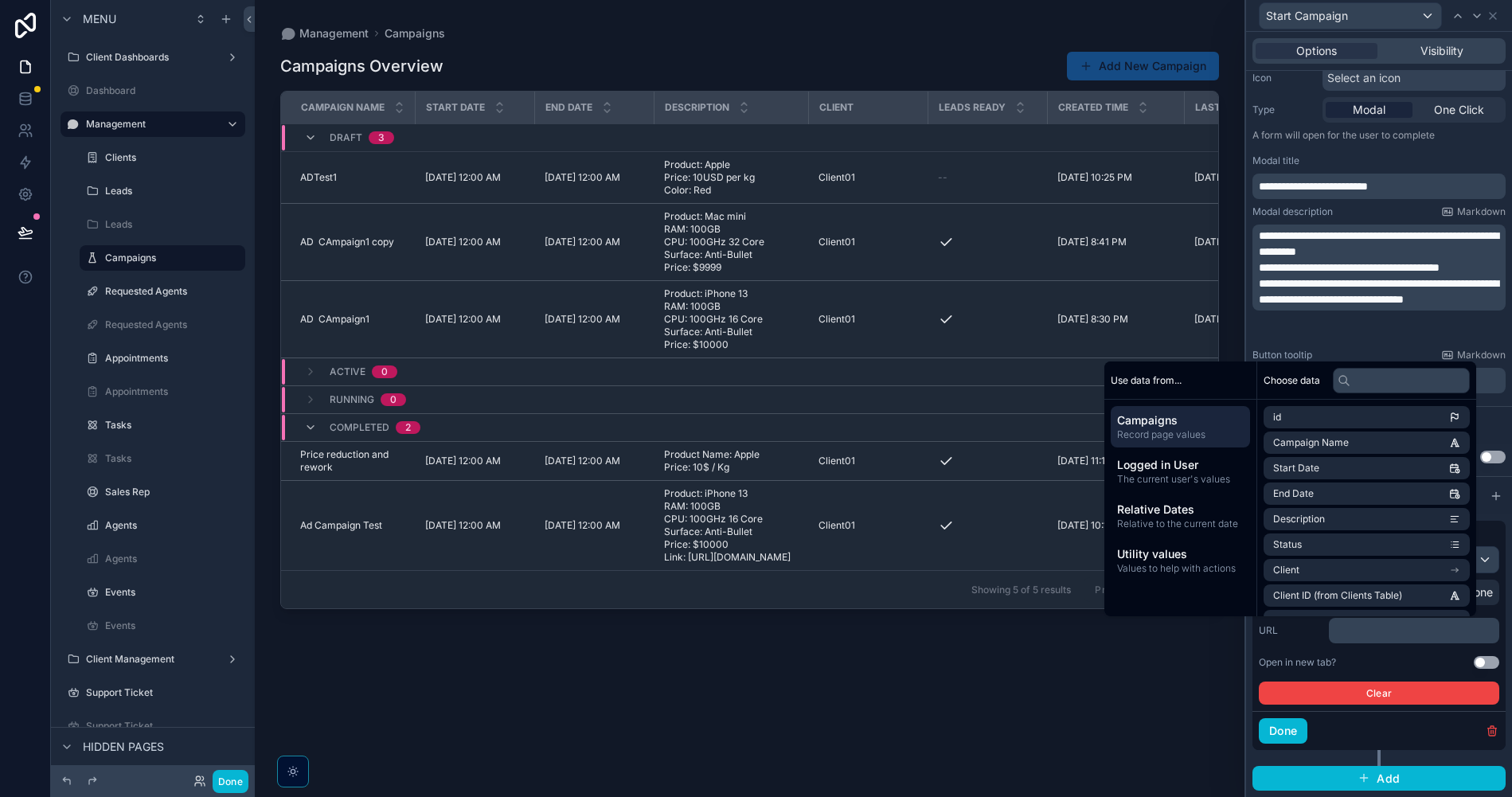
scroll to position [216, 0]
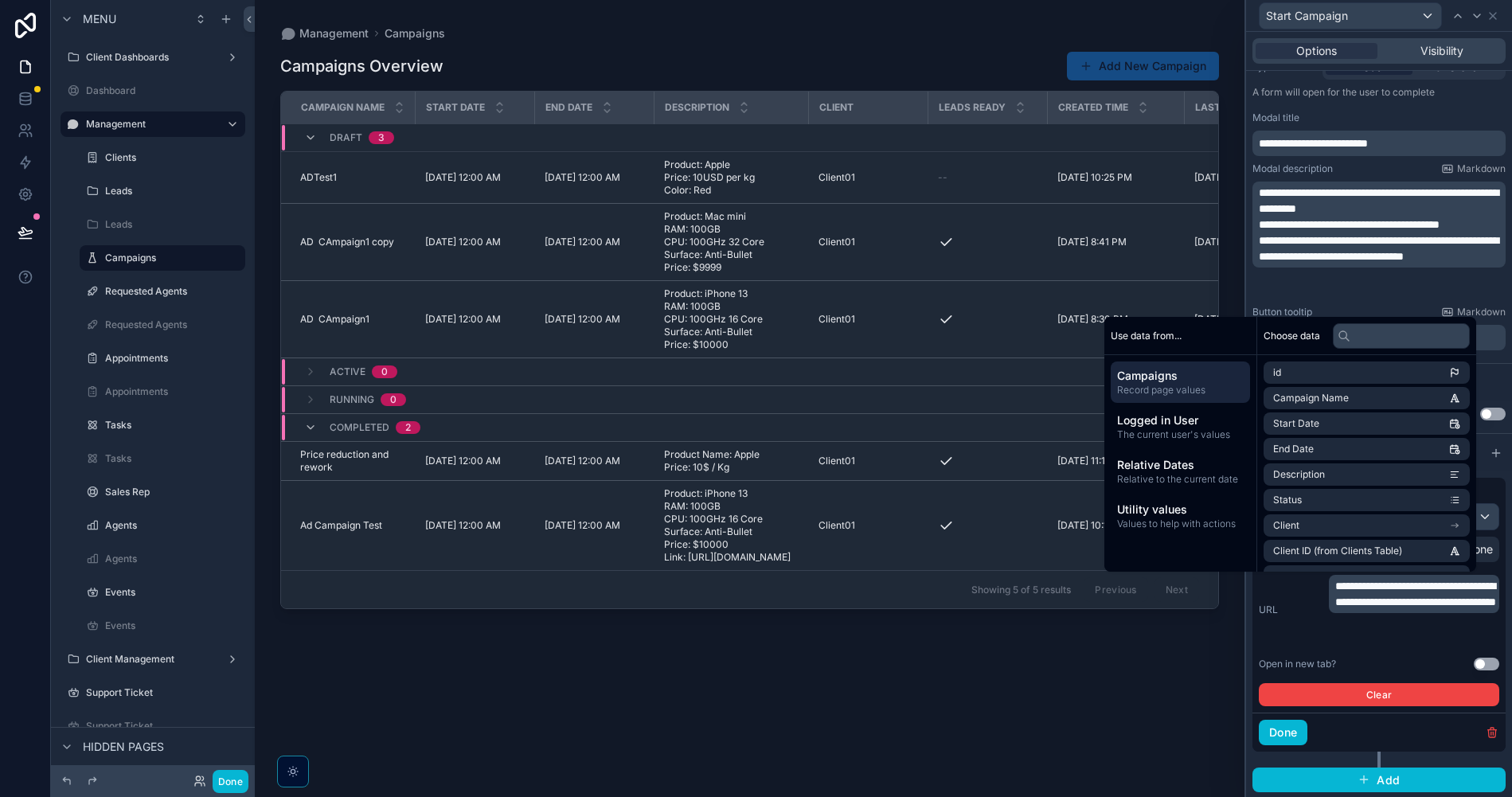
click at [1294, 635] on div "**********" at bounding box center [1379, 609] width 241 height 70
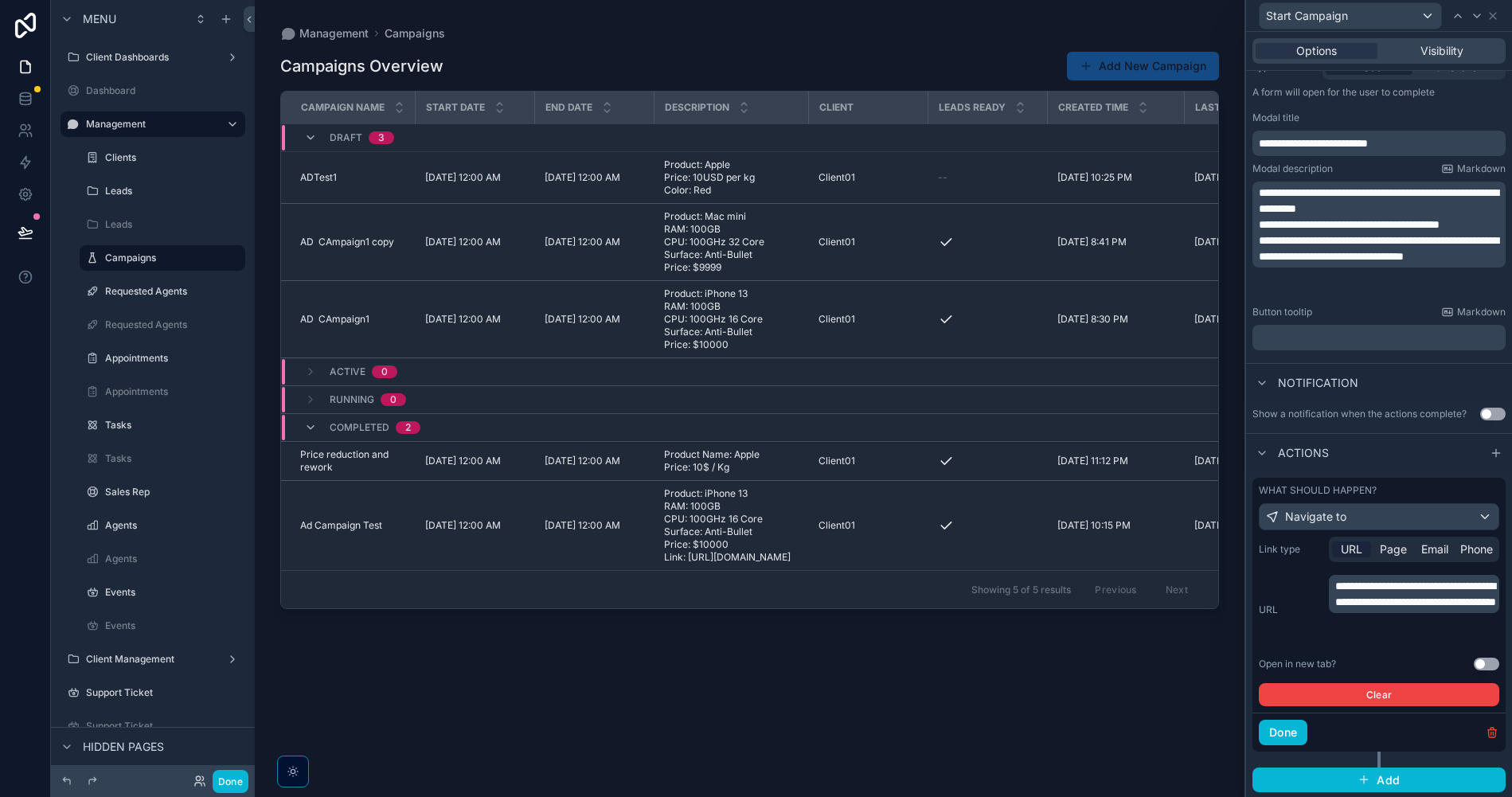
drag, startPoint x: 1296, startPoint y: 651, endPoint x: 1300, endPoint y: 669, distance: 18.4
click at [1295, 651] on div "**********" at bounding box center [1379, 621] width 241 height 169
click at [1295, 739] on button "Done" at bounding box center [1283, 732] width 48 height 25
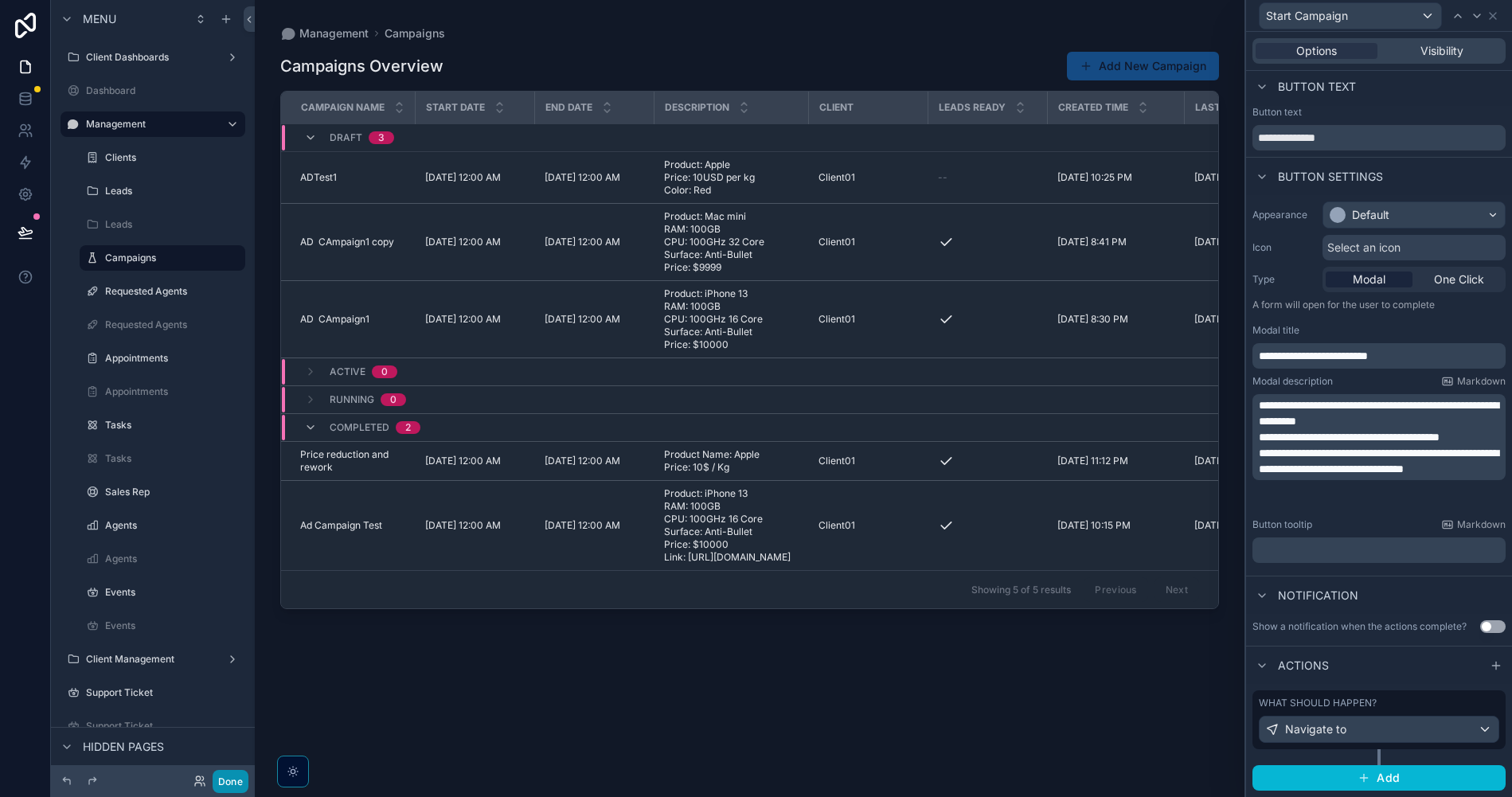
click at [227, 780] on button "Done" at bounding box center [230, 782] width 36 height 23
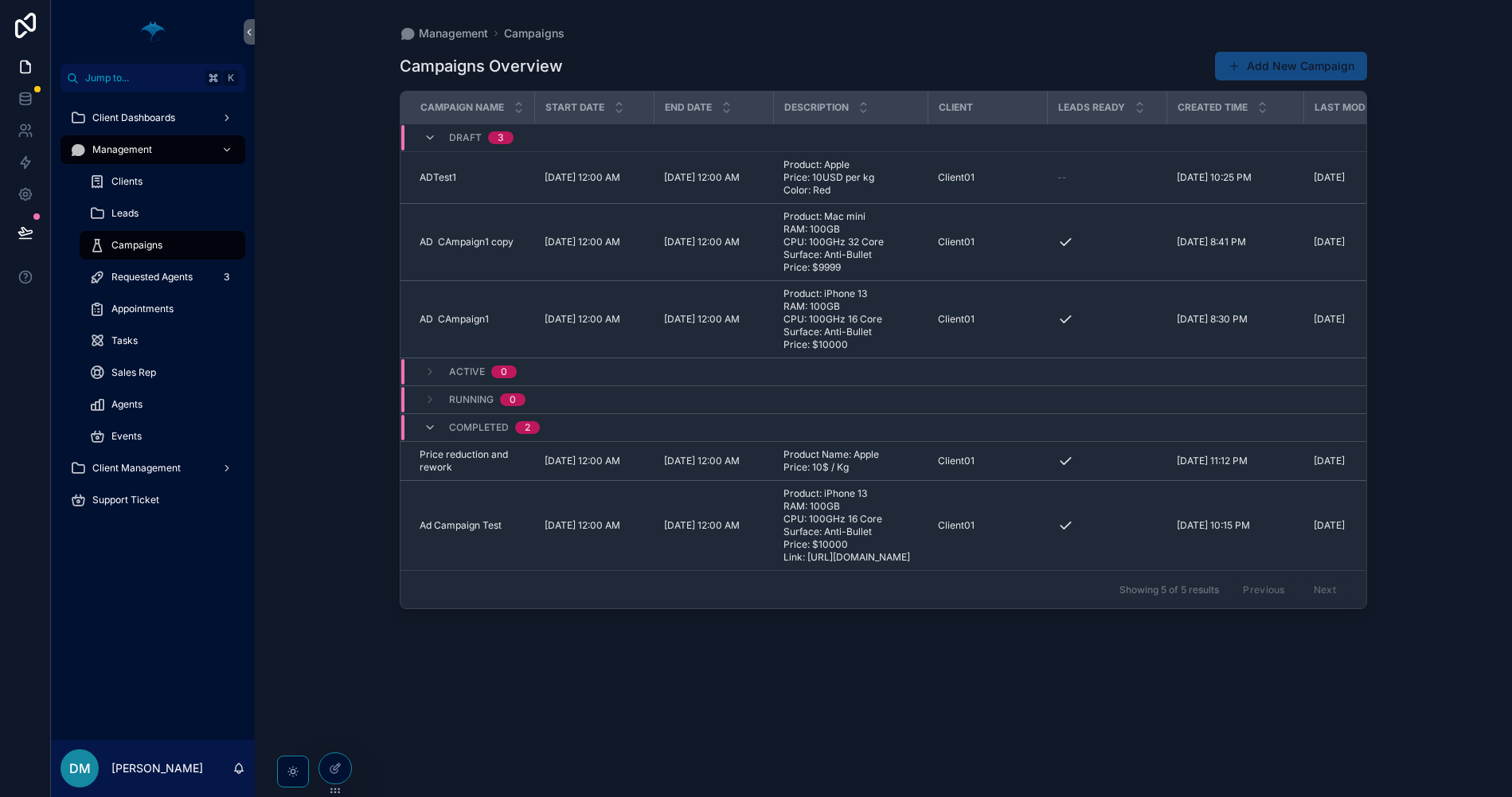
click at [695, 715] on div "Campaigns Overview Add New Campaign Campaign Name Start Date End Date Descripti…" at bounding box center [883, 409] width 968 height 736
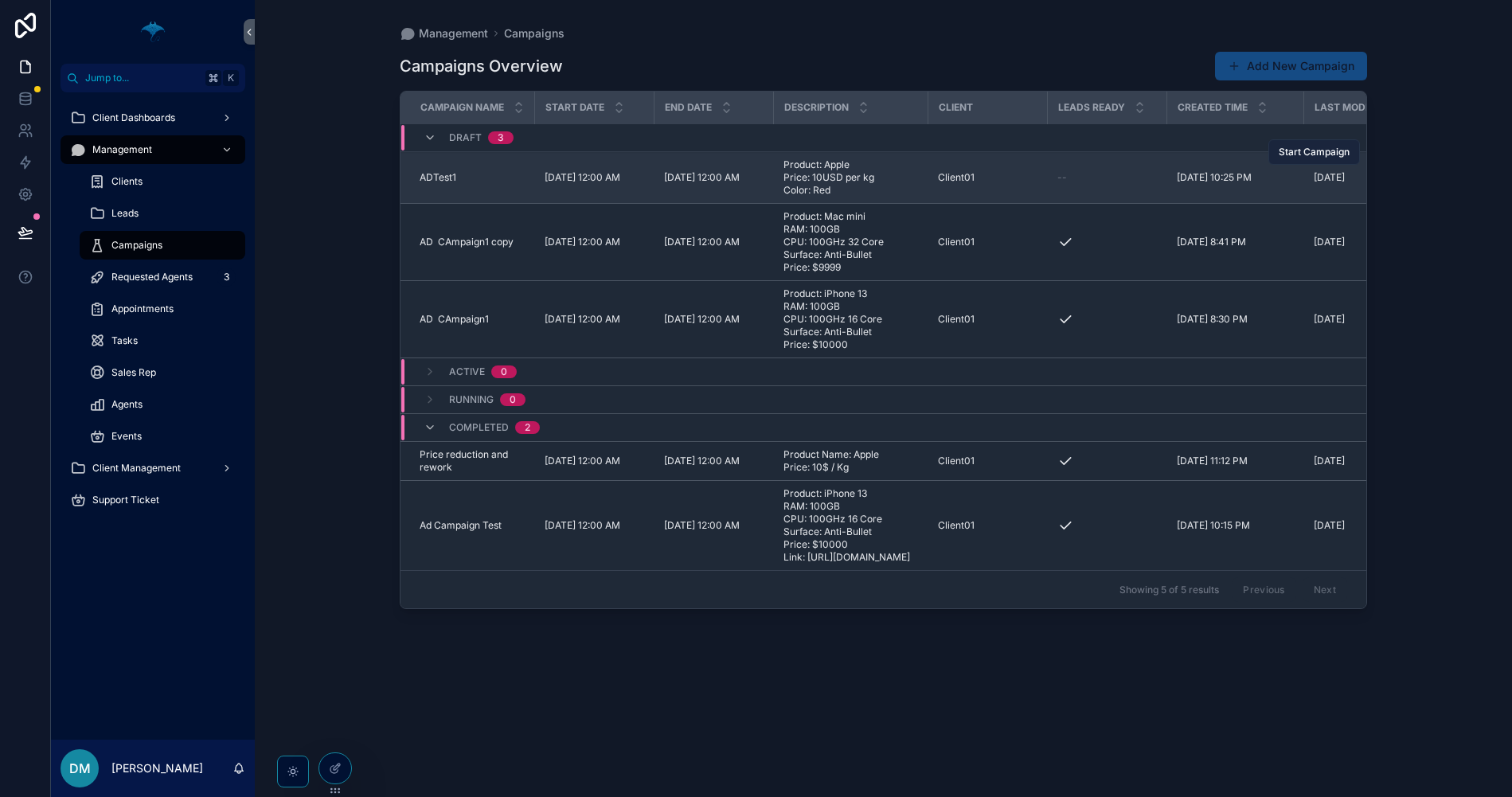
click at [1325, 159] on button "Start Campaign" at bounding box center [1314, 152] width 91 height 25
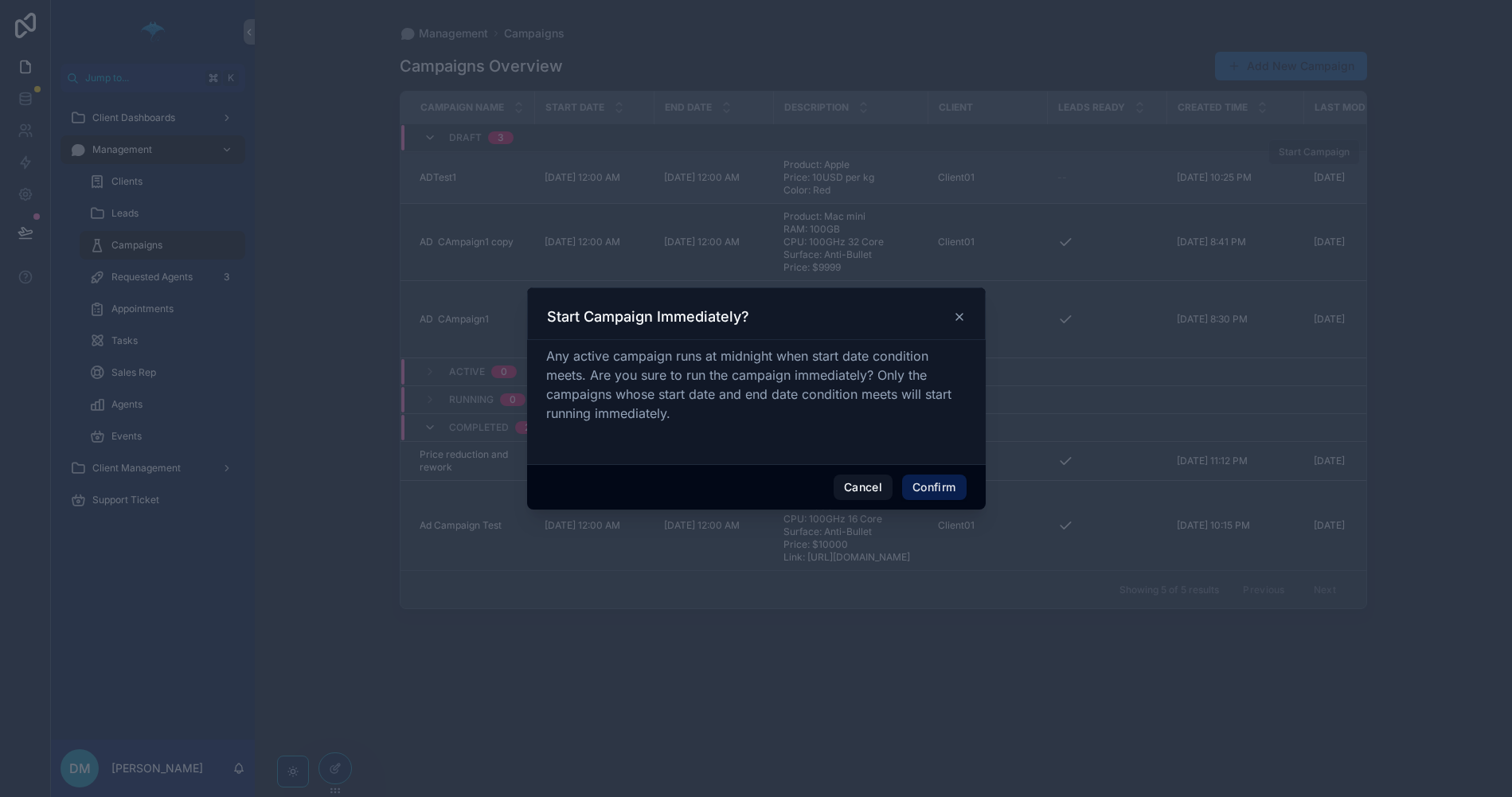
click at [938, 491] on button "Confirm" at bounding box center [934, 487] width 64 height 25
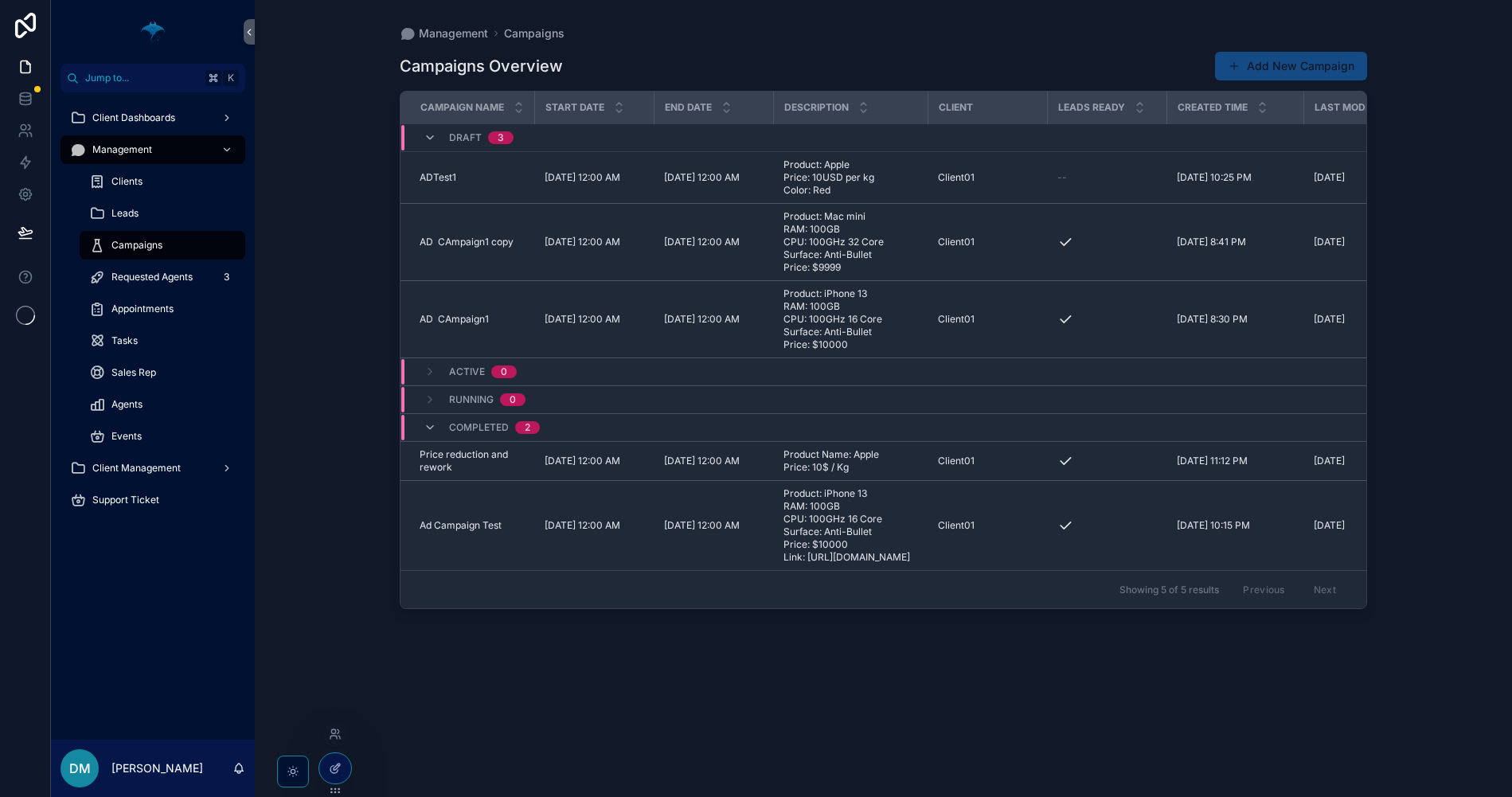
click at [340, 770] on icon at bounding box center [334, 767] width 13 height 13
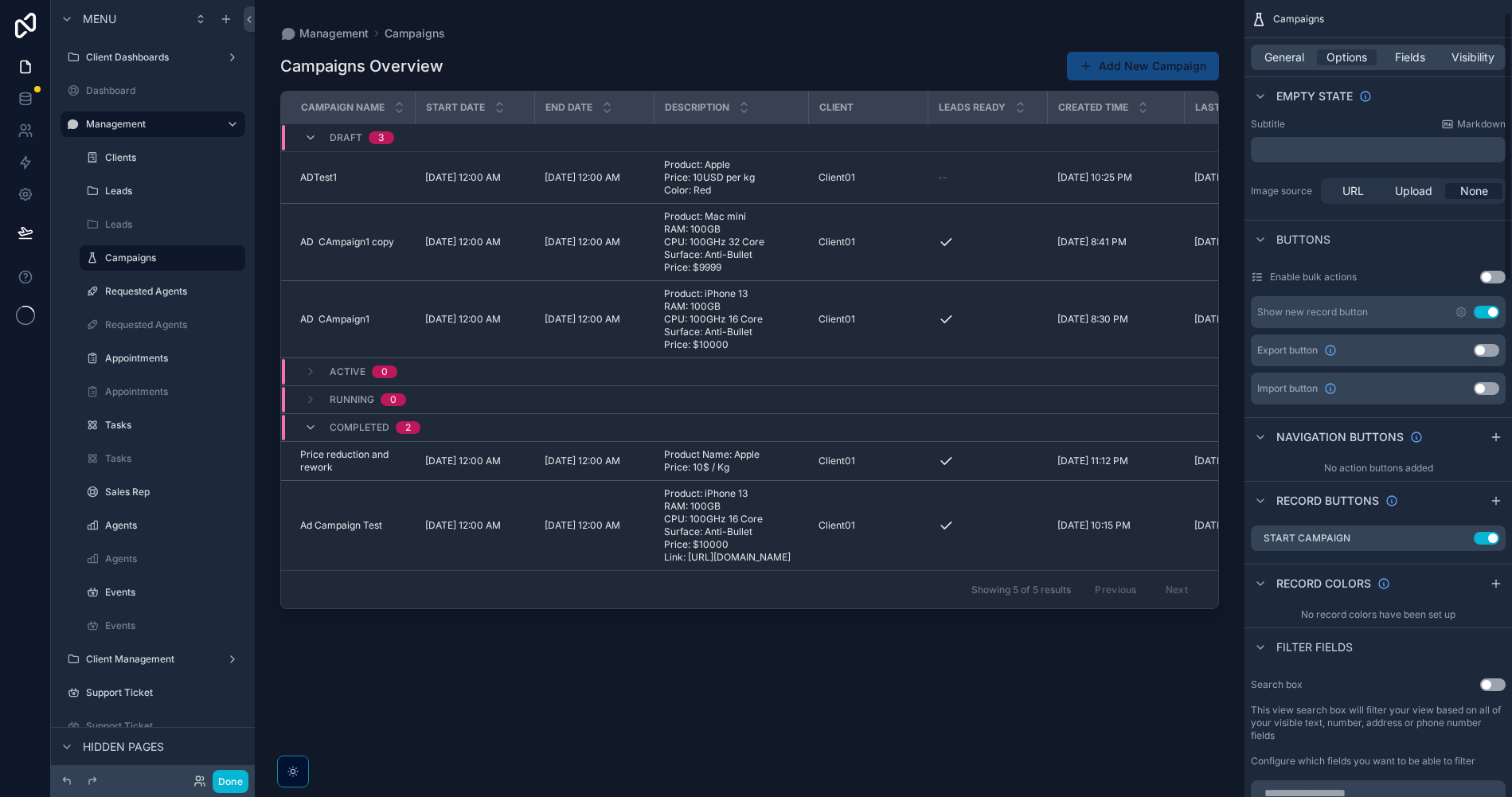
scroll to position [419, 0]
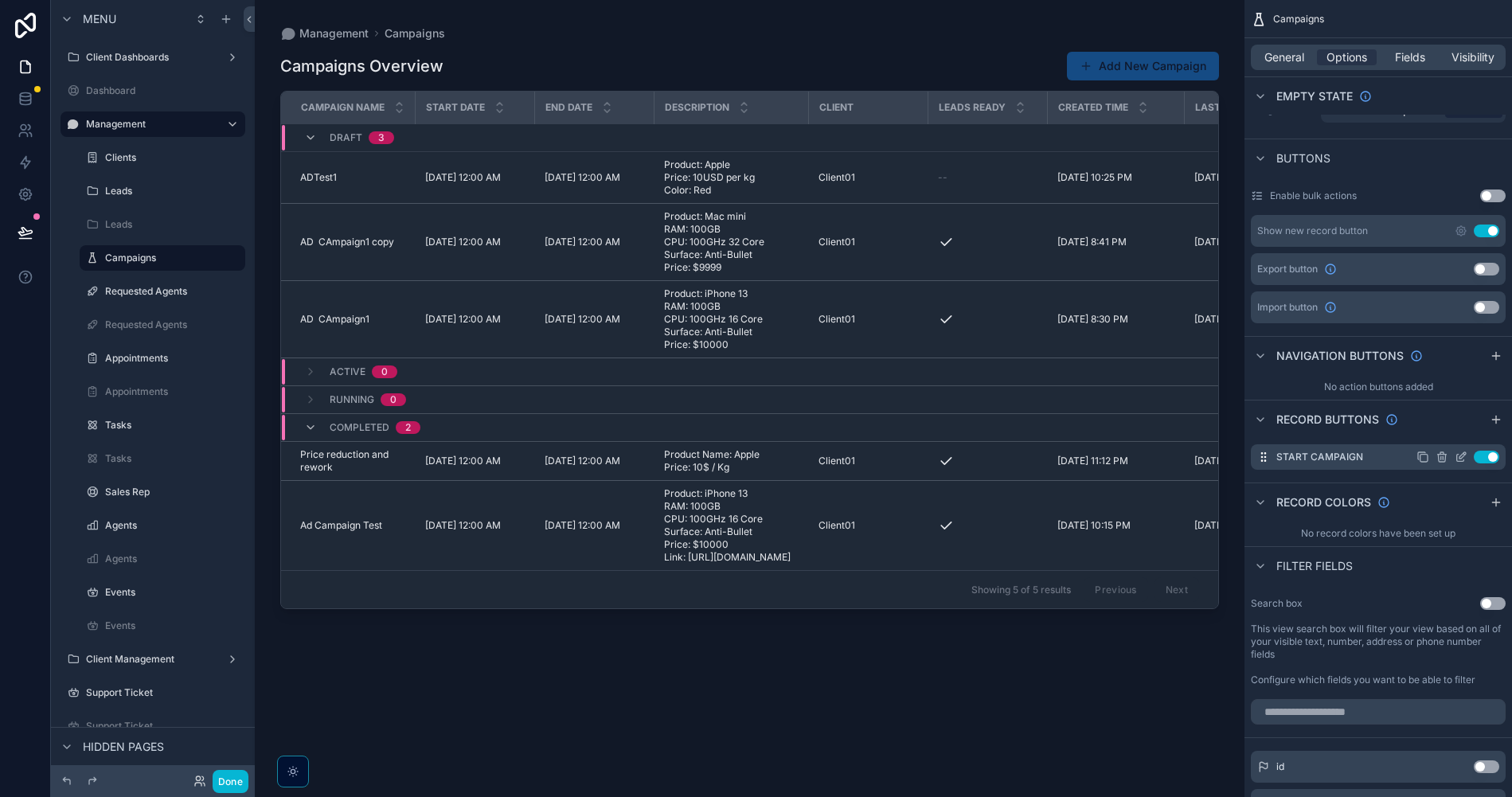
click at [1460, 459] on icon "scrollable content" at bounding box center [1461, 456] width 13 height 13
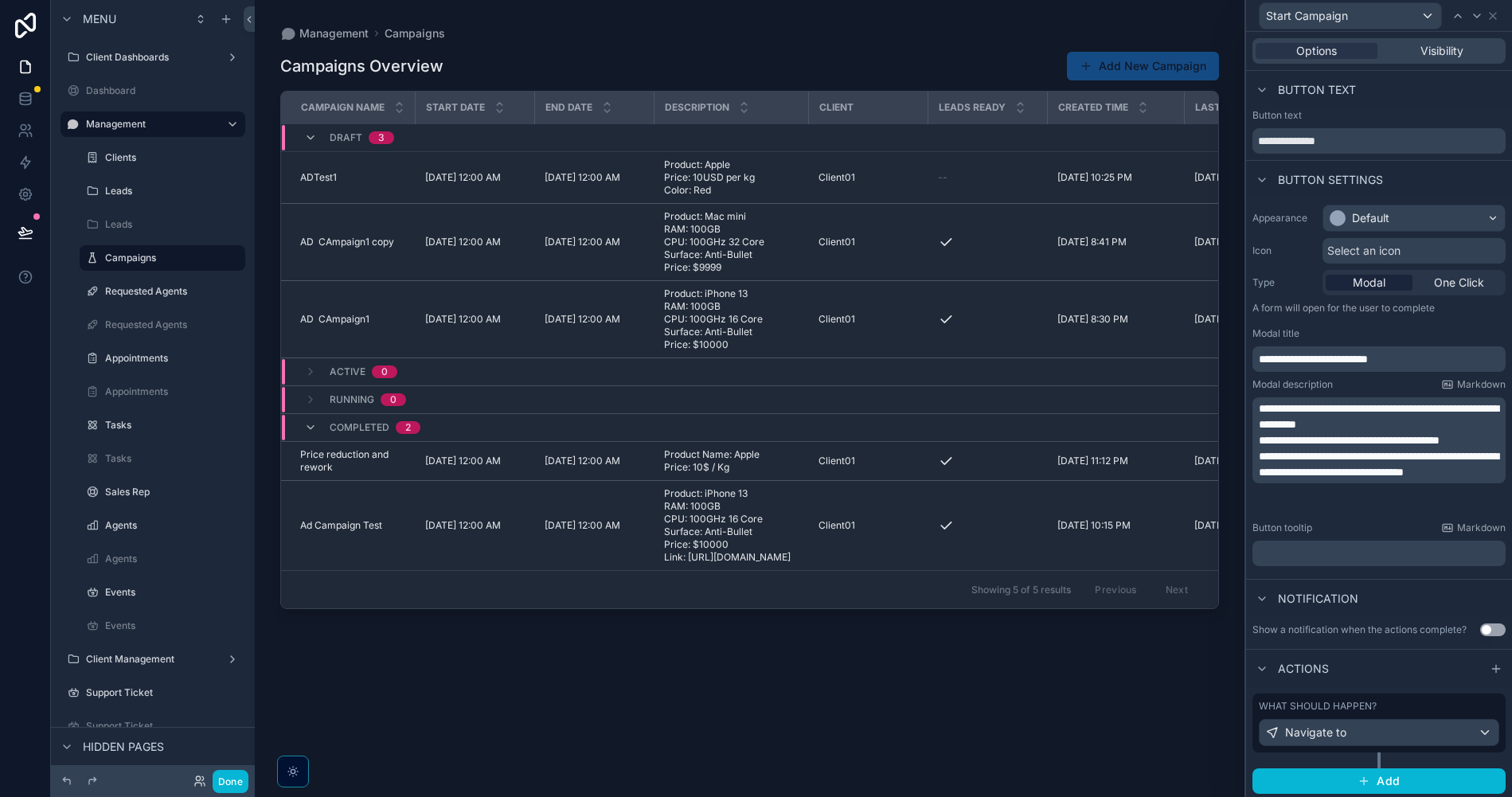
scroll to position [3, 0]
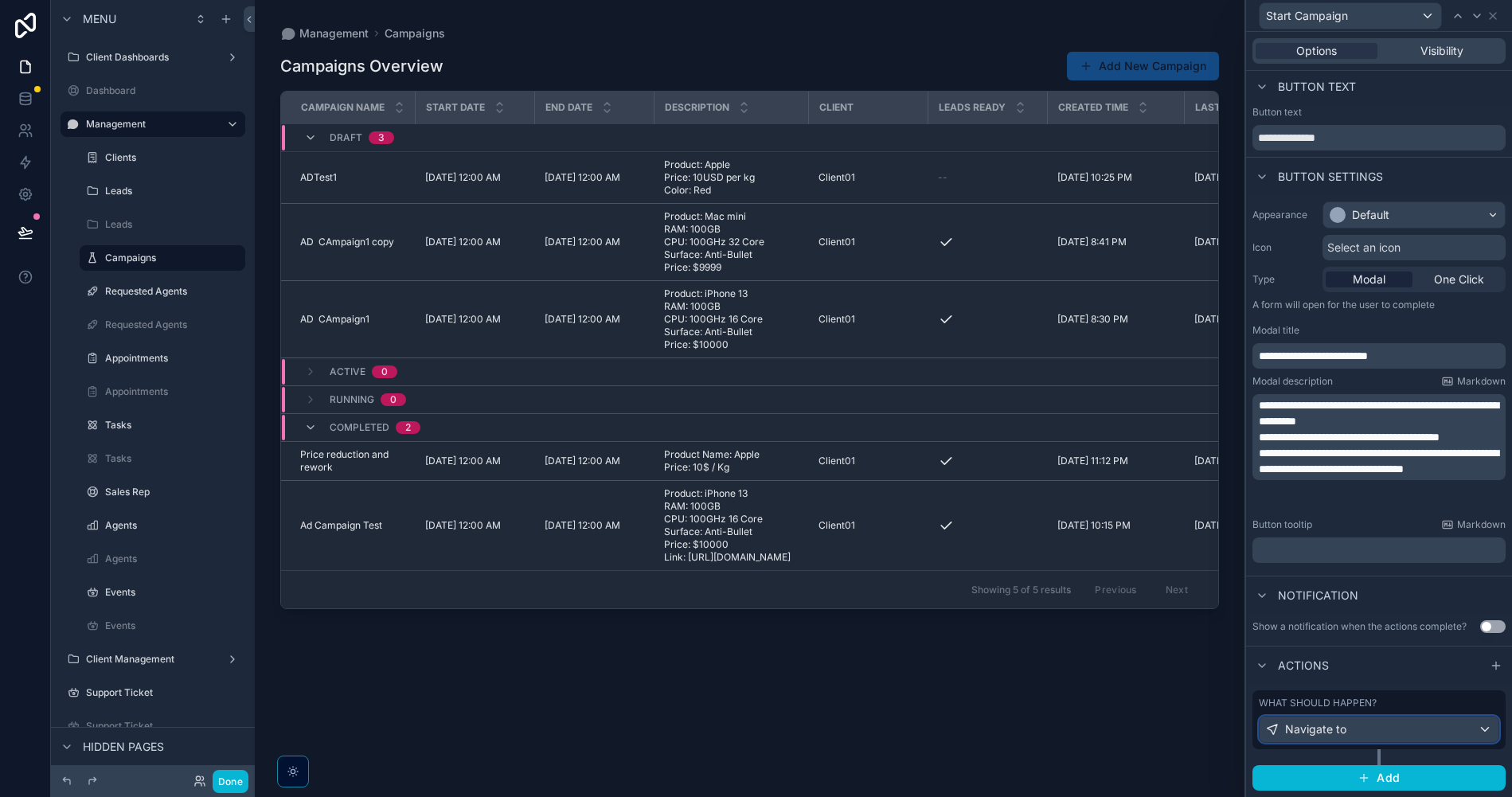
click at [1382, 733] on div "Navigate to" at bounding box center [1379, 729] width 239 height 25
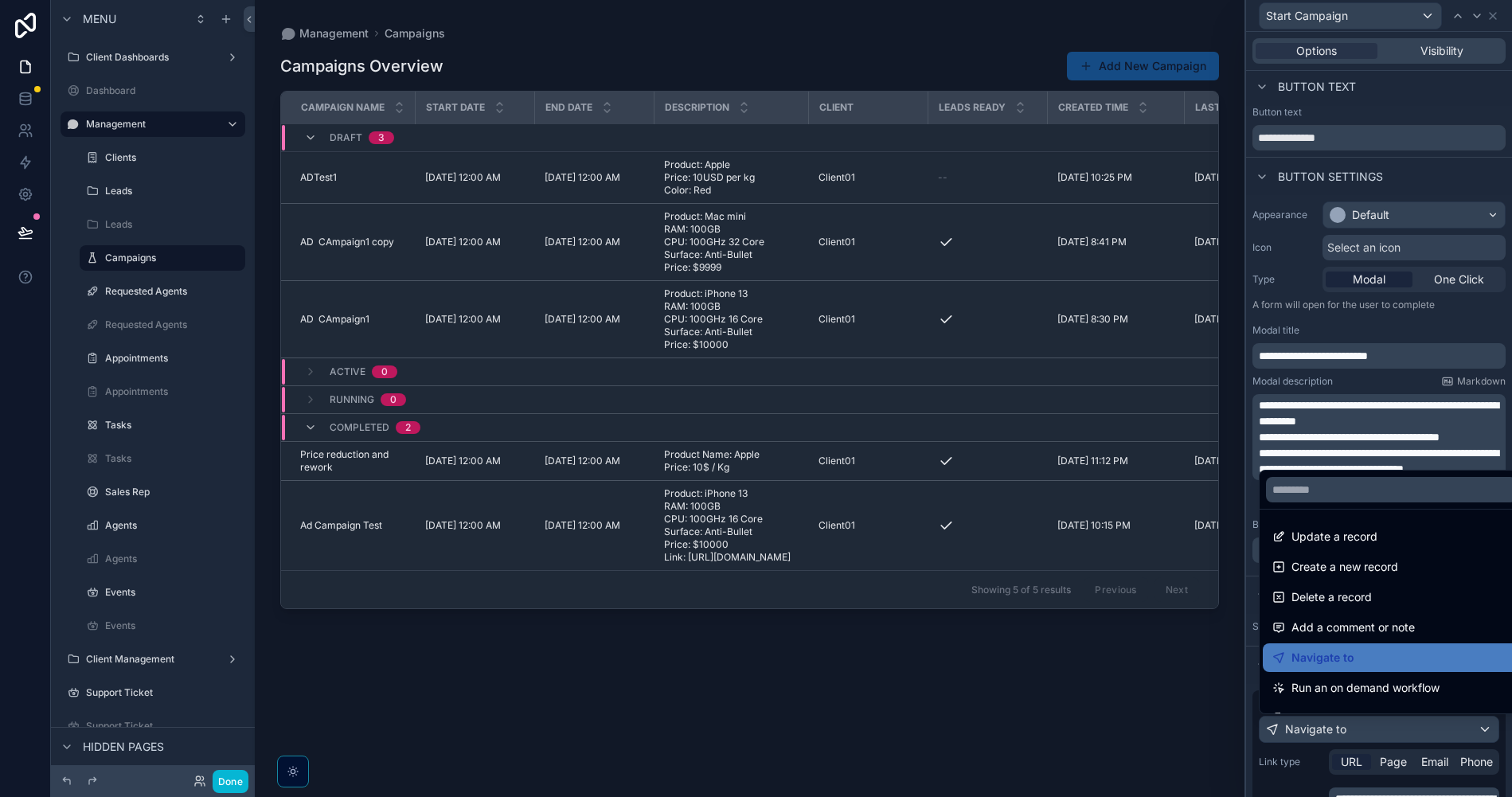
click at [1348, 765] on div at bounding box center [1379, 398] width 266 height 797
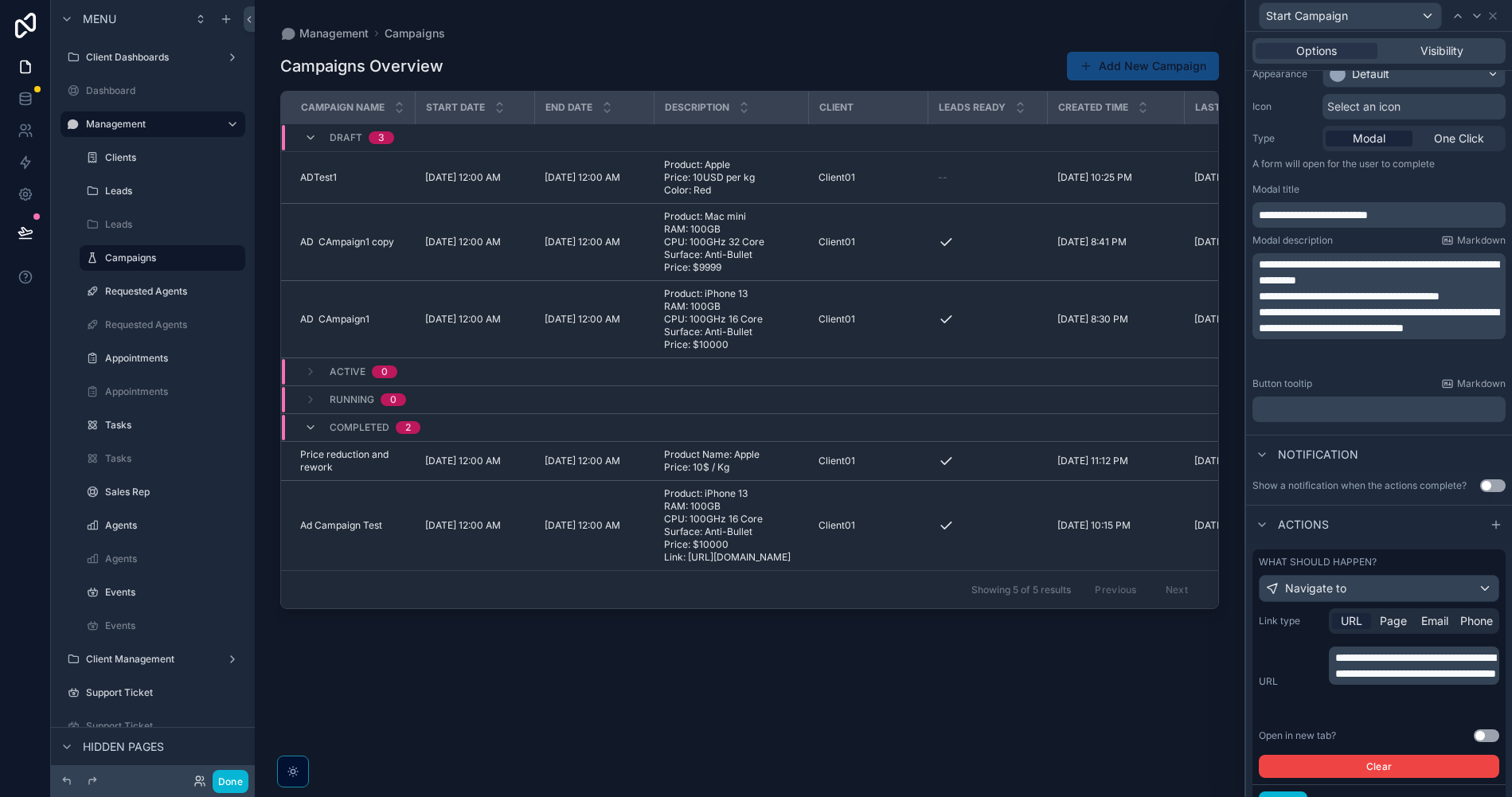
scroll to position [218, 0]
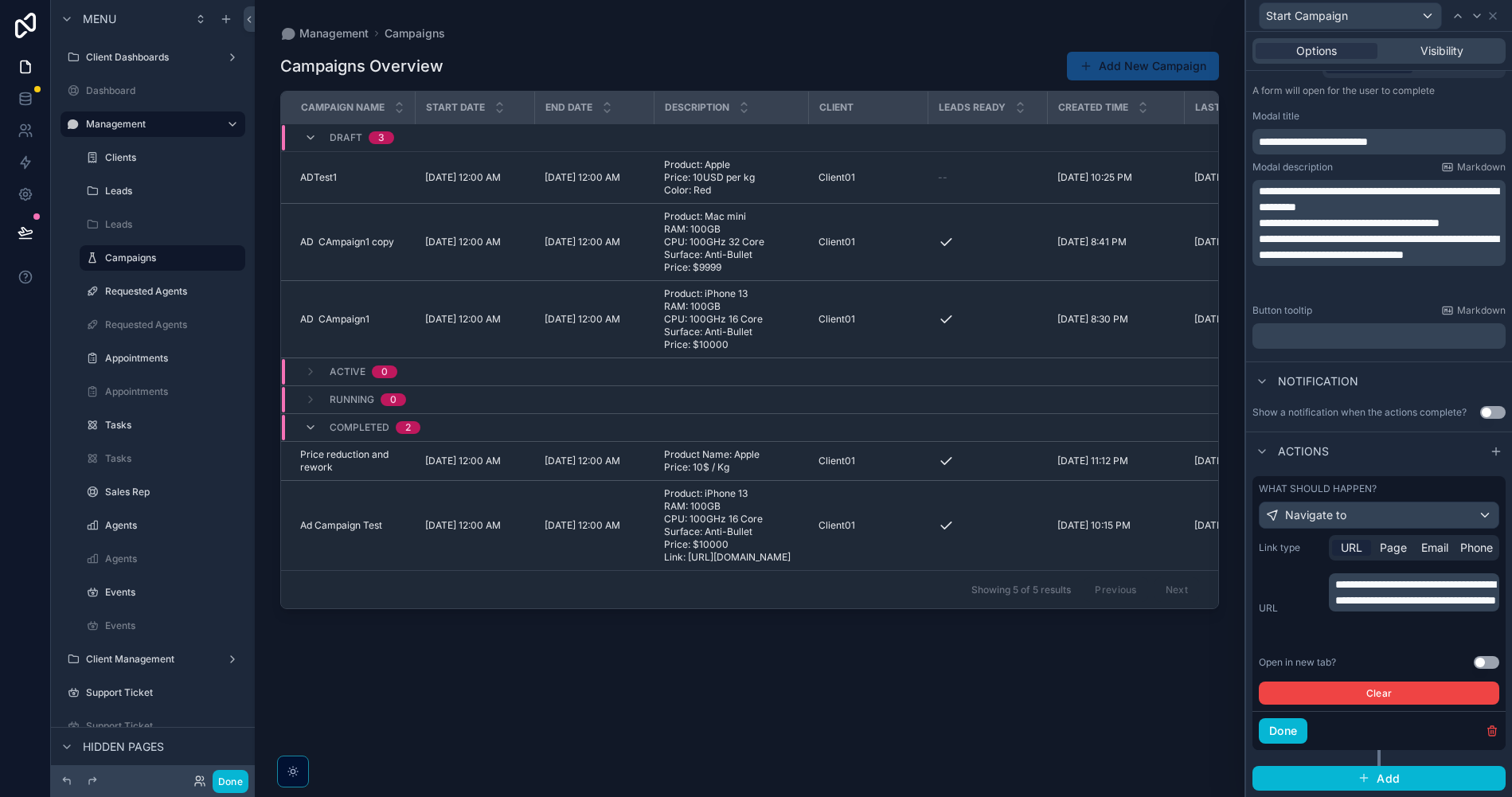
click at [1437, 601] on span "**********" at bounding box center [1416, 592] width 161 height 27
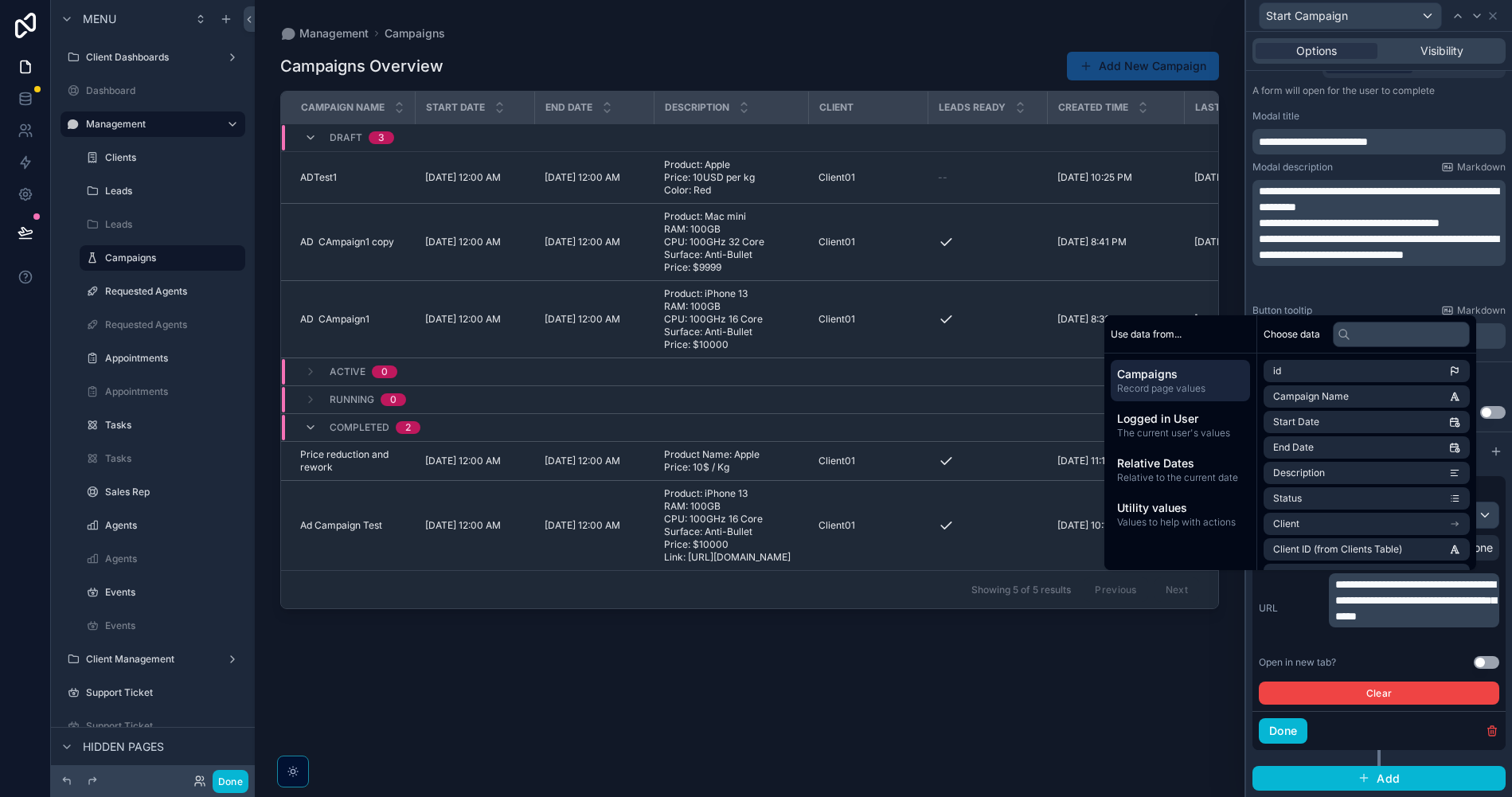
click at [1301, 638] on div "**********" at bounding box center [1379, 607] width 241 height 70
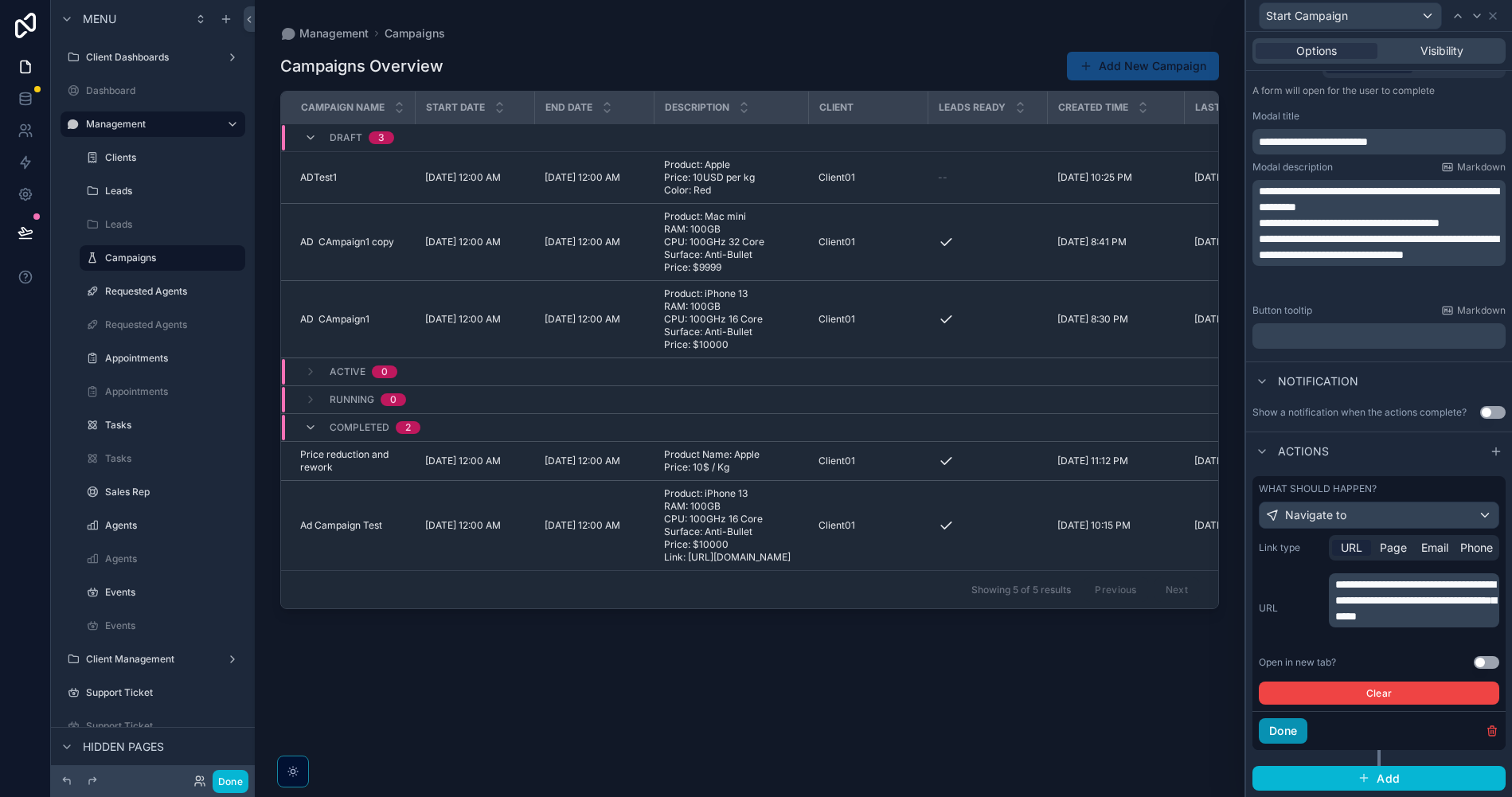
click at [1285, 733] on button "Done" at bounding box center [1283, 731] width 48 height 25
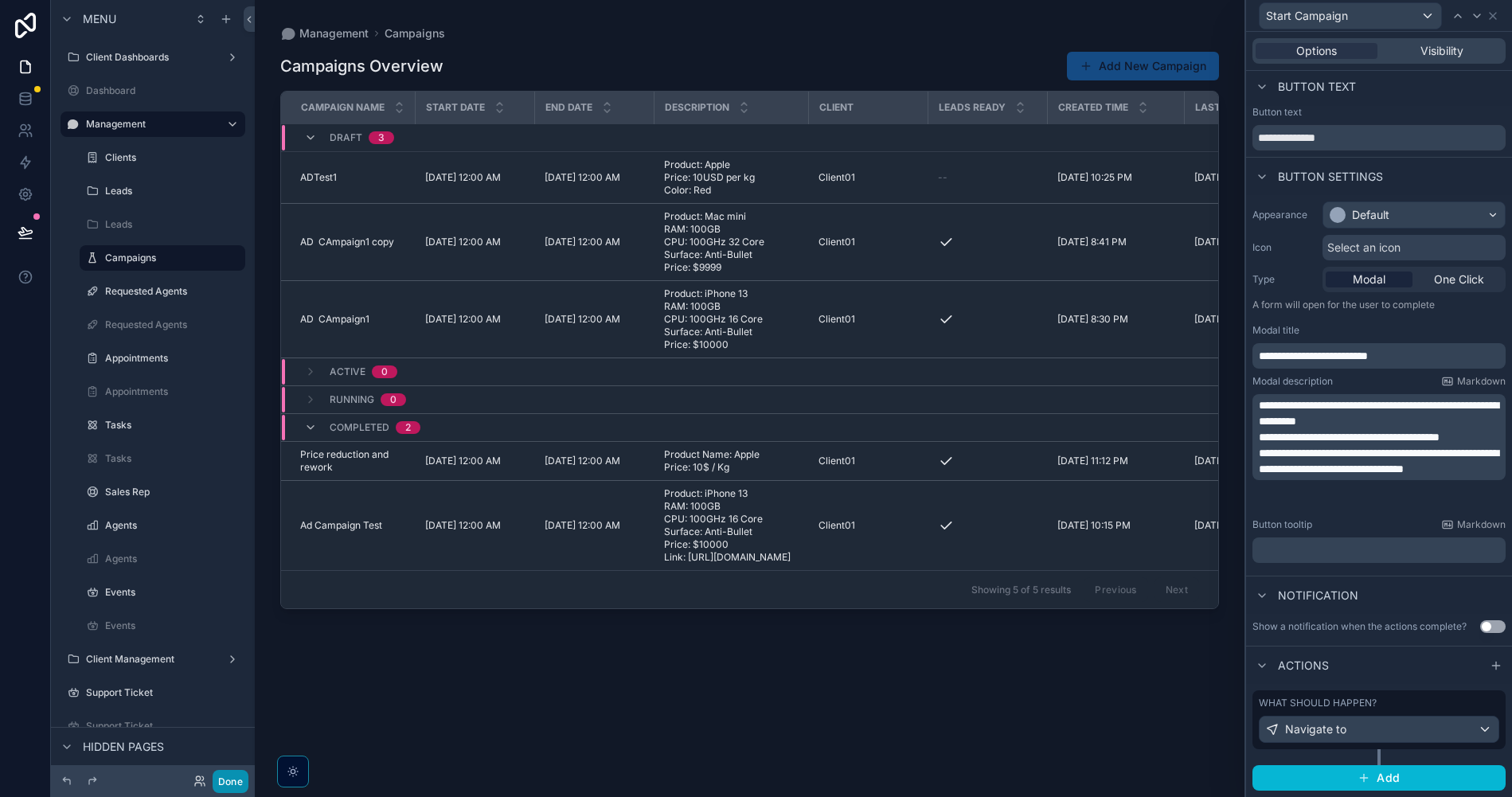
click at [236, 784] on button "Done" at bounding box center [230, 782] width 36 height 23
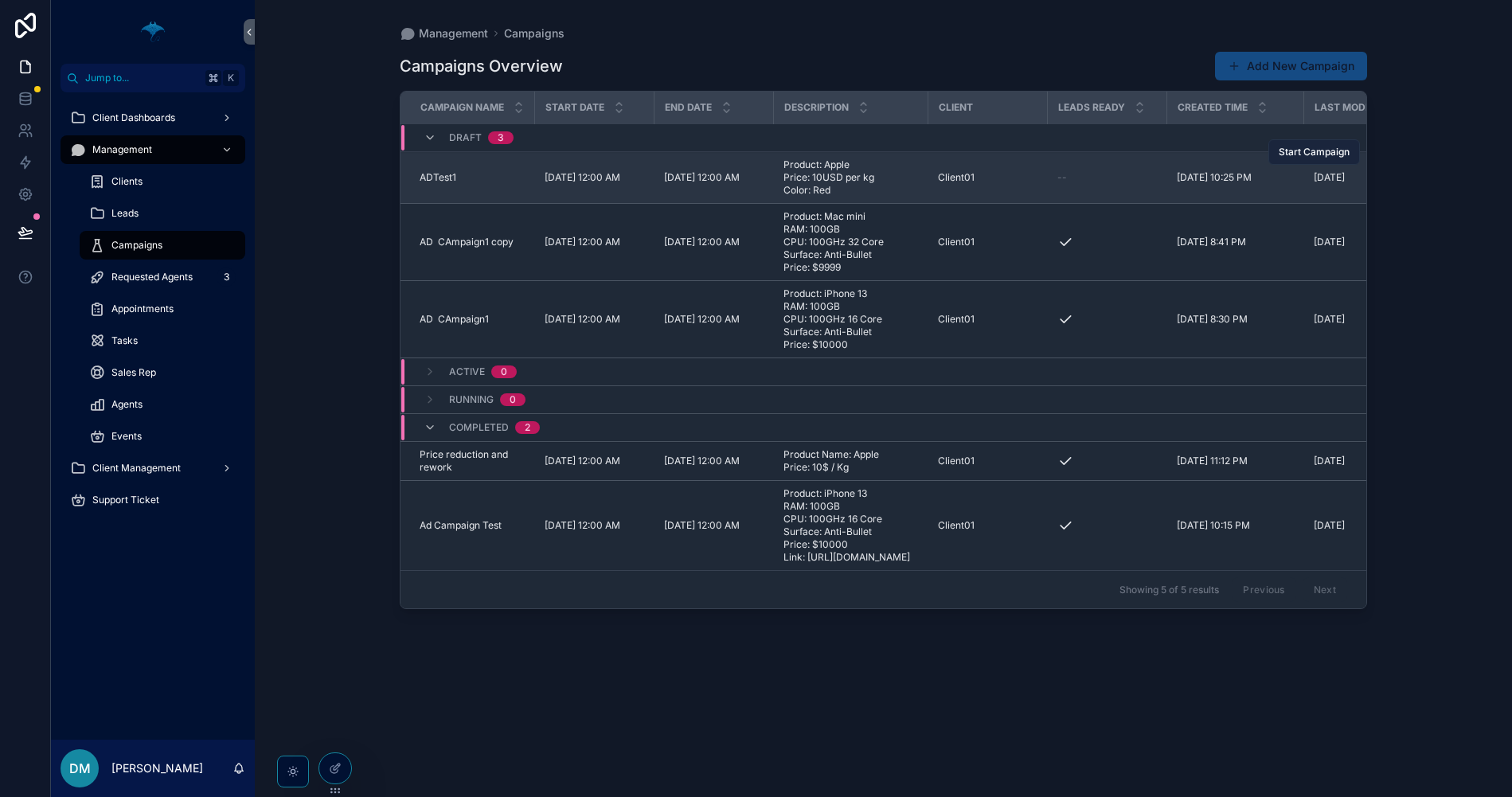
click at [1325, 158] on span "Start Campaign" at bounding box center [1315, 151] width 71 height 13
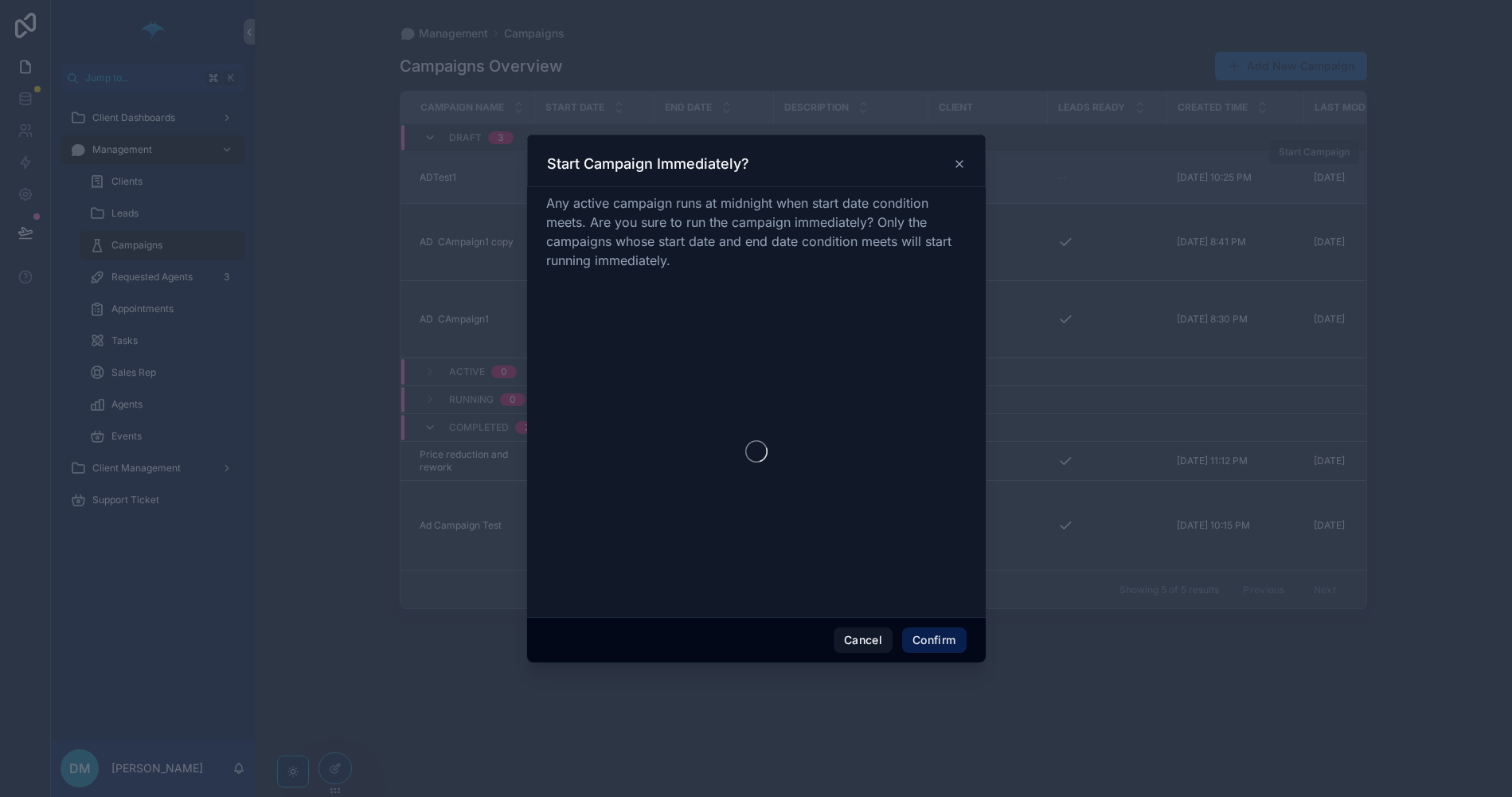
click at [947, 641] on div at bounding box center [756, 398] width 1512 height 797
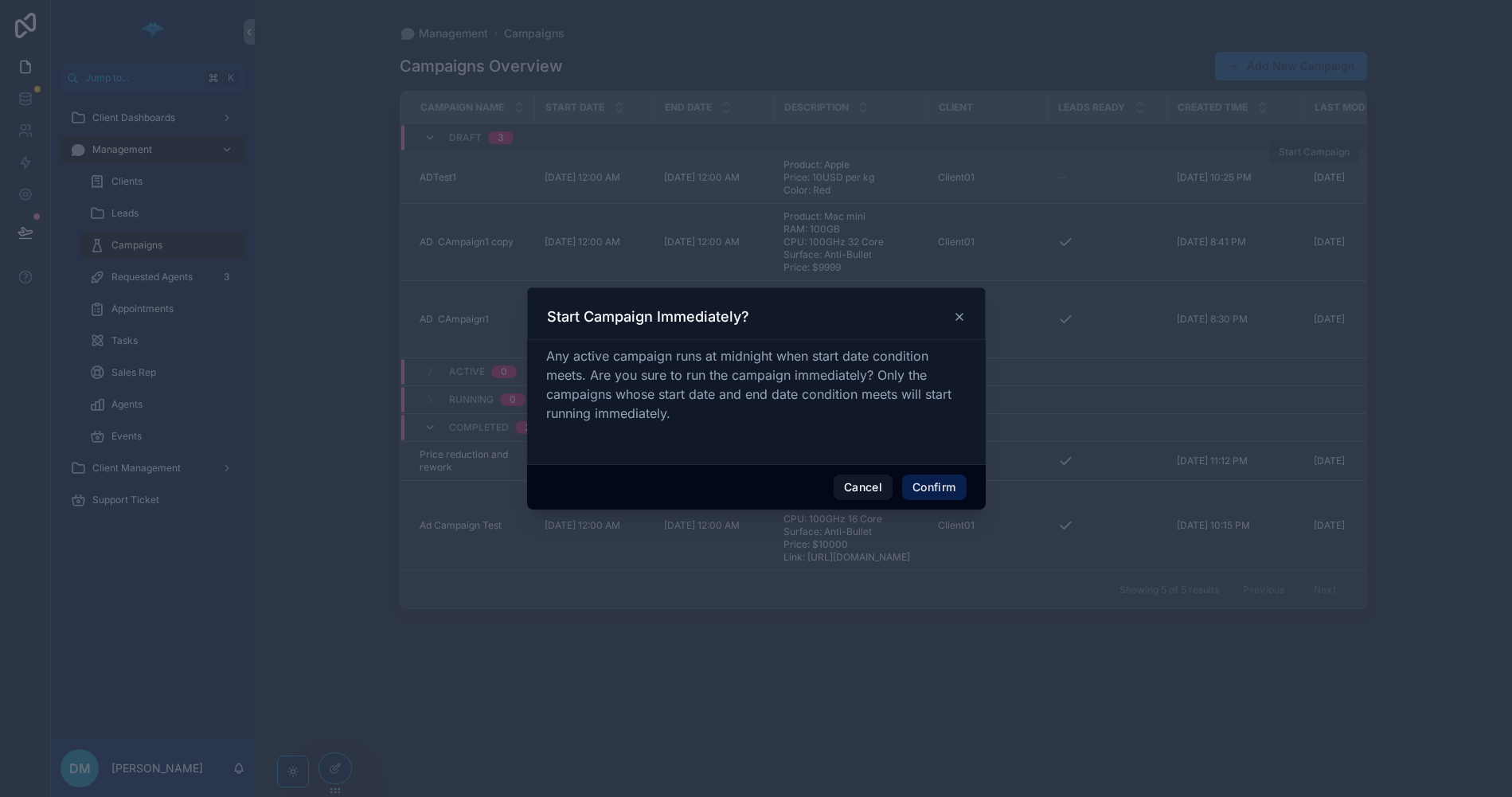
click at [940, 491] on button "Confirm" at bounding box center [934, 487] width 64 height 25
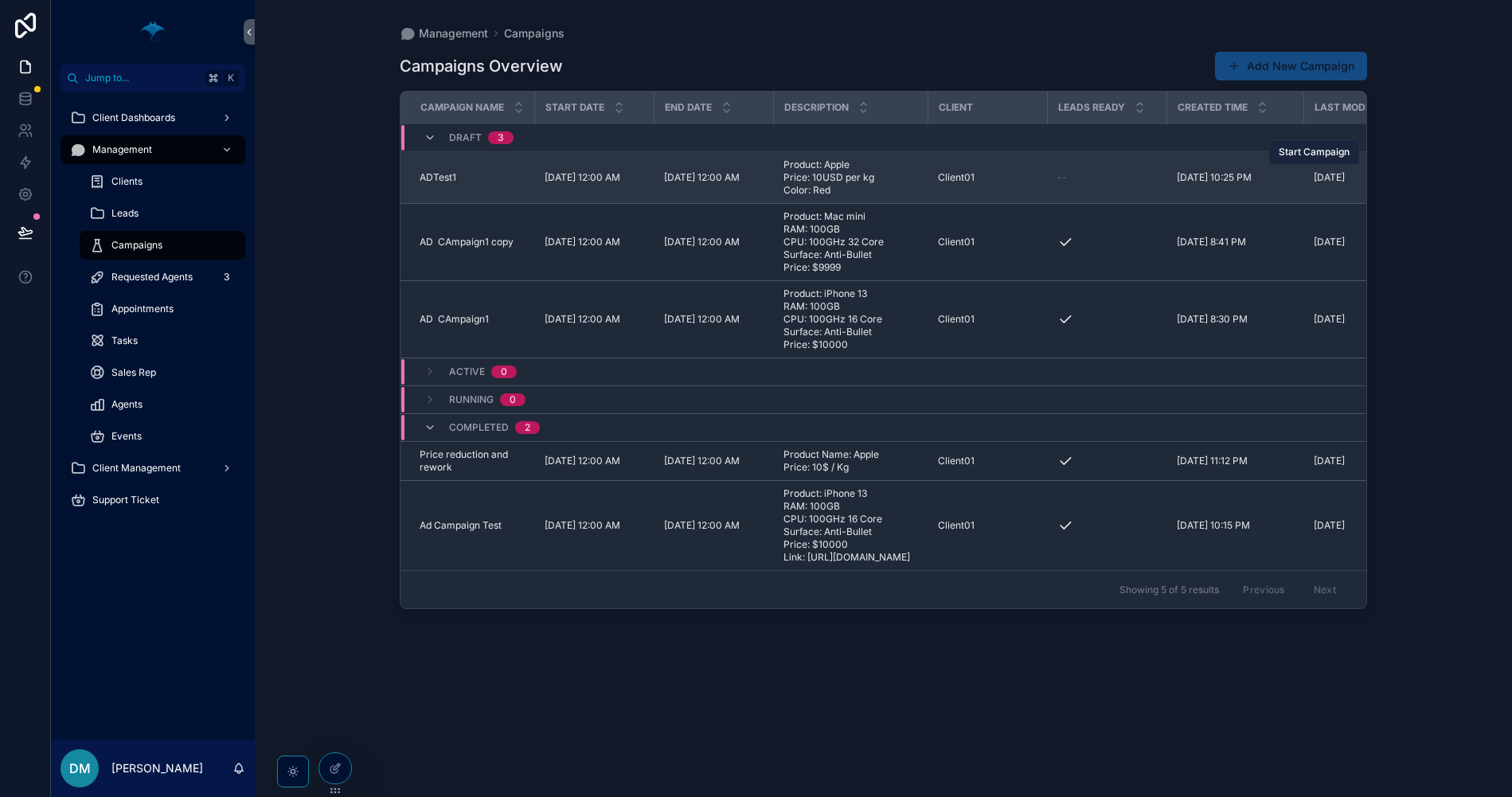
click at [1303, 159] on button "Start Campaign" at bounding box center [1314, 152] width 91 height 25
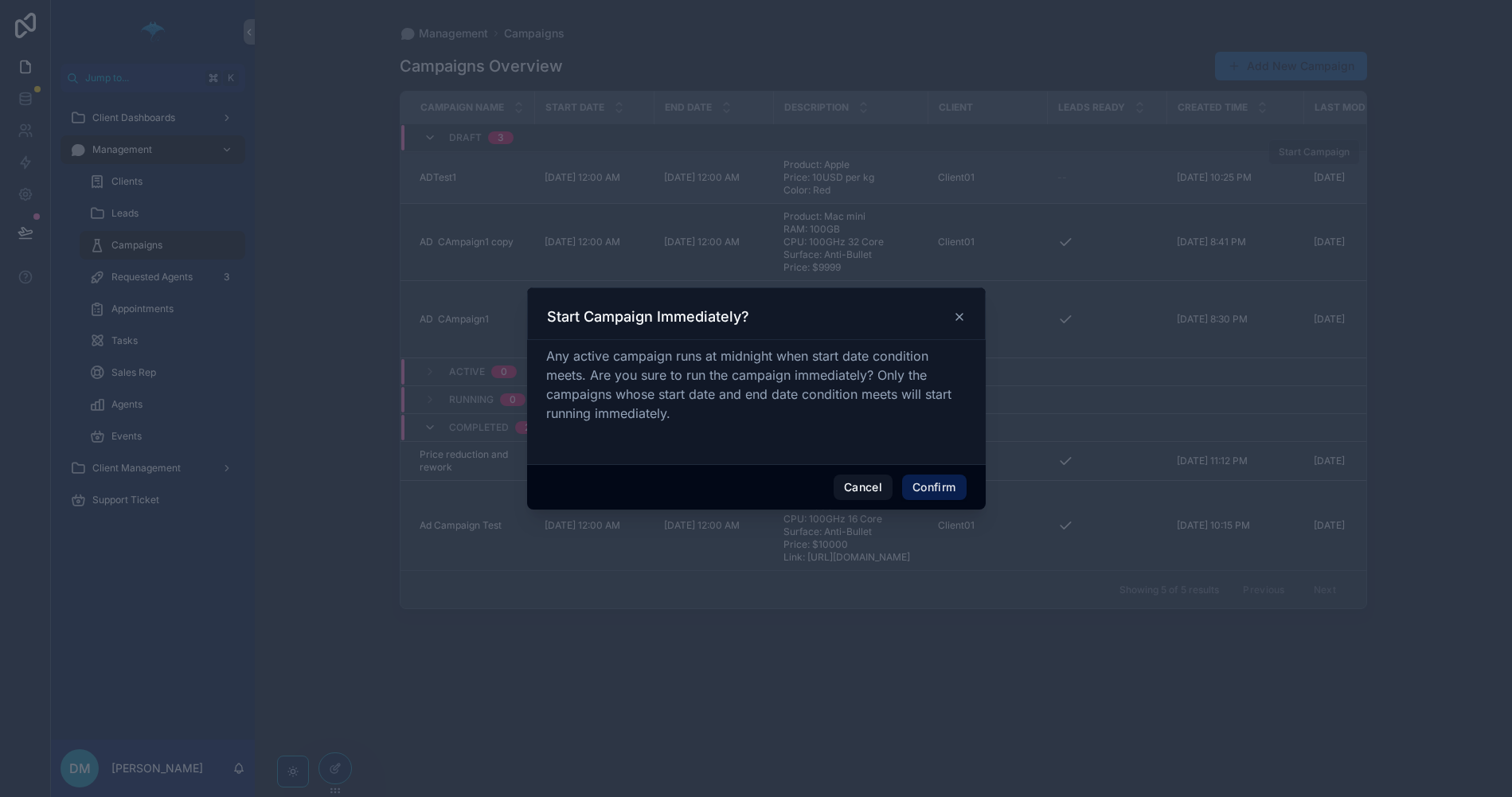
click at [955, 485] on button "Confirm" at bounding box center [934, 487] width 64 height 25
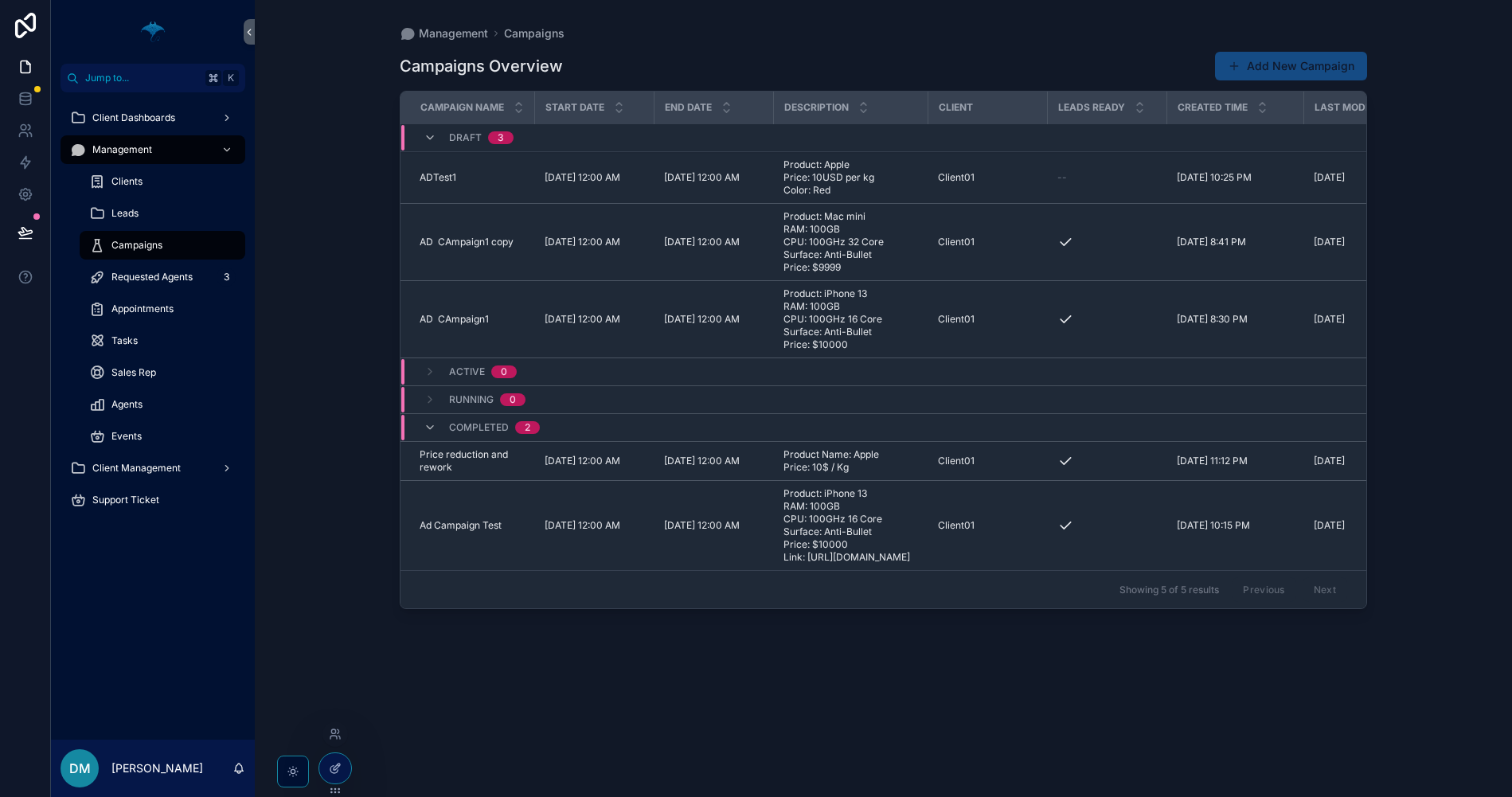
click at [330, 765] on icon at bounding box center [334, 767] width 13 height 13
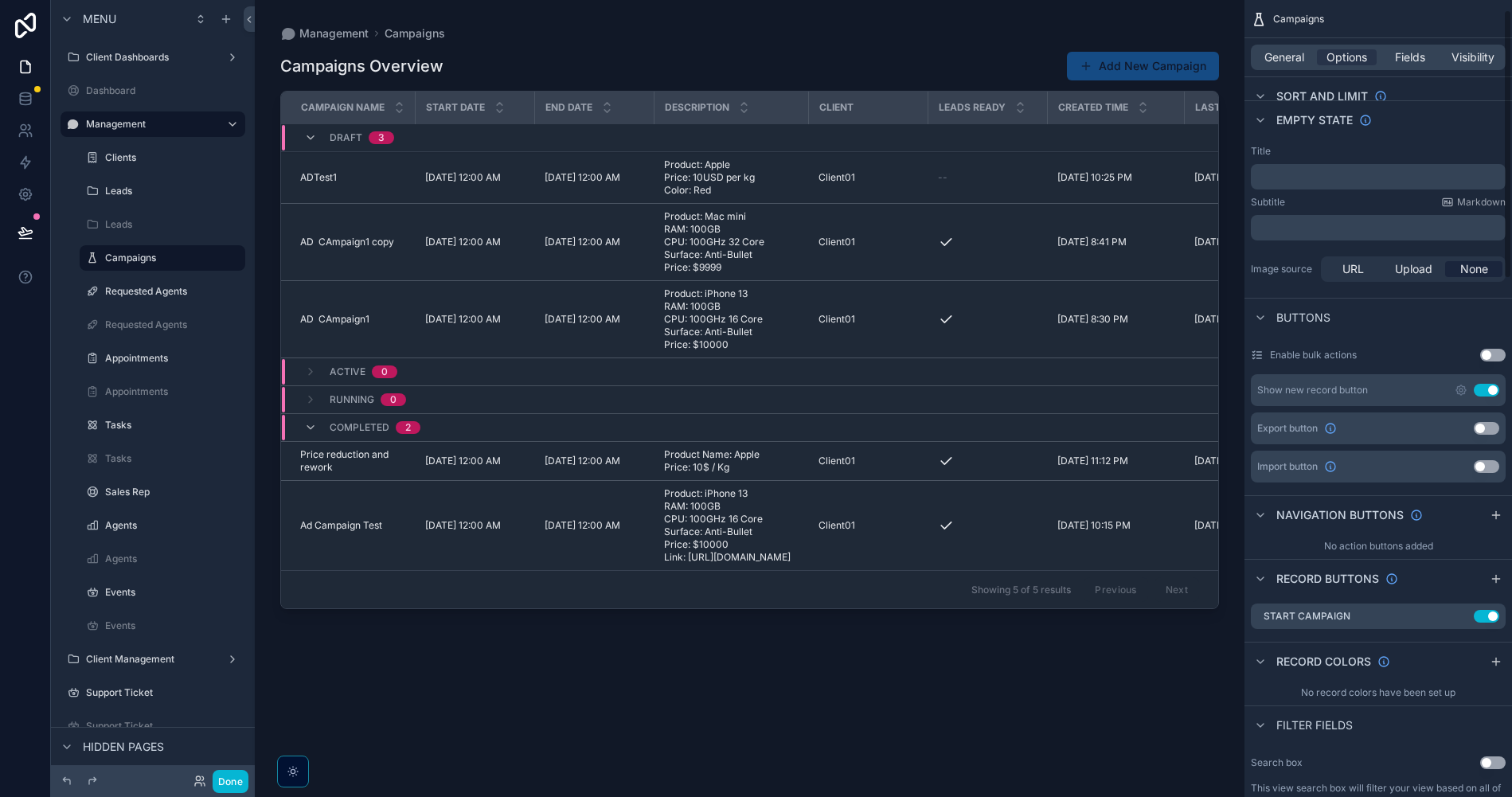
scroll to position [262, 0]
click at [1461, 618] on icon "scrollable content" at bounding box center [1460, 614] width 7 height 7
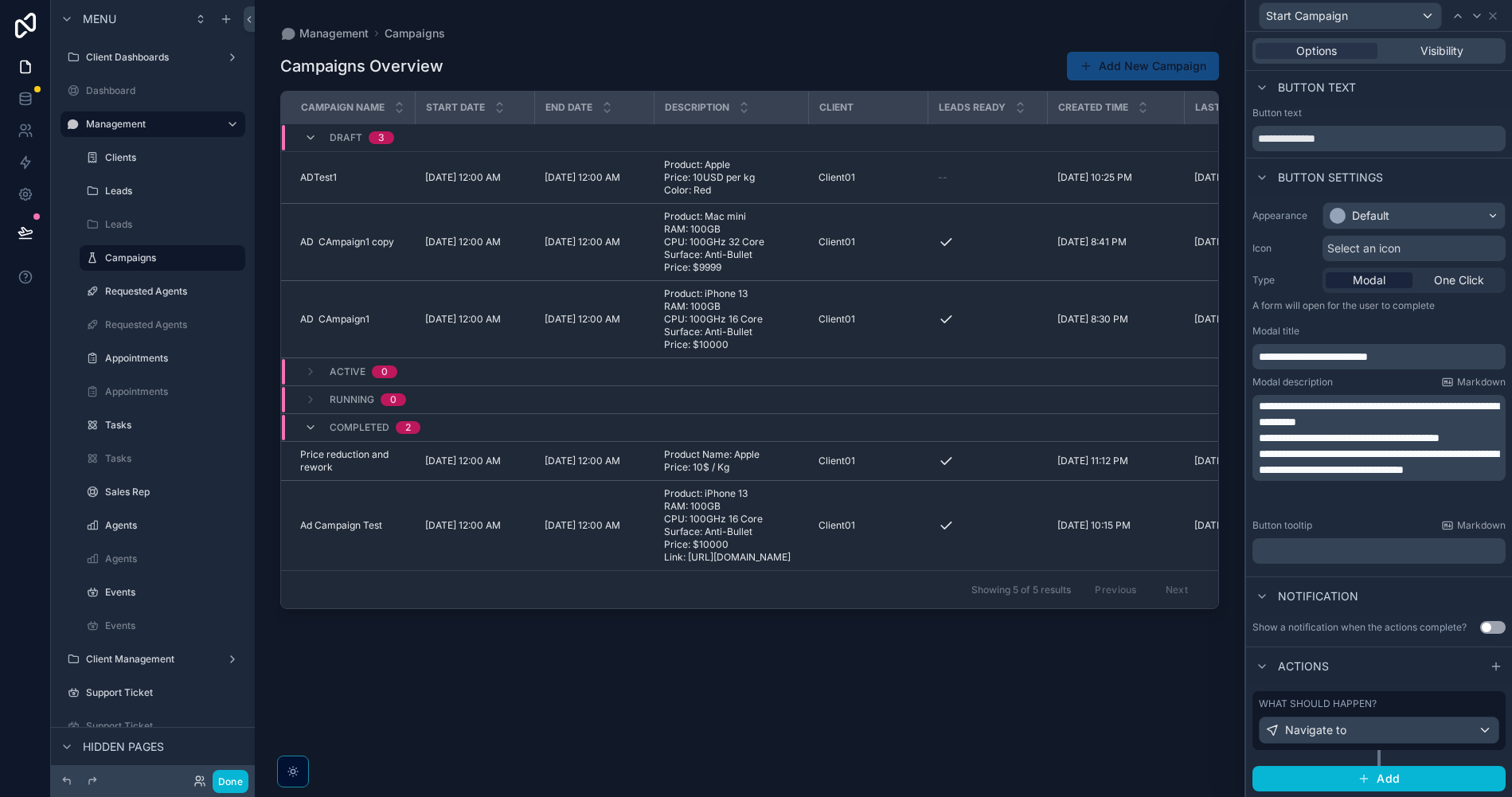
scroll to position [3, 0]
click at [1355, 726] on div "Navigate to" at bounding box center [1379, 729] width 239 height 25
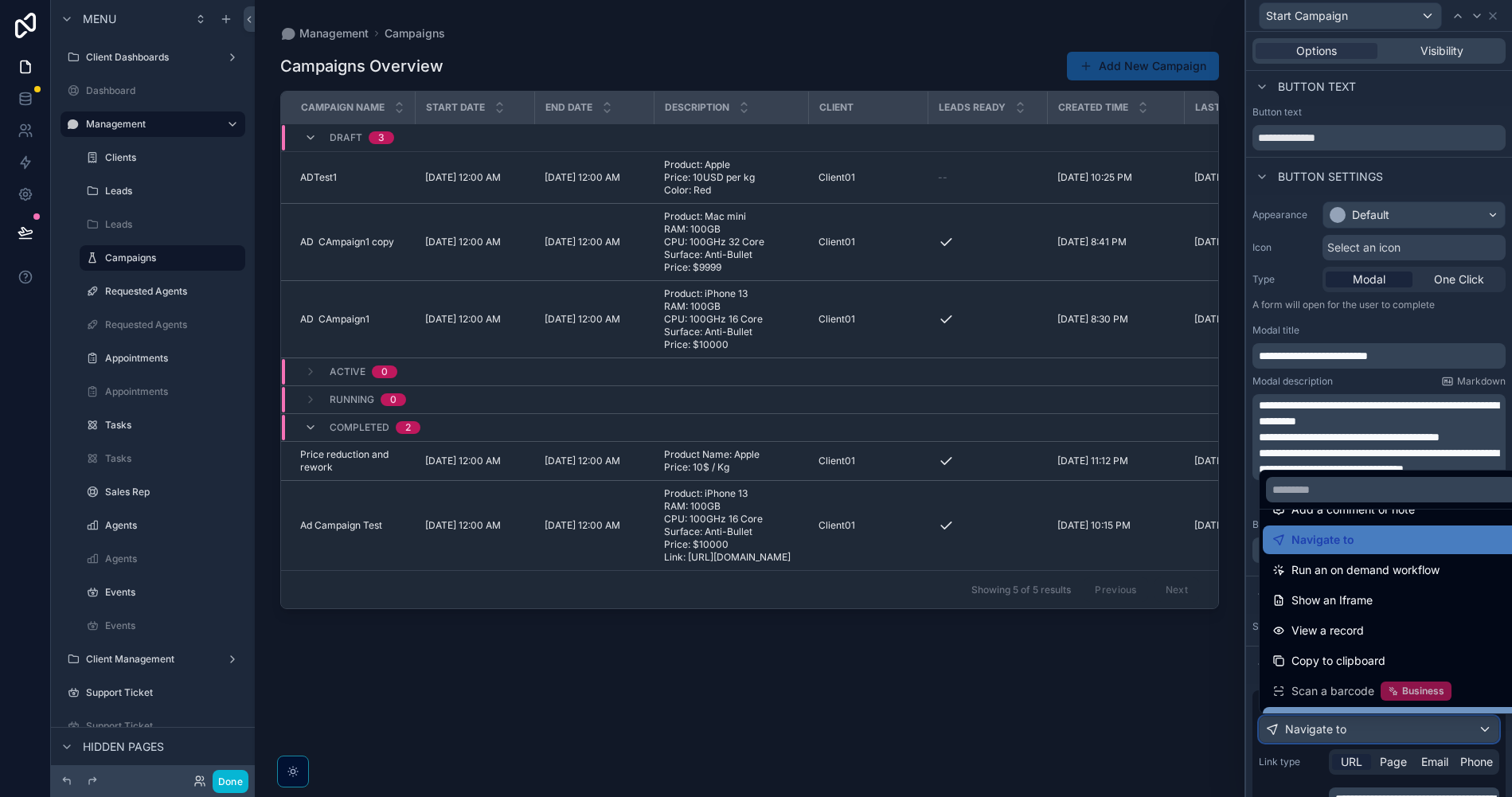
scroll to position [143, 0]
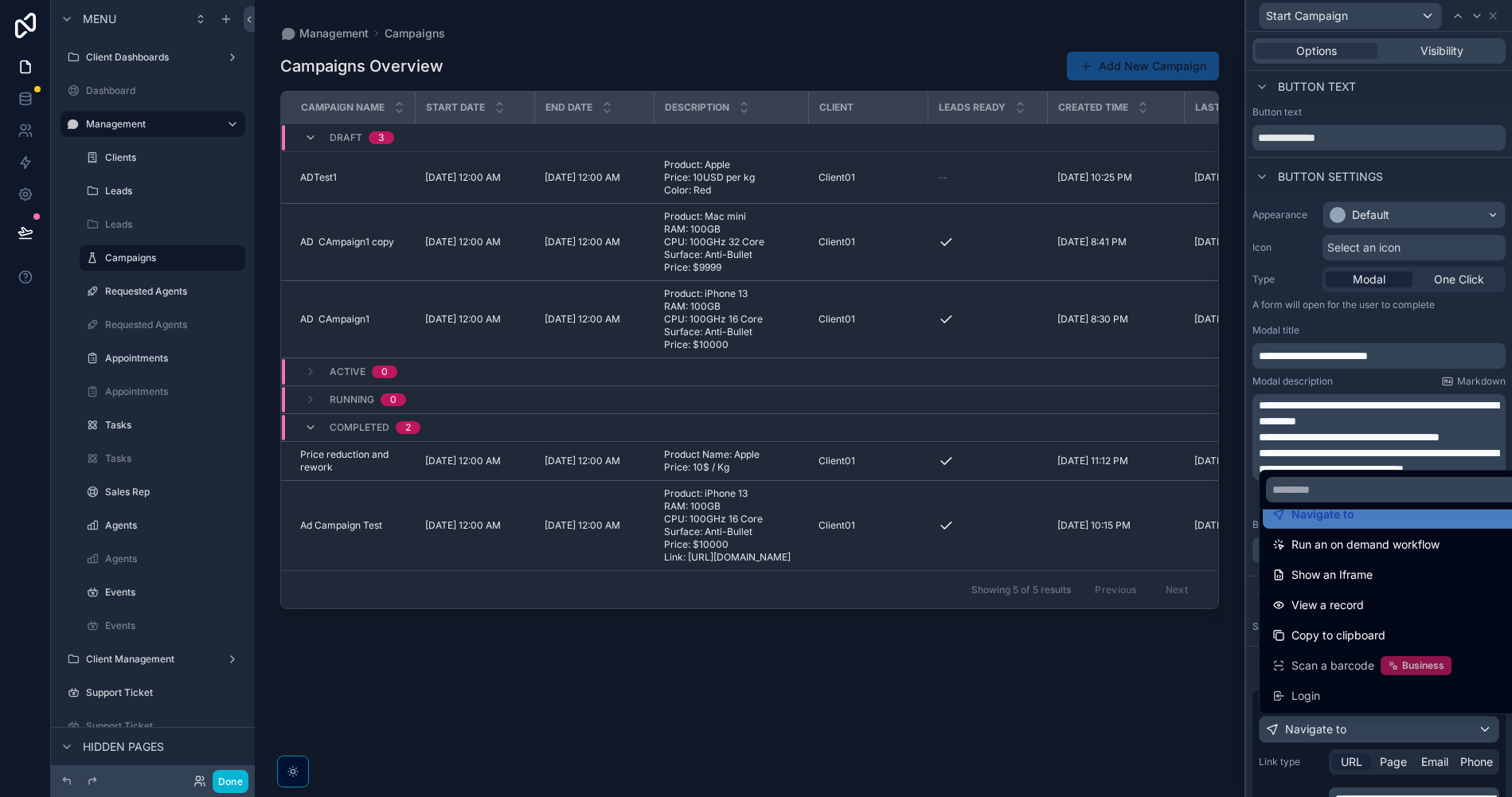
click at [1306, 768] on div at bounding box center [1379, 398] width 266 height 797
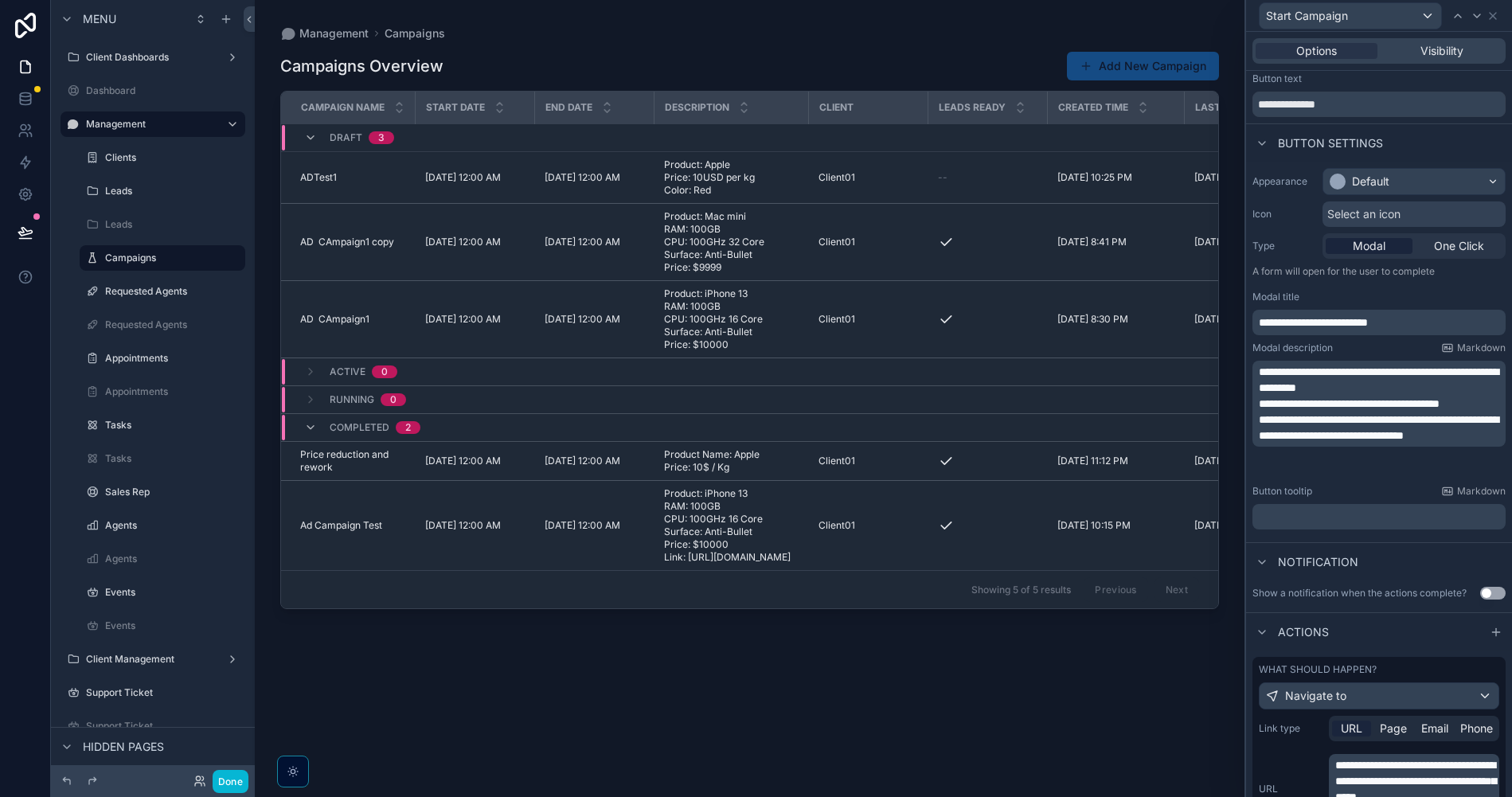
scroll to position [218, 0]
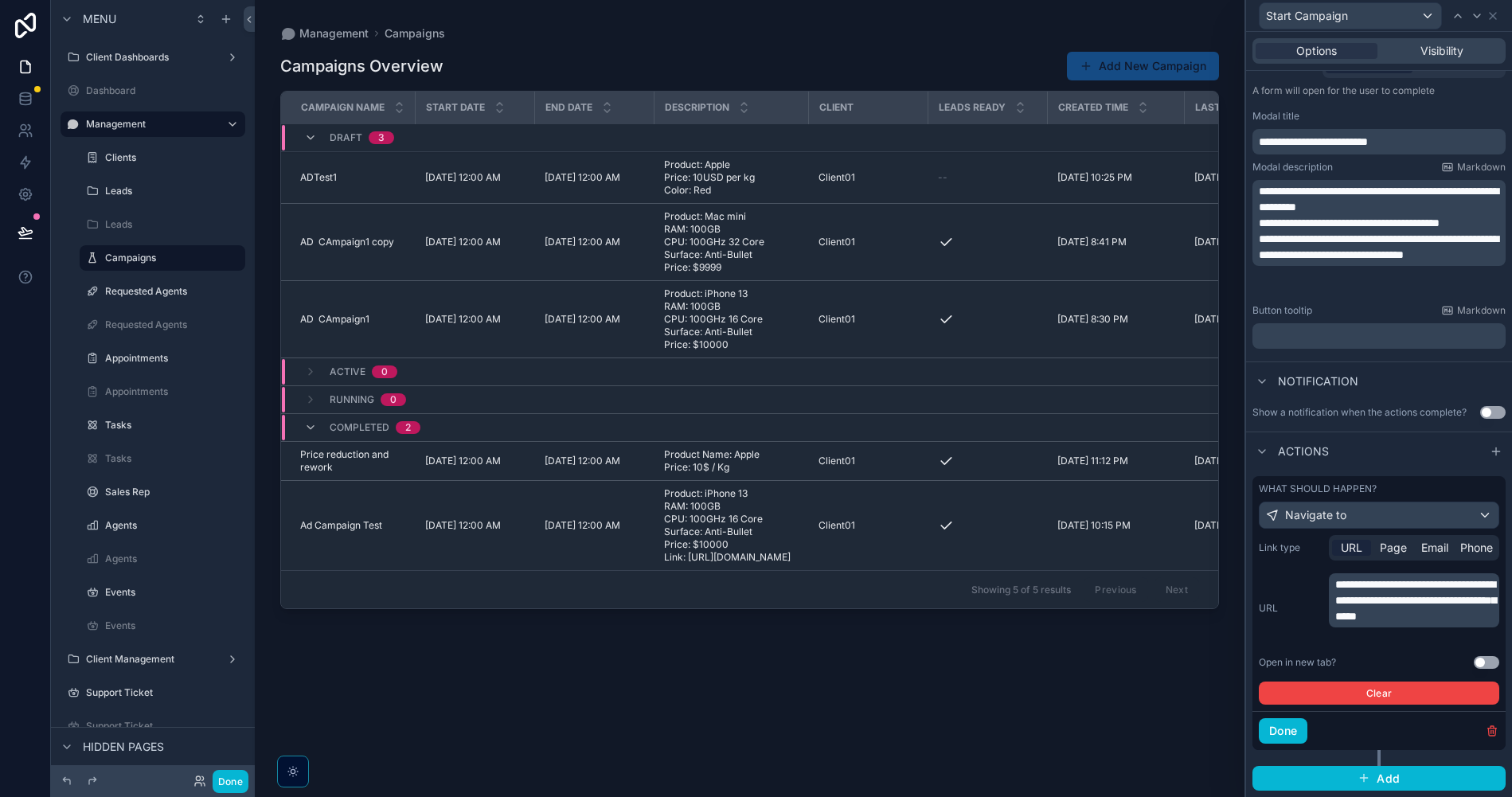
click at [1354, 620] on span "**********" at bounding box center [1416, 600] width 161 height 43
click at [1301, 739] on button "Done" at bounding box center [1283, 731] width 48 height 25
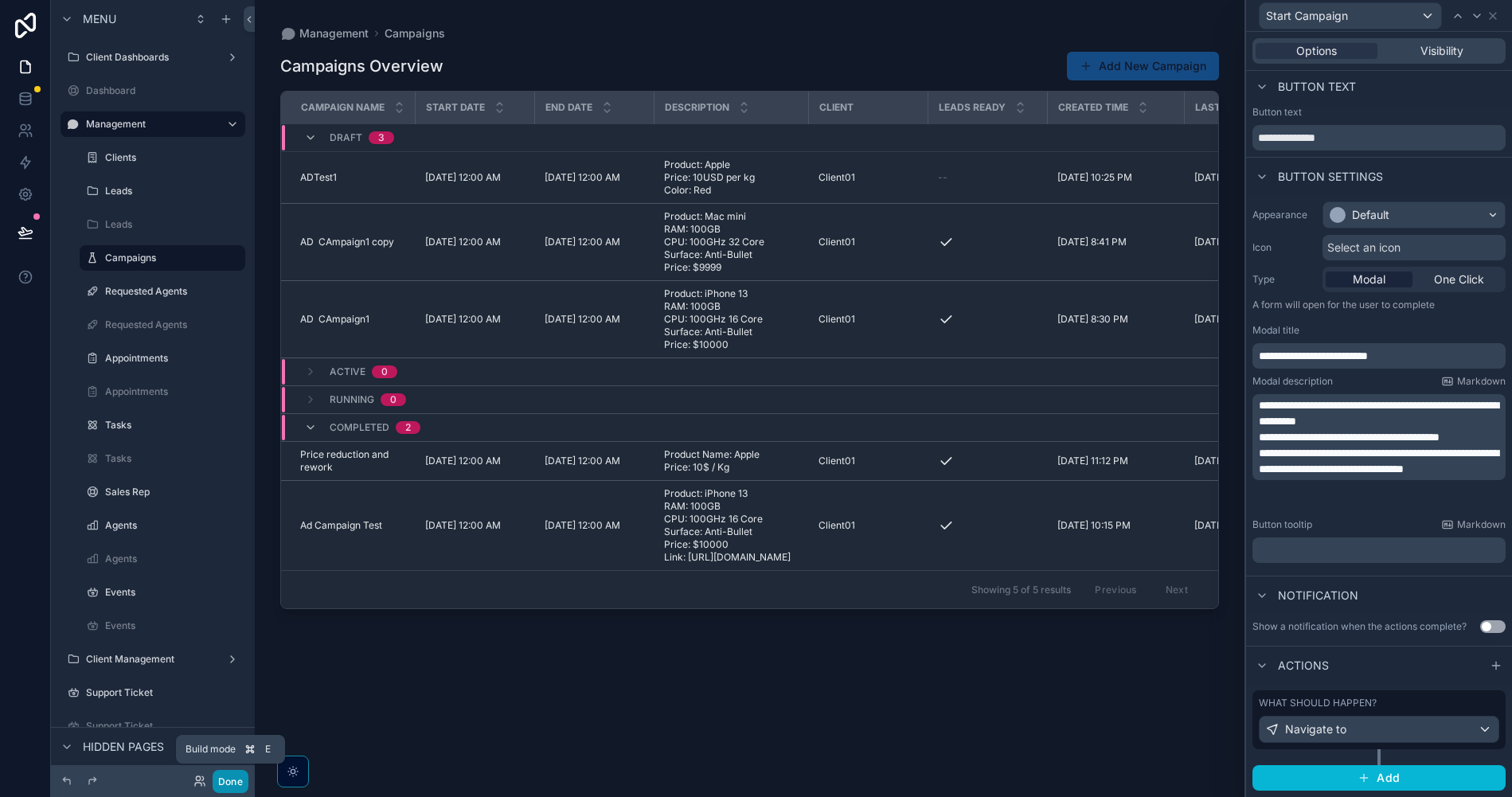
click at [238, 788] on button "Done" at bounding box center [230, 782] width 36 height 23
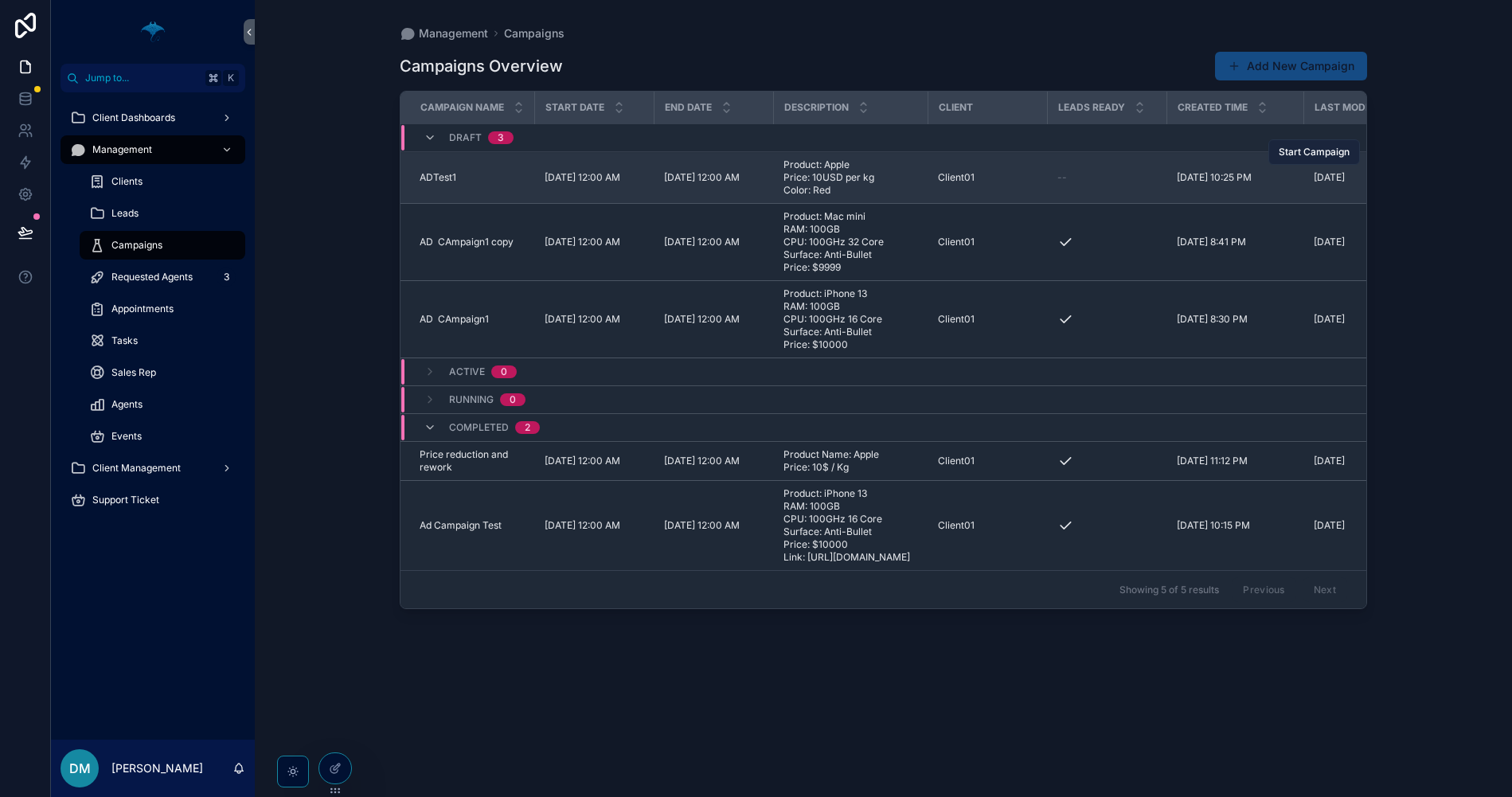
click at [1299, 154] on span "Start Campaign" at bounding box center [1315, 151] width 71 height 13
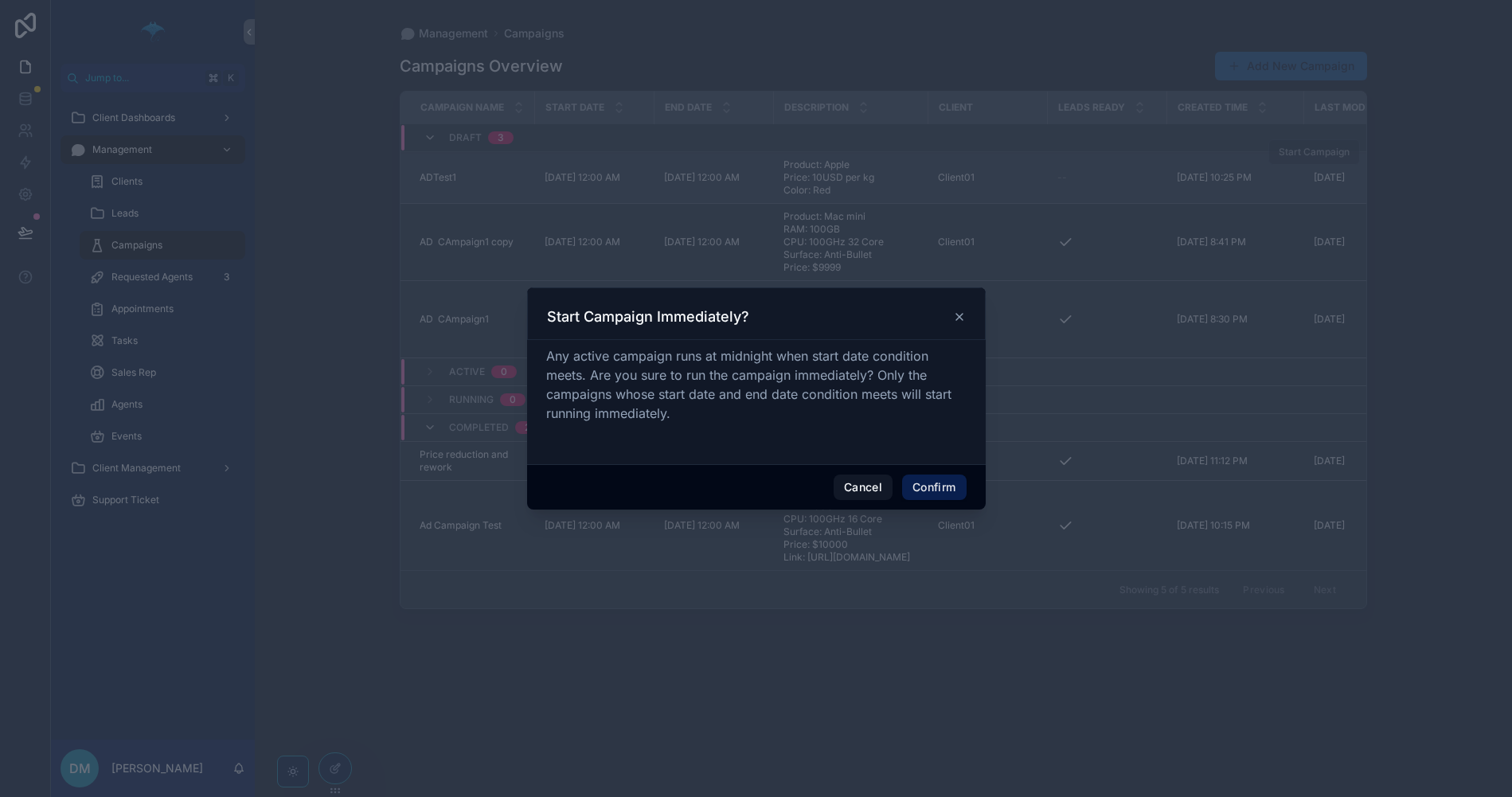
click at [945, 483] on button "Confirm" at bounding box center [934, 487] width 64 height 25
